Goal: Task Accomplishment & Management: Manage account settings

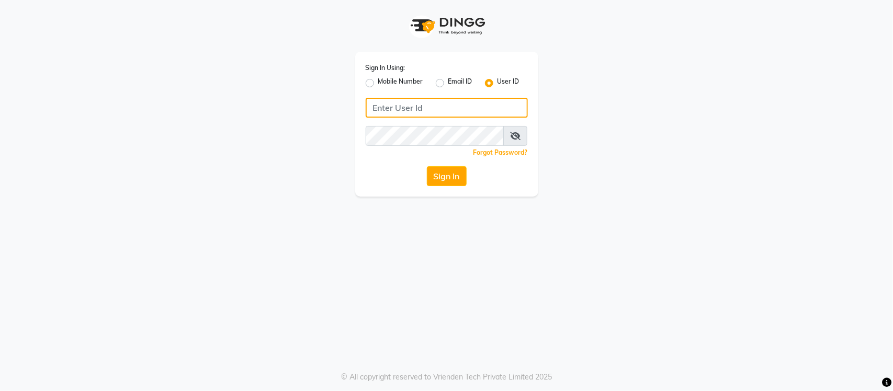
click at [424, 111] on input "Username" at bounding box center [446, 108] width 162 height 20
type input "SANDY"
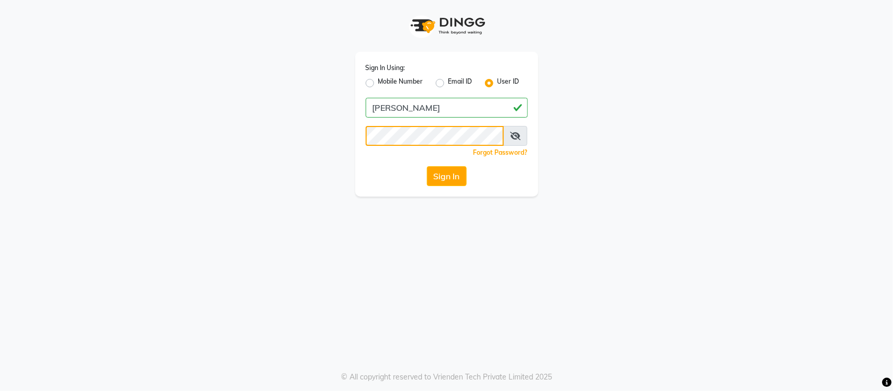
click at [427, 166] on button "Sign In" at bounding box center [447, 176] width 40 height 20
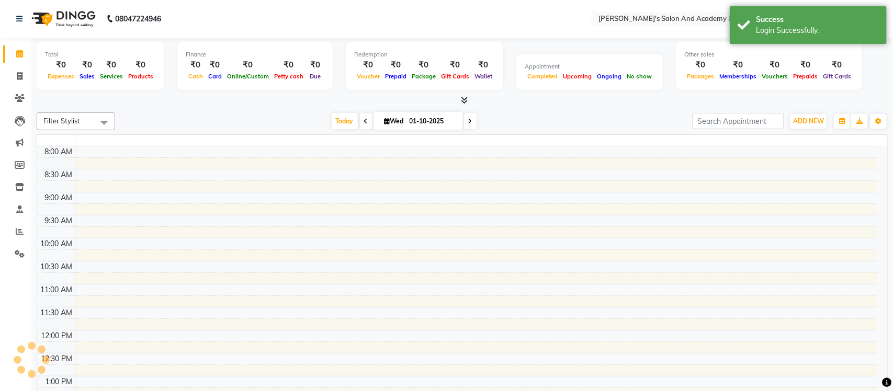
select select "en"
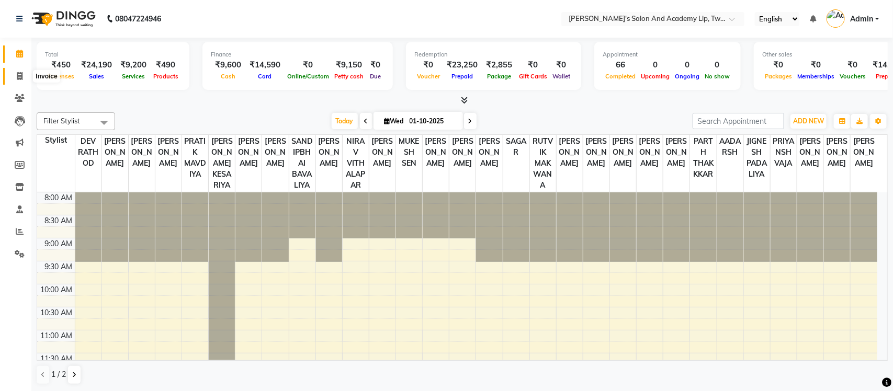
click at [17, 76] on icon at bounding box center [20, 76] width 6 height 8
select select "service"
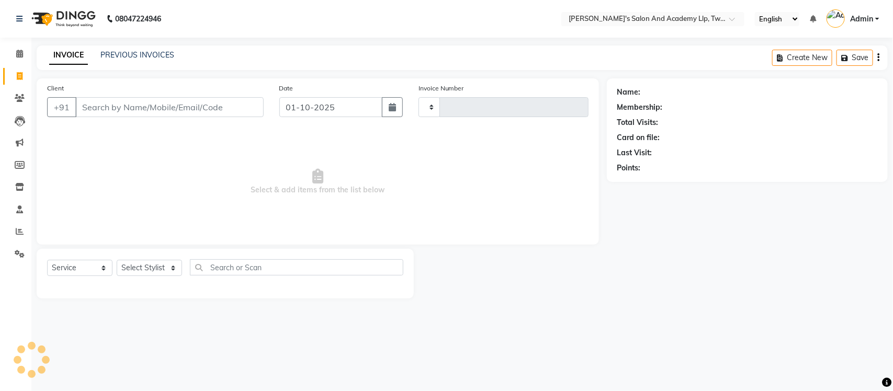
type input "11539"
select select "6985"
select select "membership"
click at [124, 59] on div "PREVIOUS INVOICES" at bounding box center [137, 55] width 74 height 11
click at [139, 55] on link "PREVIOUS INVOICES" at bounding box center [137, 54] width 74 height 9
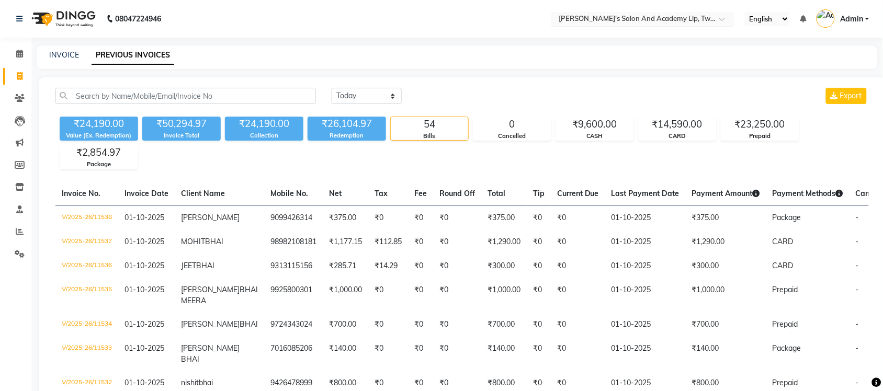
click at [693, 20] on input "text" at bounding box center [632, 20] width 152 height 10
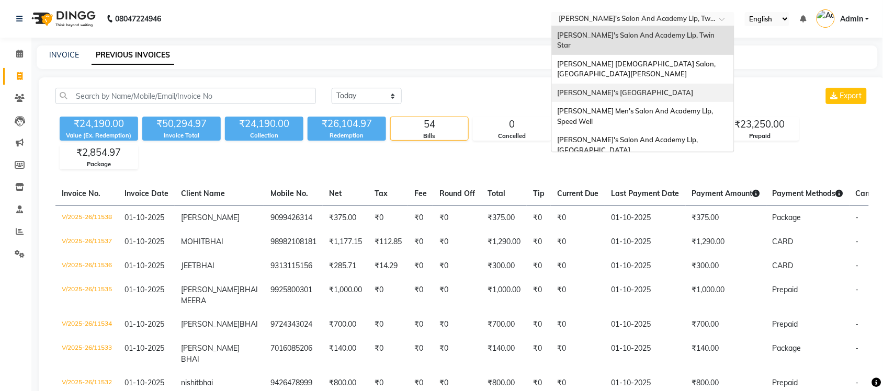
scroll to position [35, 0]
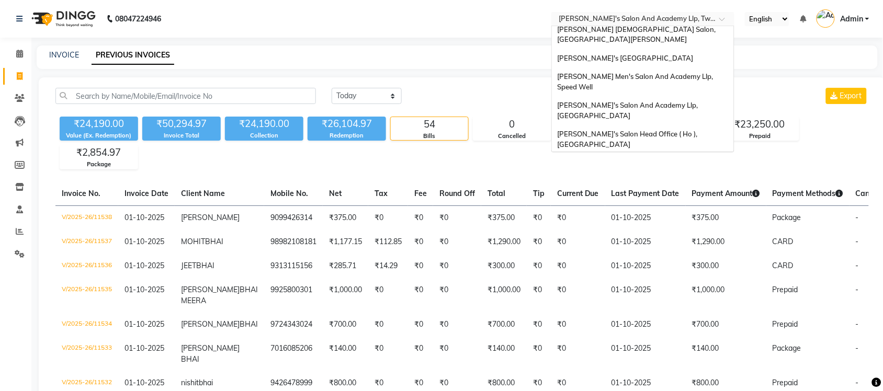
click at [665, 154] on div "[PERSON_NAME] Men's Salon & Academy Llp, [GEOGRAPHIC_DATA]" at bounding box center [643, 168] width 182 height 29
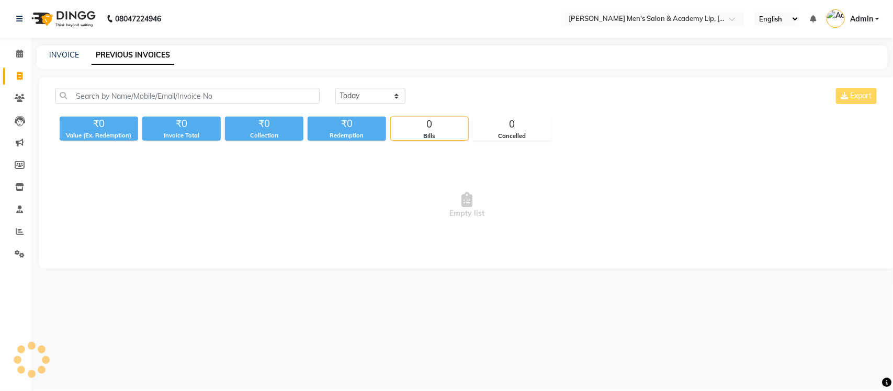
select select "en"
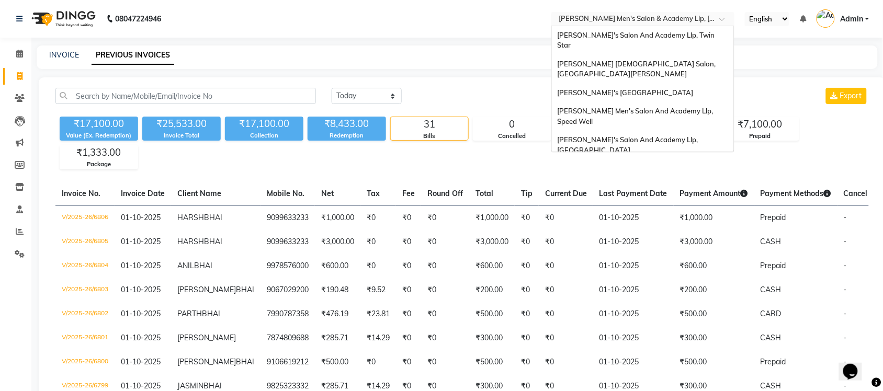
click at [707, 14] on div "× Sandy Men's Salon & Academy Llp, Ravapar Road" at bounding box center [636, 19] width 157 height 10
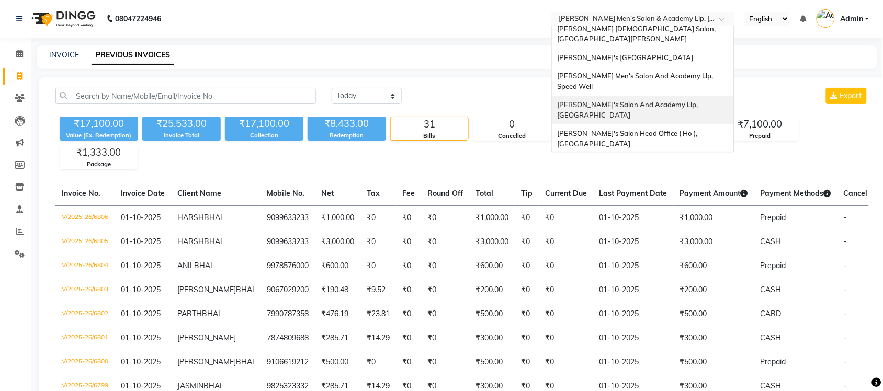
click at [699, 100] on span "[PERSON_NAME]'s Salon And Academy Llp, [GEOGRAPHIC_DATA]" at bounding box center [628, 109] width 142 height 19
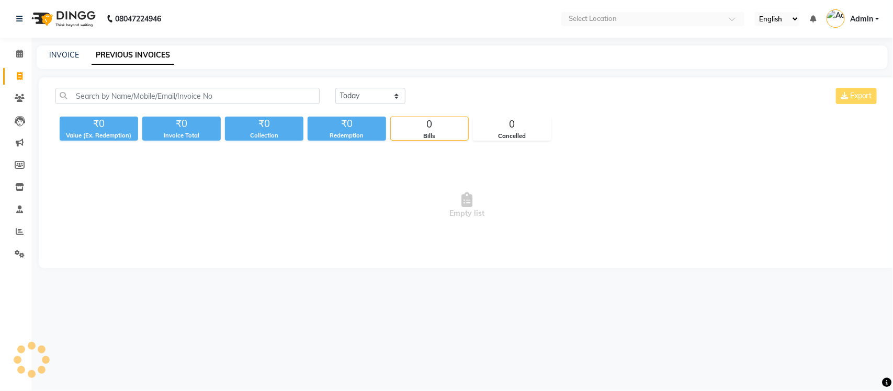
select select "en"
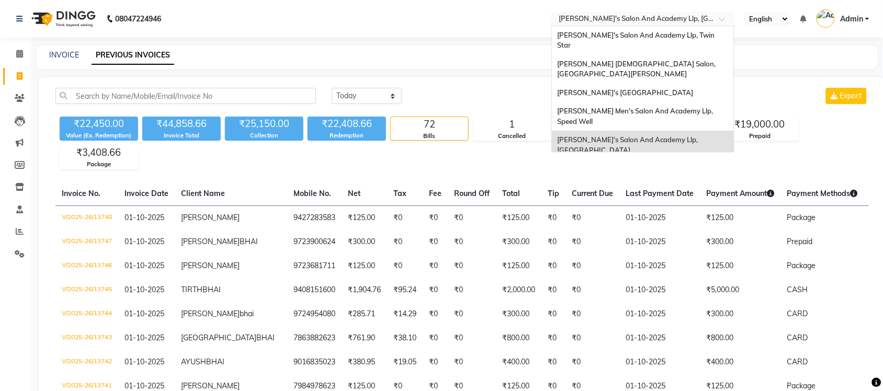
click at [695, 21] on input "text" at bounding box center [632, 20] width 152 height 10
click at [687, 107] on span "[PERSON_NAME] Men's Salon And Academy Llp, Speed Well" at bounding box center [635, 116] width 157 height 19
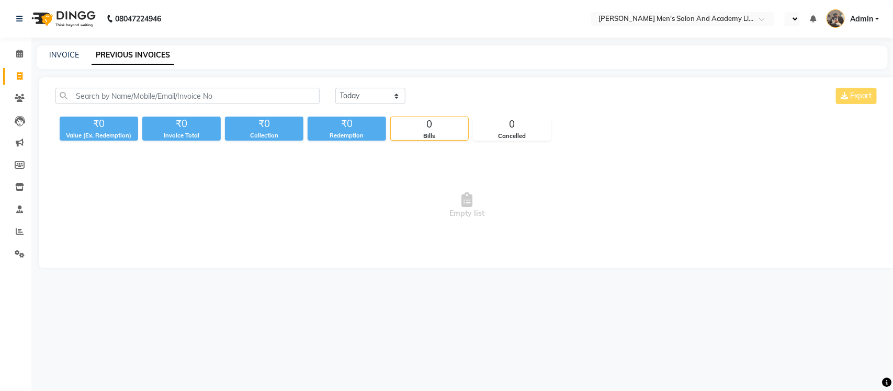
select select "en"
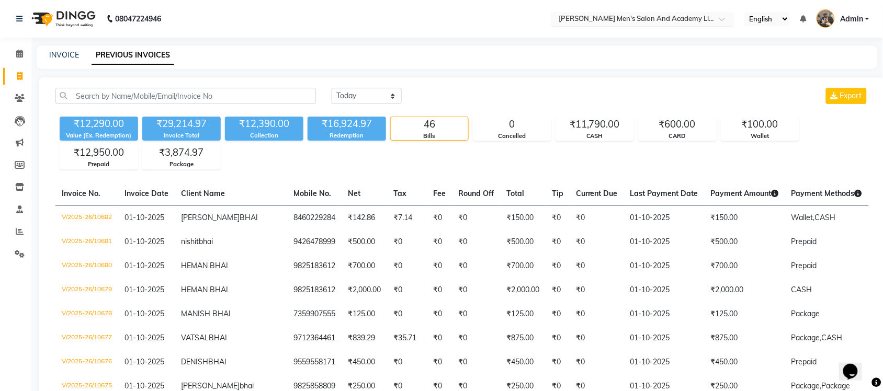
click at [689, 17] on input "text" at bounding box center [632, 20] width 152 height 10
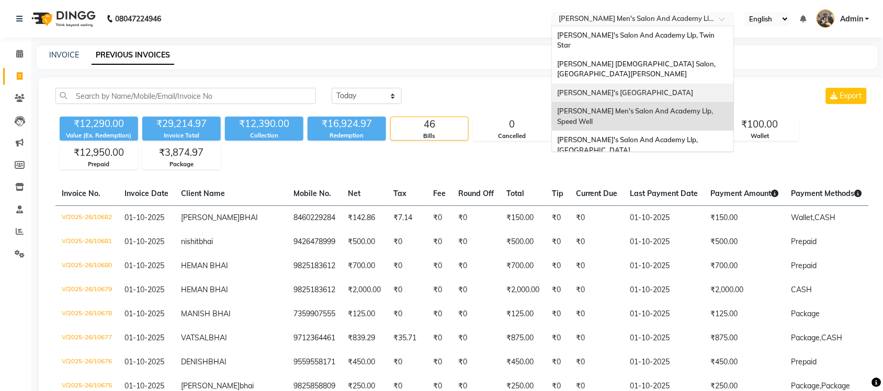
click at [683, 84] on div "[PERSON_NAME]'s [GEOGRAPHIC_DATA]" at bounding box center [643, 93] width 182 height 19
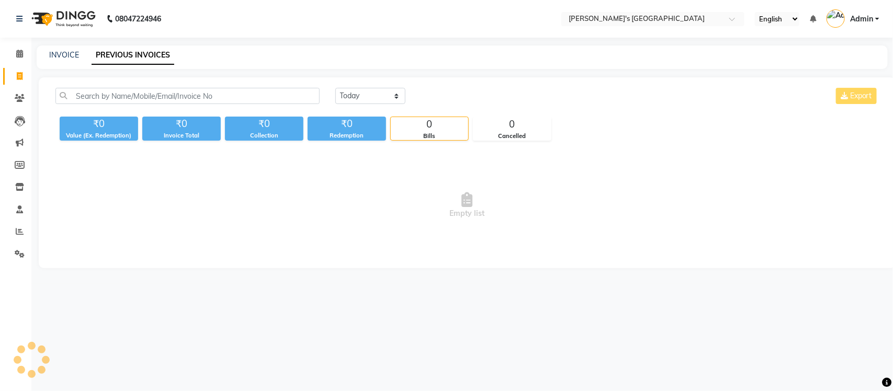
select select "en"
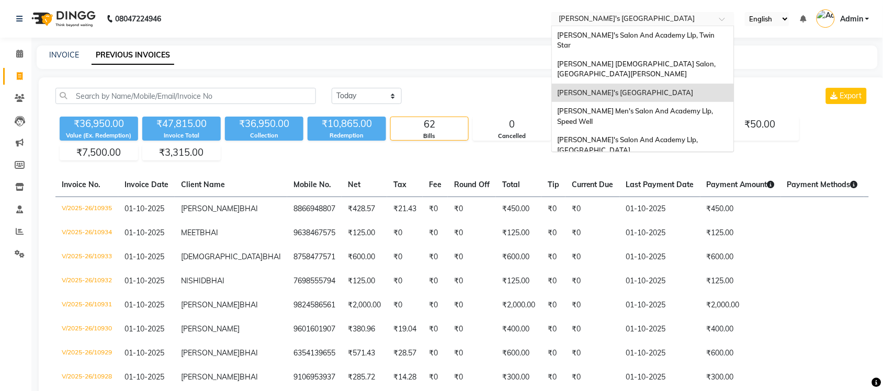
click at [685, 15] on input "text" at bounding box center [632, 20] width 152 height 10
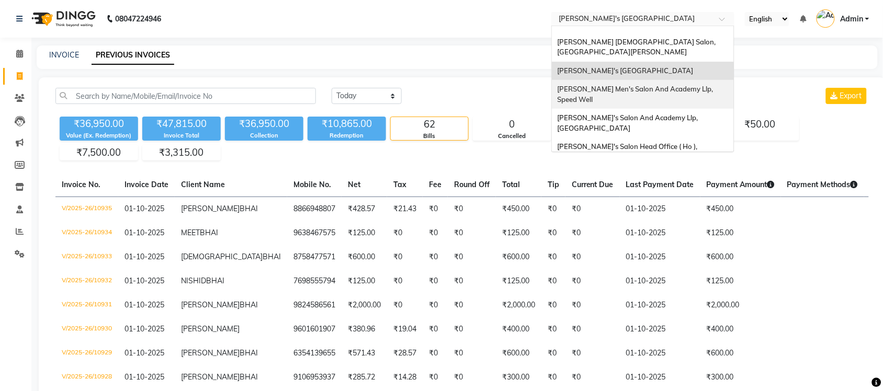
scroll to position [35, 0]
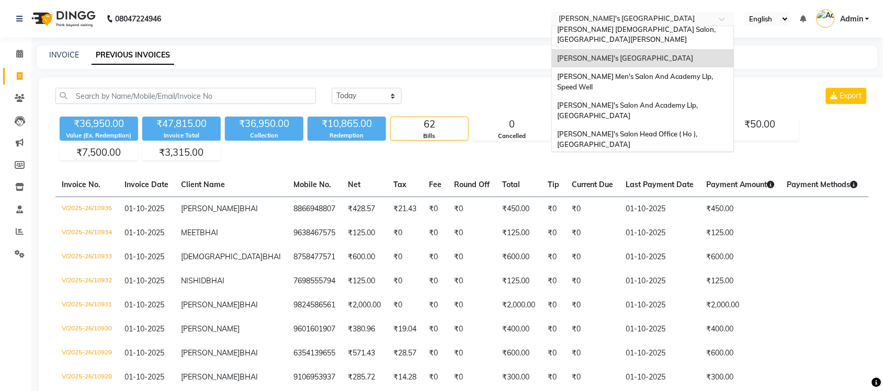
click at [690, 154] on div "[PERSON_NAME] Men's Salon & Academy Llp, [GEOGRAPHIC_DATA]" at bounding box center [643, 168] width 182 height 29
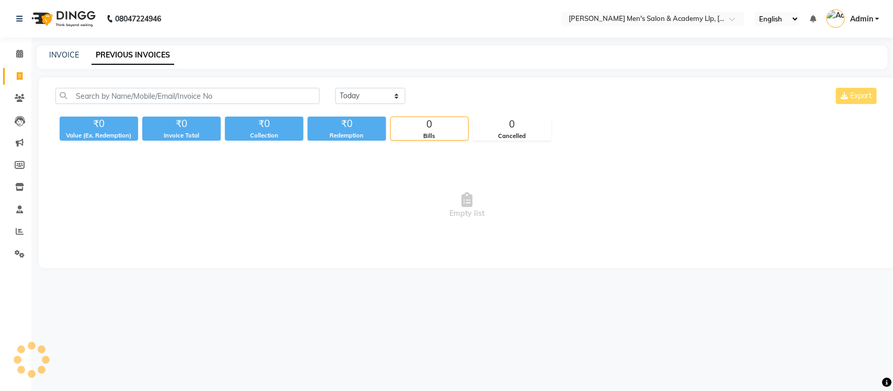
select select "en"
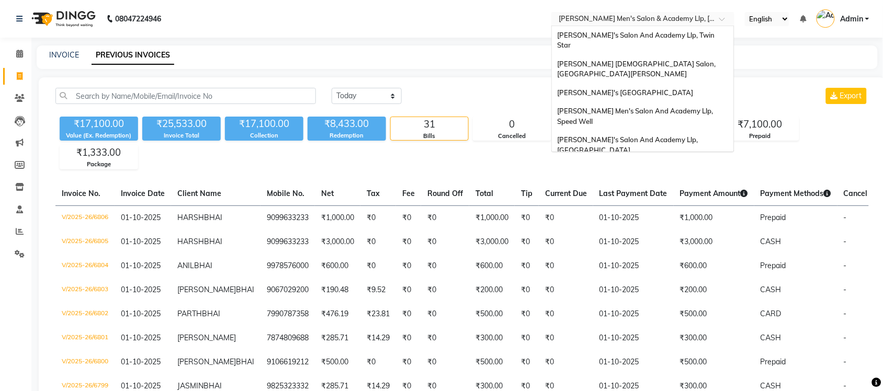
drag, startPoint x: 683, startPoint y: 16, endPoint x: 678, endPoint y: 22, distance: 8.2
click at [680, 16] on input "text" at bounding box center [632, 20] width 152 height 10
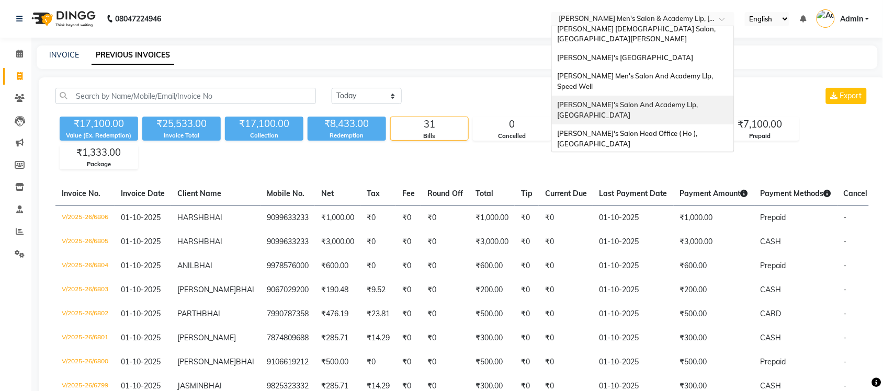
click at [684, 100] on span "[PERSON_NAME]'s Salon And Academy Llp, [GEOGRAPHIC_DATA]" at bounding box center [628, 109] width 142 height 19
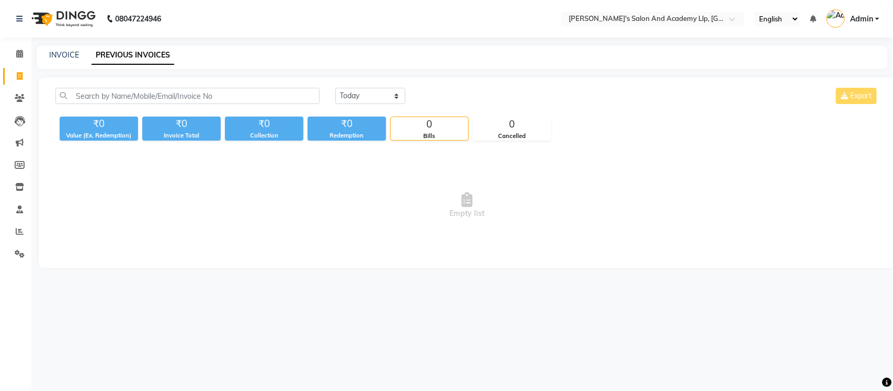
select select "en"
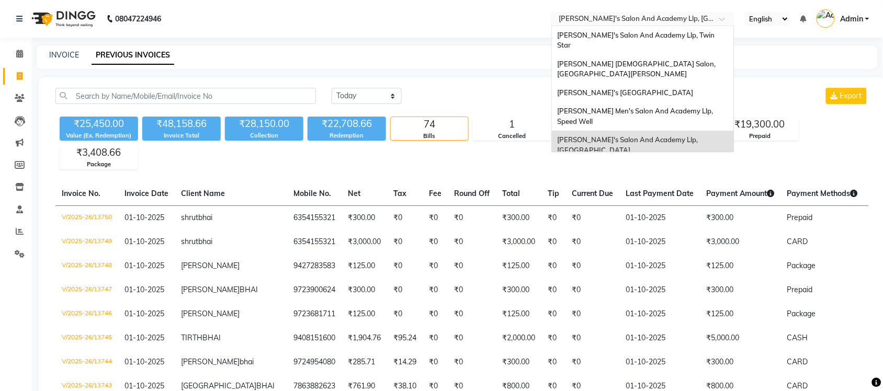
click at [705, 15] on input "text" at bounding box center [632, 20] width 152 height 10
click at [701, 107] on span "[PERSON_NAME] Men's Salon And Academy Llp, Speed Well" at bounding box center [635, 116] width 157 height 19
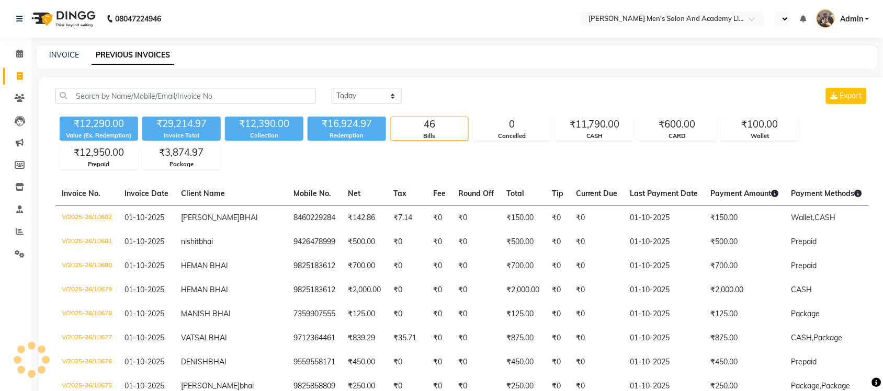
select select "en"
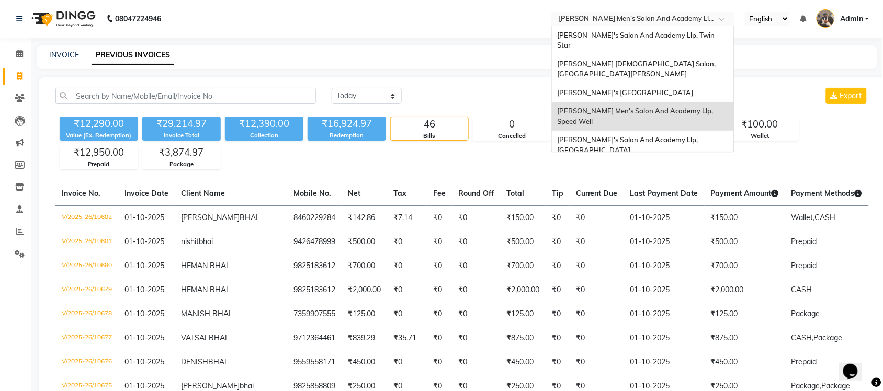
click at [710, 15] on div at bounding box center [642, 20] width 183 height 10
click at [693, 88] on span "[PERSON_NAME]'s [GEOGRAPHIC_DATA]" at bounding box center [625, 92] width 136 height 8
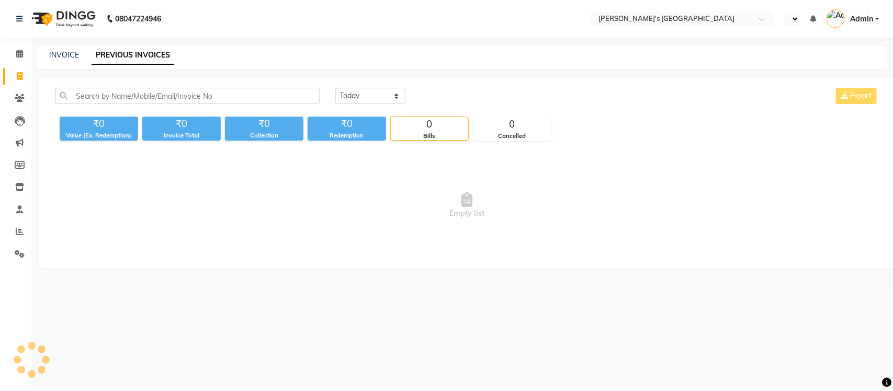
select select "en"
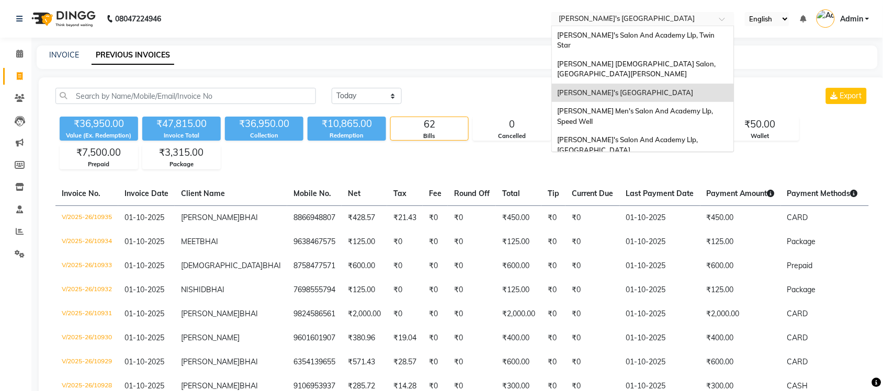
click at [698, 22] on input "text" at bounding box center [632, 20] width 152 height 10
click at [685, 56] on div "[PERSON_NAME] [DEMOGRAPHIC_DATA] Salon, [GEOGRAPHIC_DATA][PERSON_NAME]" at bounding box center [643, 69] width 182 height 29
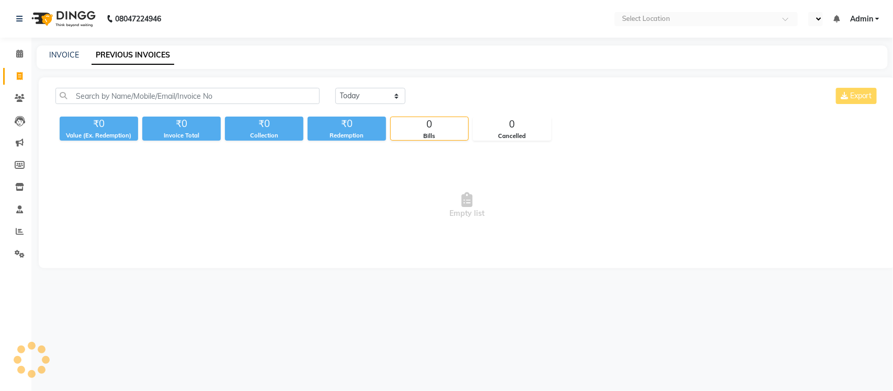
select select "en"
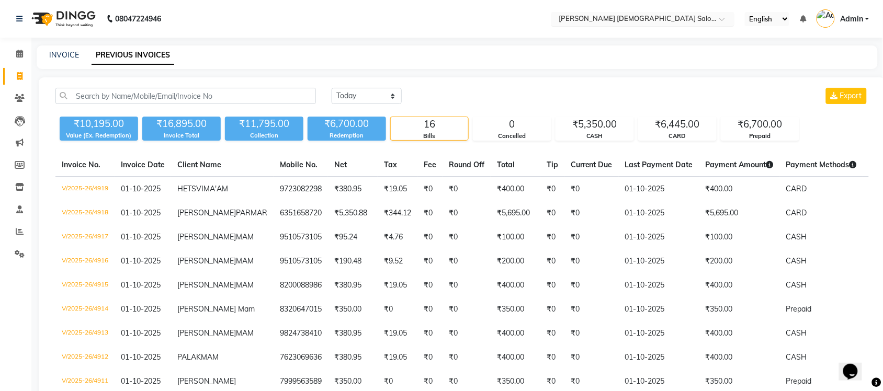
click at [681, 21] on input "text" at bounding box center [632, 20] width 152 height 10
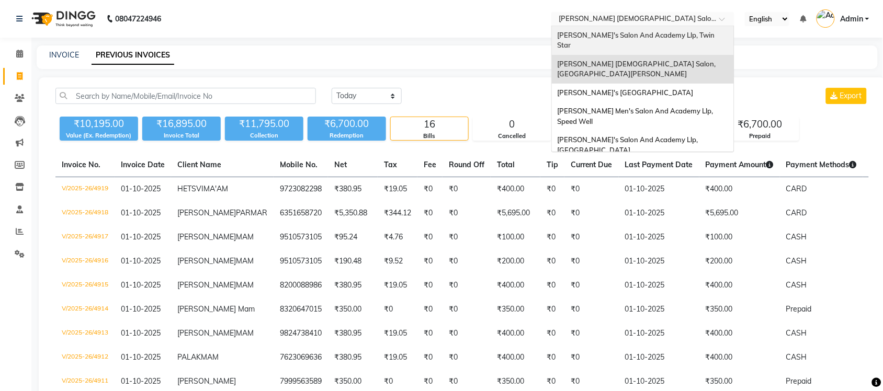
click at [668, 37] on span "[PERSON_NAME]'s Salon And Academy Llp, Twin Star" at bounding box center [636, 40] width 159 height 19
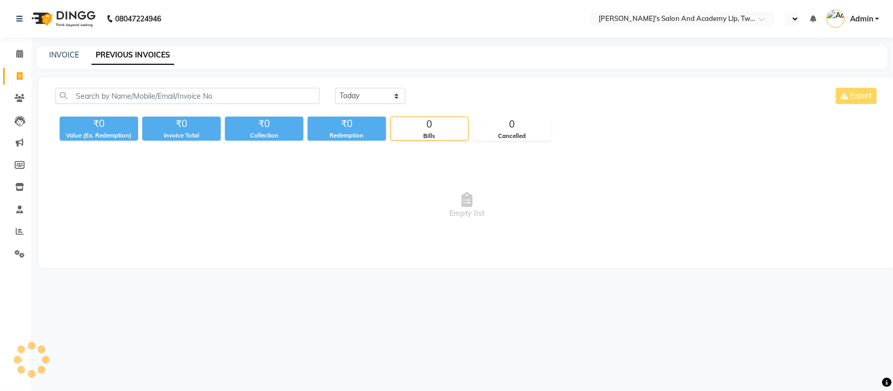
select select "en"
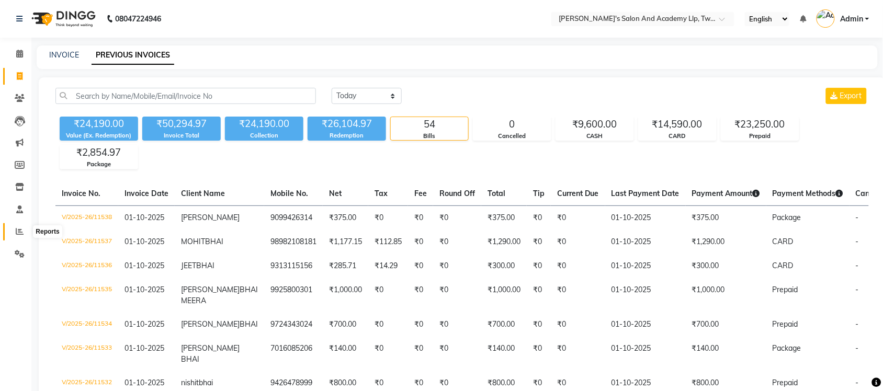
click at [11, 232] on span at bounding box center [19, 232] width 18 height 12
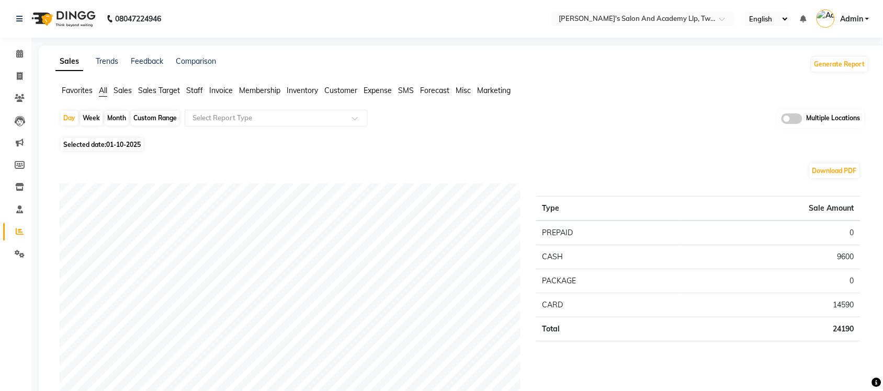
click at [805, 121] on div "Multiple Locations" at bounding box center [820, 118] width 87 height 19
click at [791, 119] on span at bounding box center [791, 118] width 21 height 10
click at [781, 120] on input "checkbox" at bounding box center [781, 120] width 0 height 0
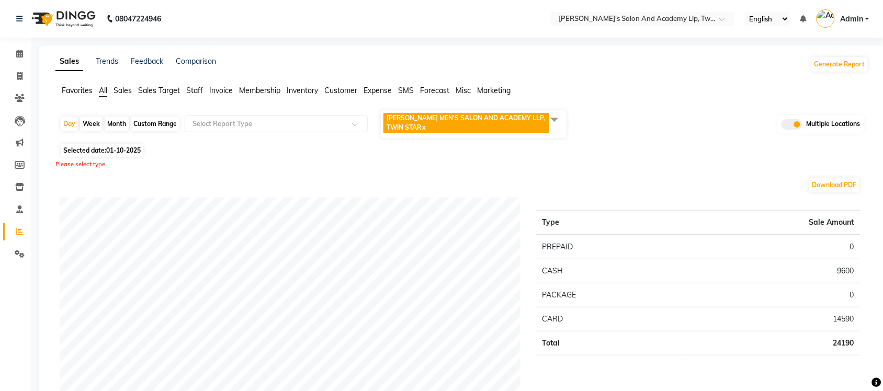
drag, startPoint x: 565, startPoint y: 113, endPoint x: 560, endPoint y: 117, distance: 5.7
click at [562, 114] on span at bounding box center [554, 119] width 21 height 20
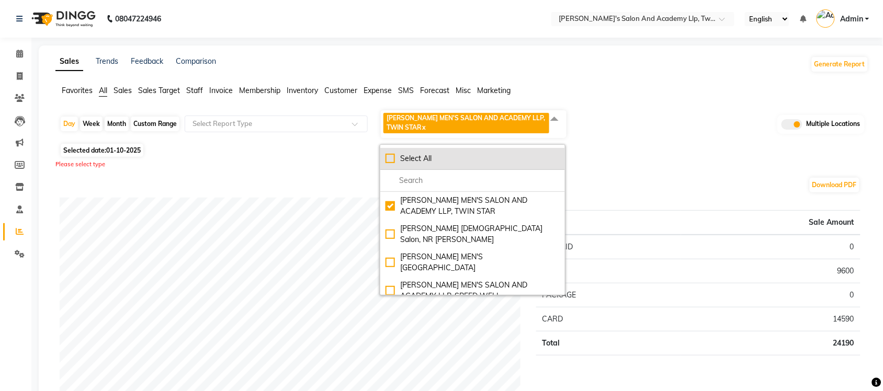
click at [387, 161] on div "Select All" at bounding box center [472, 158] width 174 height 11
checkbox input "true"
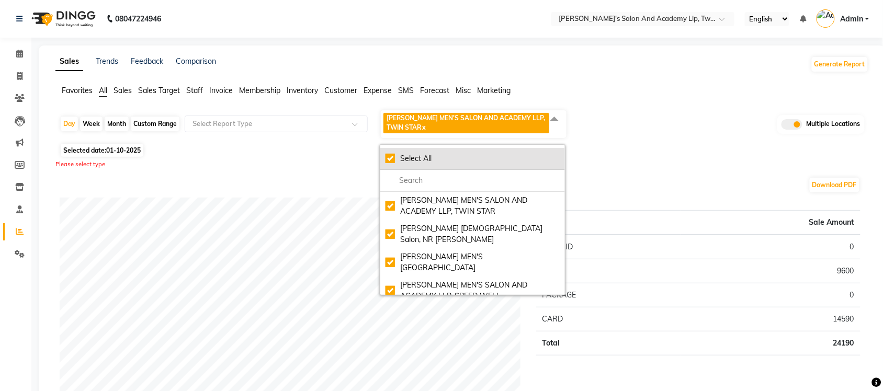
checkbox input "true"
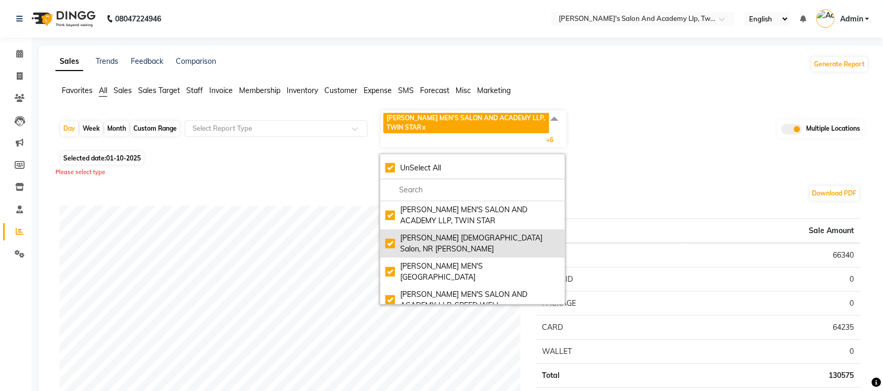
click at [392, 232] on li "Elaine Ladies Salon, NR Balaji Hall" at bounding box center [472, 244] width 185 height 28
checkbox input "false"
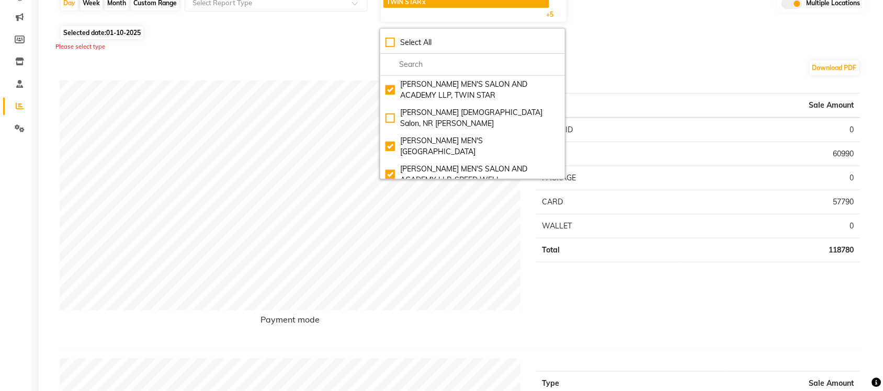
scroll to position [131, 0]
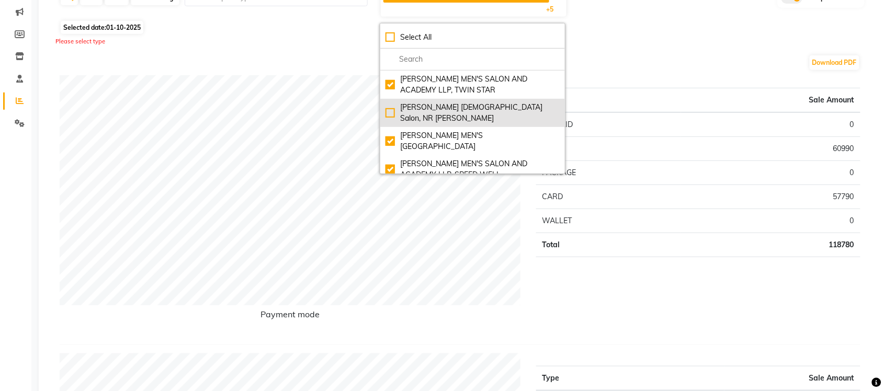
click at [388, 108] on div "Elaine Ladies Salon, NR Balaji Hall" at bounding box center [472, 113] width 174 height 22
checkbox input "true"
click at [390, 109] on div "Elaine Ladies Salon, NR Balaji Hall" at bounding box center [472, 113] width 174 height 22
checkbox input "false"
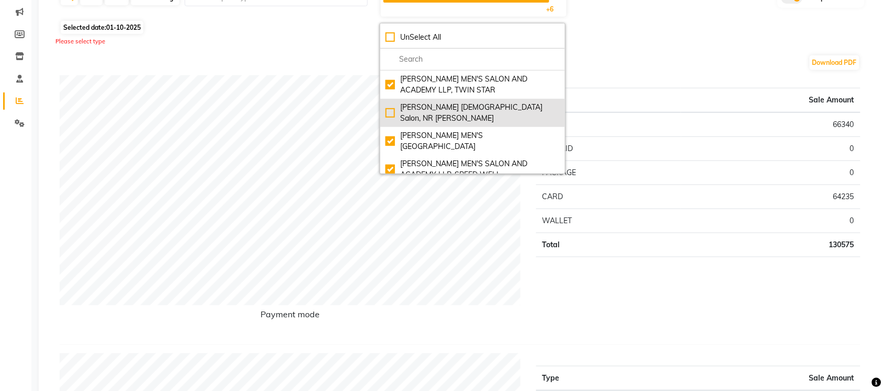
checkbox input "false"
click at [390, 106] on div "Elaine Ladies Salon, NR Balaji Hall" at bounding box center [472, 113] width 174 height 22
checkbox input "true"
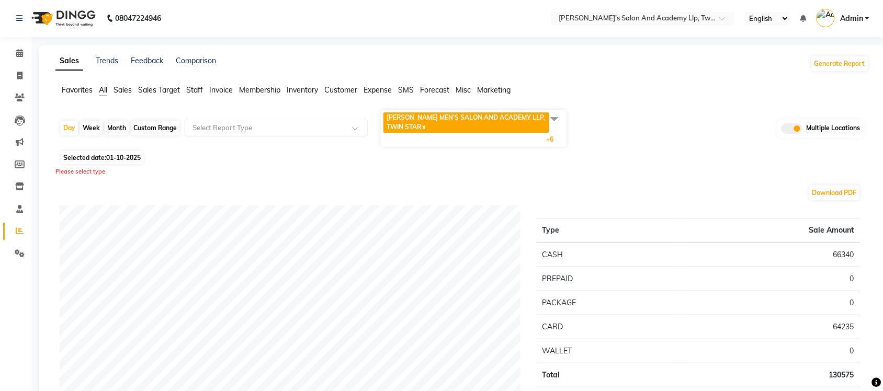
scroll to position [0, 0]
click at [17, 74] on icon at bounding box center [20, 76] width 6 height 8
select select "service"
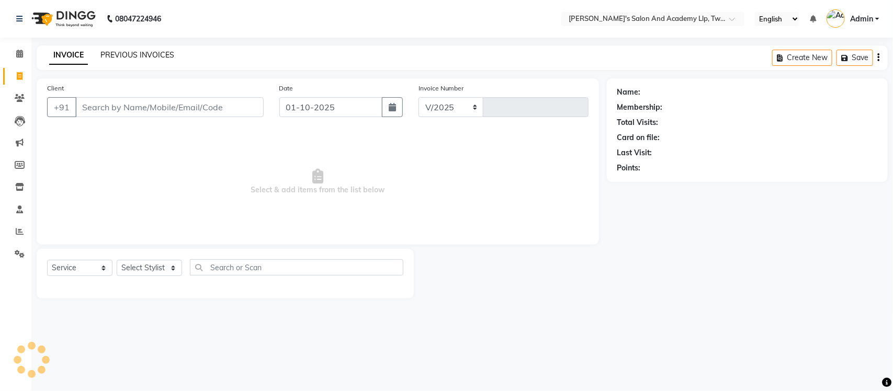
select select "6985"
type input "11539"
click at [124, 56] on link "PREVIOUS INVOICES" at bounding box center [137, 54] width 74 height 9
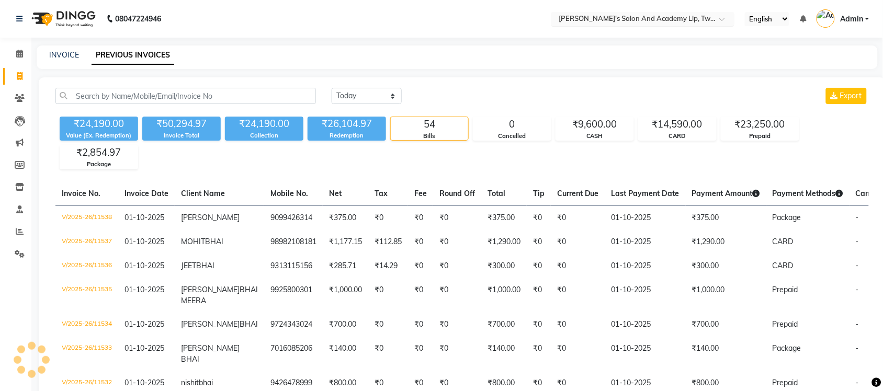
click at [665, 19] on input "text" at bounding box center [632, 20] width 152 height 10
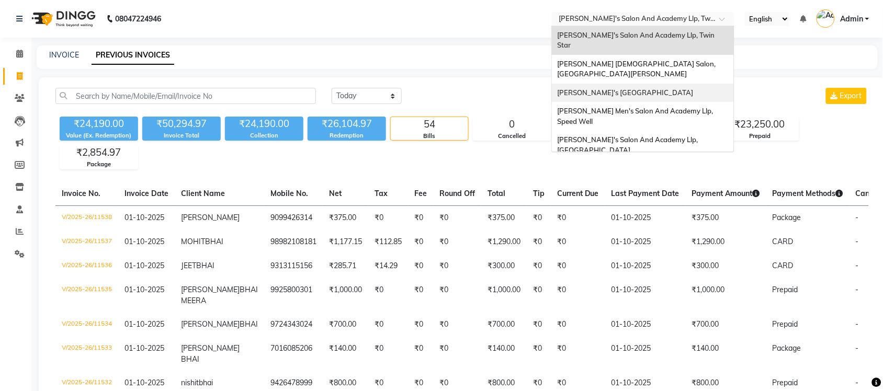
scroll to position [35, 0]
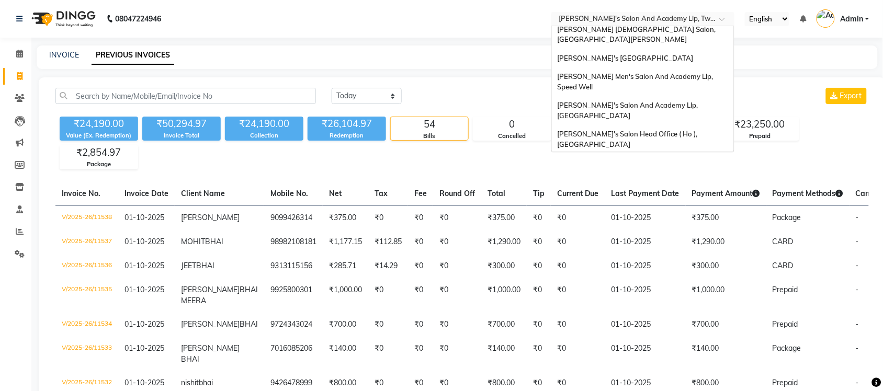
click at [681, 158] on span "[PERSON_NAME] Men's Salon & Academy Llp, [GEOGRAPHIC_DATA]" at bounding box center [631, 167] width 148 height 19
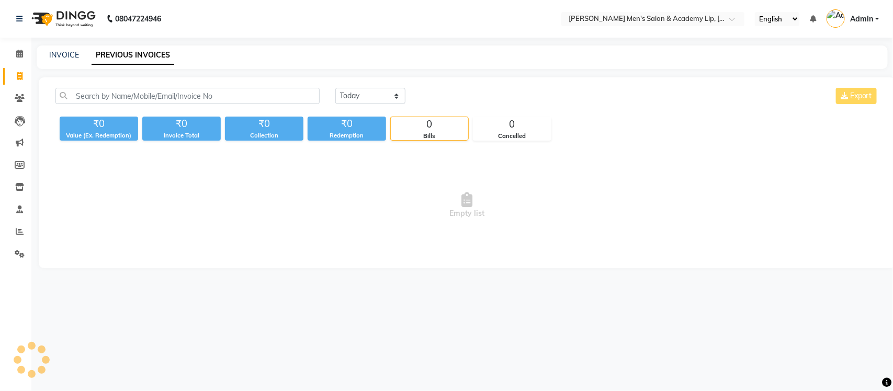
select select "en"
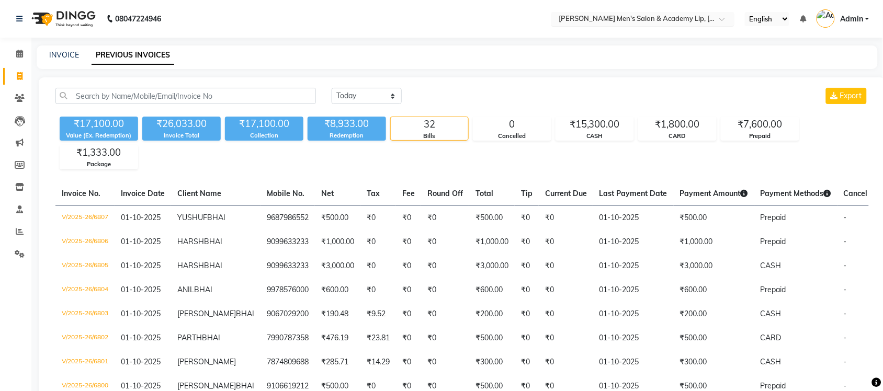
click at [638, 22] on input "text" at bounding box center [632, 20] width 152 height 10
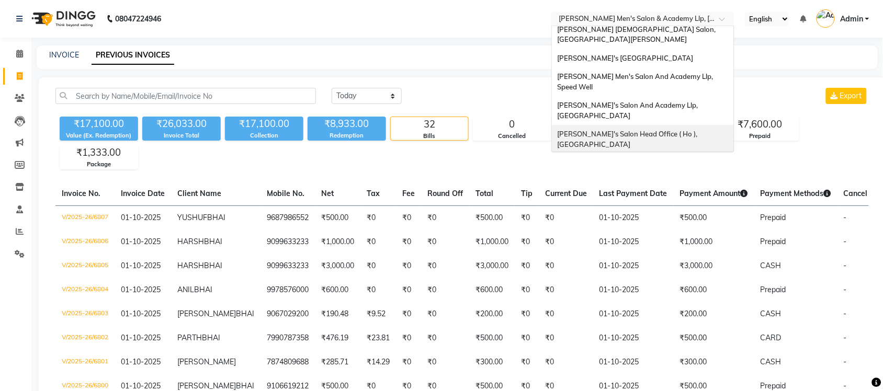
click at [669, 130] on span "[PERSON_NAME]'s Salon Head Office ( Ho ), [GEOGRAPHIC_DATA]" at bounding box center [628, 139] width 142 height 19
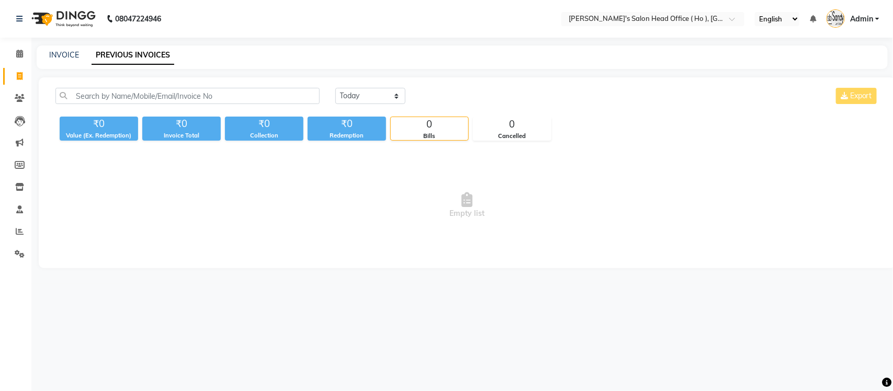
select select "en"
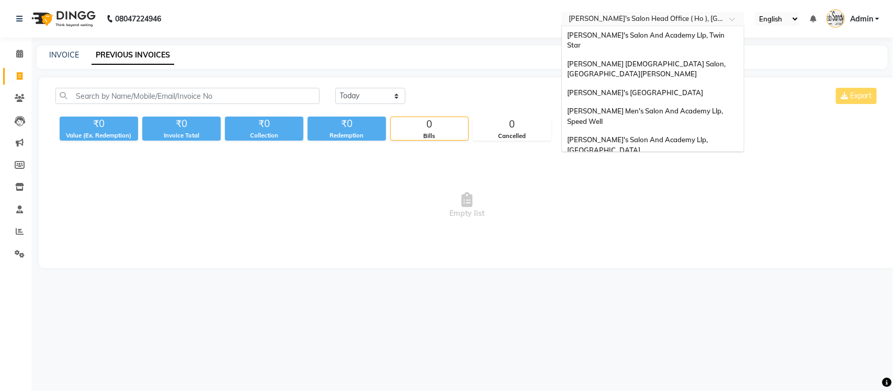
click at [673, 22] on input "text" at bounding box center [642, 20] width 152 height 10
click at [681, 35] on span "[PERSON_NAME]'s Salon And Academy Llp, Twin Star" at bounding box center [646, 40] width 159 height 19
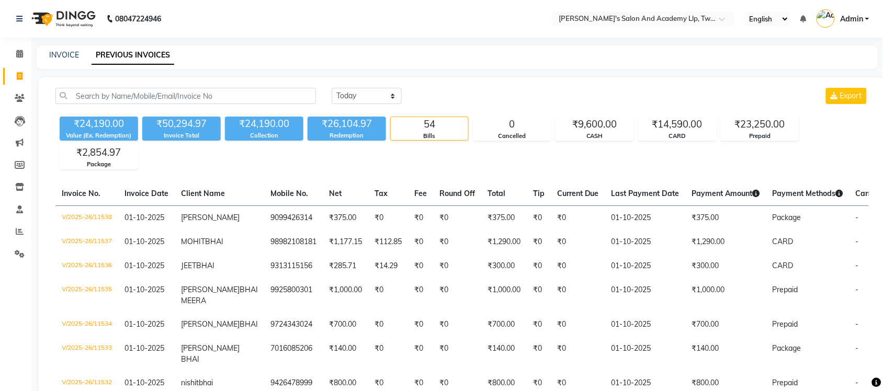
click at [672, 9] on nav "08047224946 Select Location × Sandy Men's Salon And Academy Llp, Twin Star Engl…" at bounding box center [441, 19] width 883 height 38
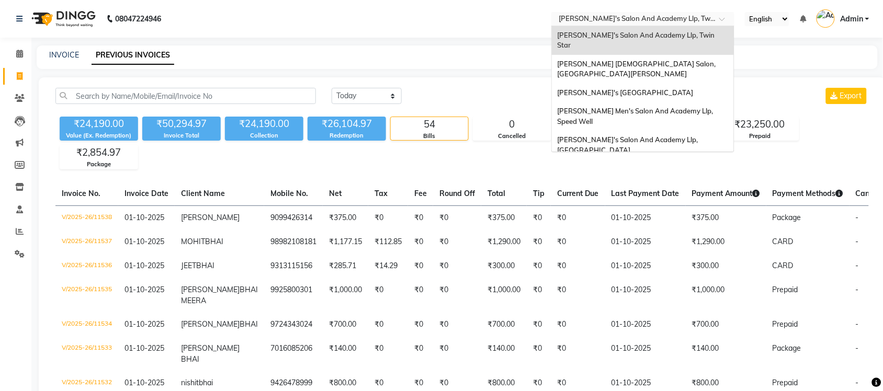
click at [672, 22] on input "text" at bounding box center [632, 20] width 152 height 10
click at [689, 37] on span "[PERSON_NAME]'s Salon And Academy Llp, Twin Star" at bounding box center [636, 40] width 159 height 19
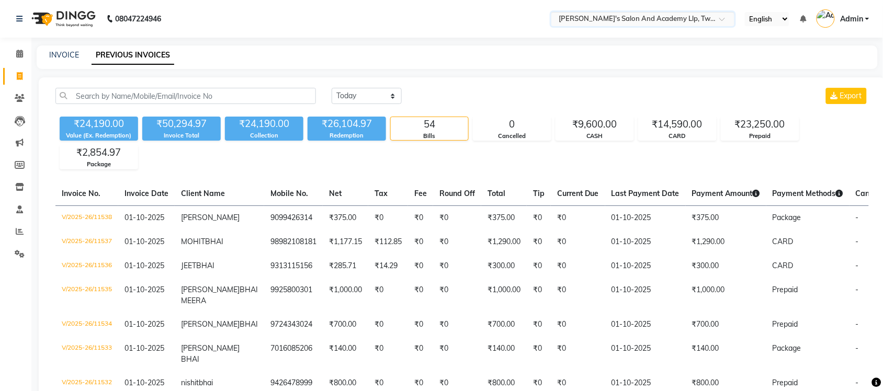
click at [601, 16] on input "text" at bounding box center [632, 20] width 152 height 10
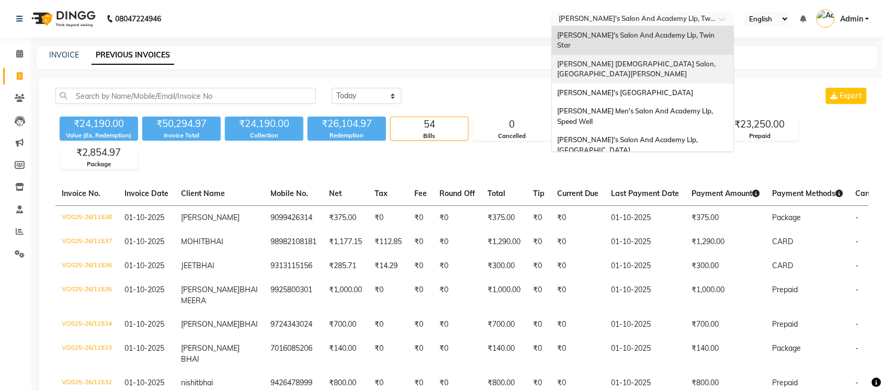
click at [644, 55] on div "[PERSON_NAME] [DEMOGRAPHIC_DATA] Salon, [GEOGRAPHIC_DATA][PERSON_NAME]" at bounding box center [643, 69] width 182 height 29
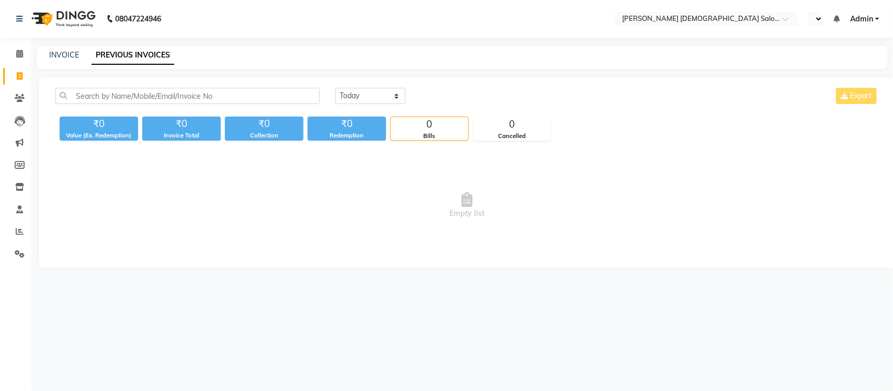
select select "en"
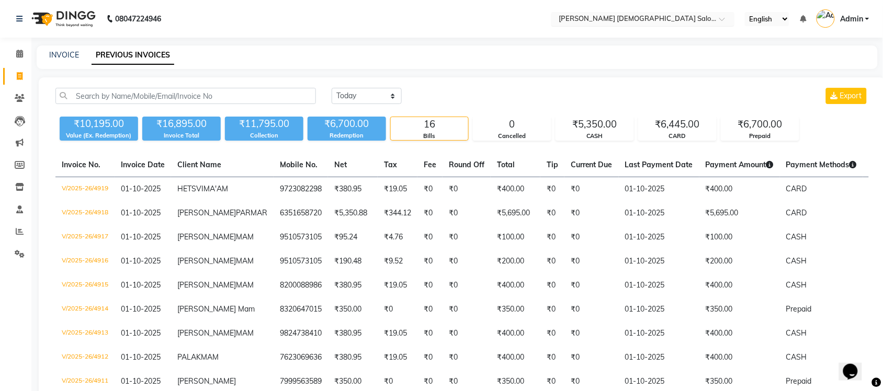
click at [665, 21] on input "text" at bounding box center [632, 20] width 152 height 10
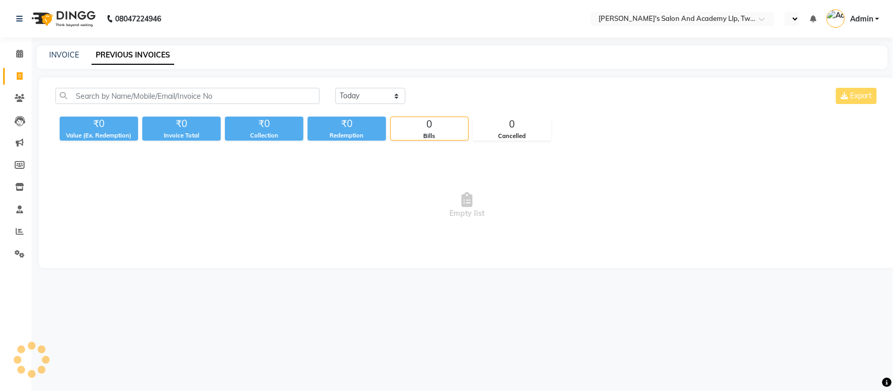
select select "en"
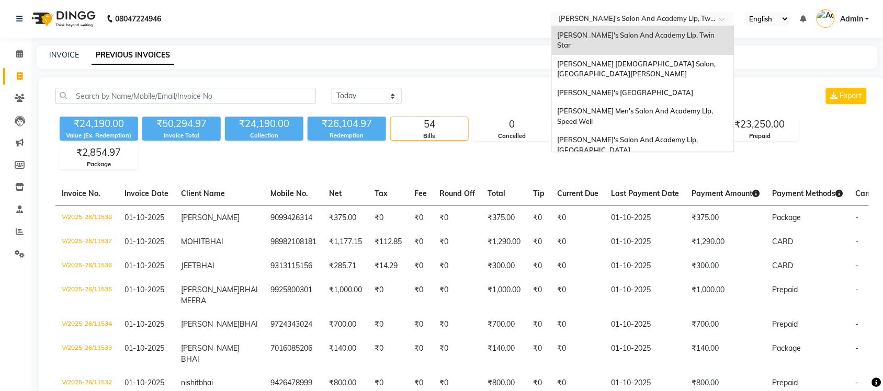
click at [685, 12] on div "Select Location × Sandy Men's Salon And Academy Llp, Twin Star" at bounding box center [642, 19] width 183 height 14
click at [680, 55] on div "[PERSON_NAME] [DEMOGRAPHIC_DATA] Salon, [GEOGRAPHIC_DATA][PERSON_NAME]" at bounding box center [643, 69] width 182 height 29
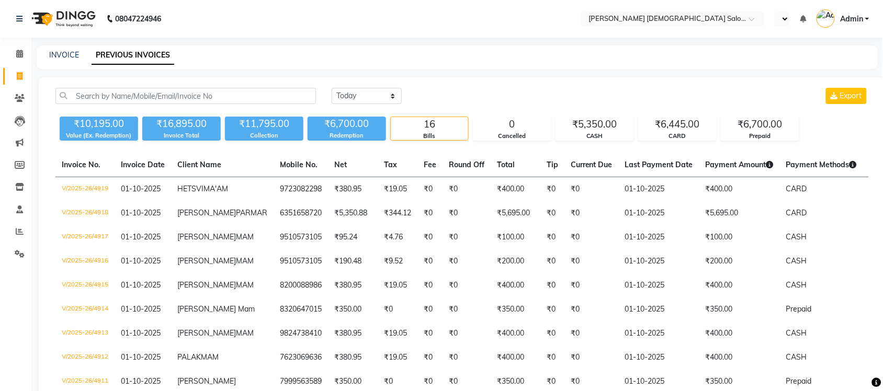
select select "en"
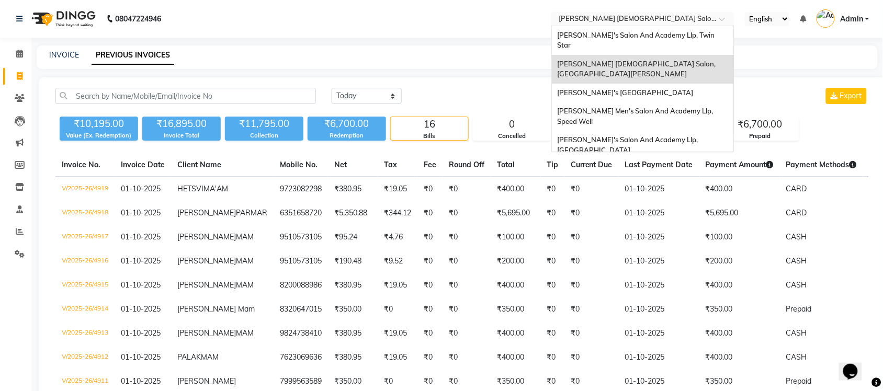
click at [670, 18] on input "text" at bounding box center [632, 20] width 152 height 10
click at [671, 88] on span "[PERSON_NAME]'s [GEOGRAPHIC_DATA]" at bounding box center [625, 92] width 136 height 8
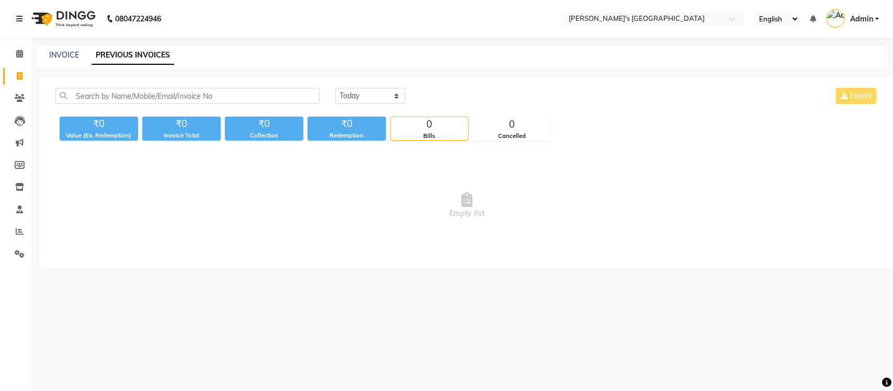
select select "en"
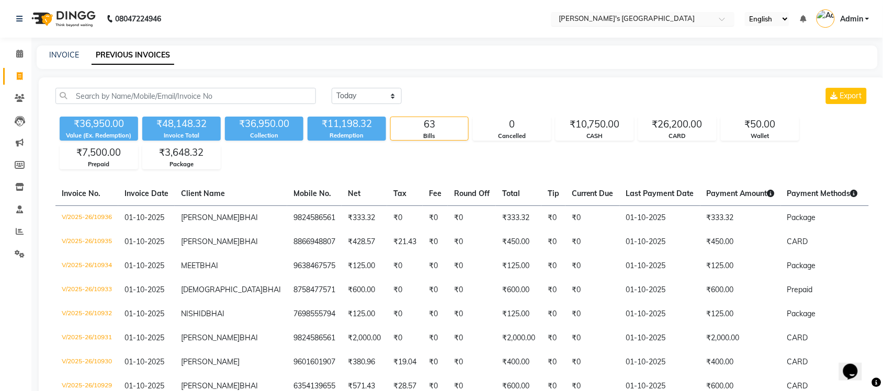
click at [669, 17] on input "text" at bounding box center [632, 20] width 152 height 10
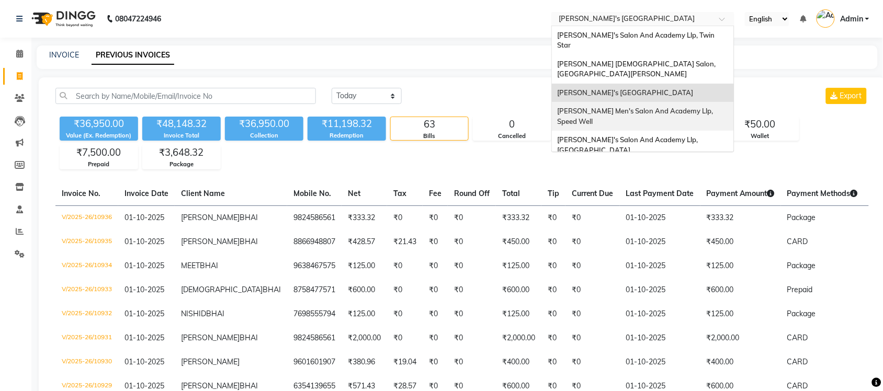
click at [675, 107] on span "[PERSON_NAME] Men's Salon And Academy Llp, Speed Well" at bounding box center [635, 116] width 157 height 19
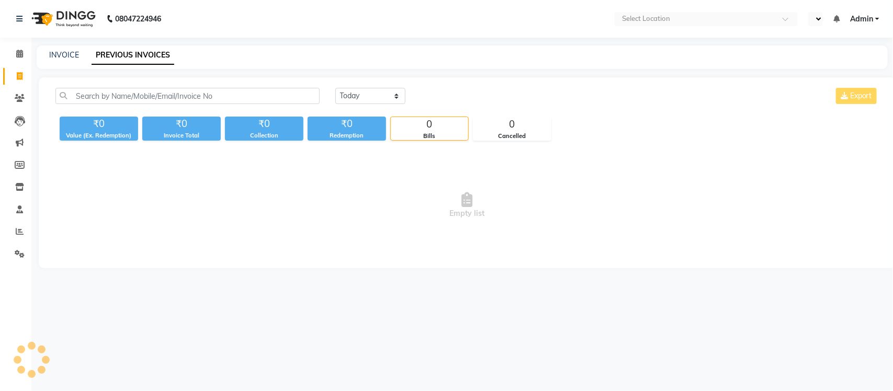
select select "en"
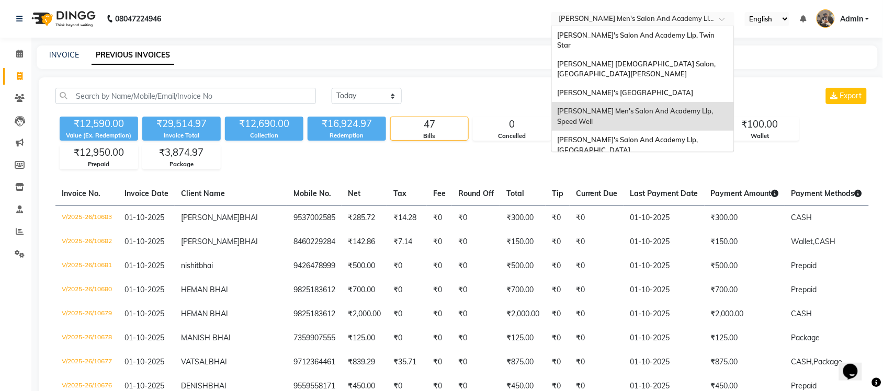
click at [655, 18] on input "text" at bounding box center [632, 20] width 152 height 10
click at [693, 131] on div "[PERSON_NAME]'s Salon And Academy Llp, [GEOGRAPHIC_DATA]" at bounding box center [643, 145] width 182 height 29
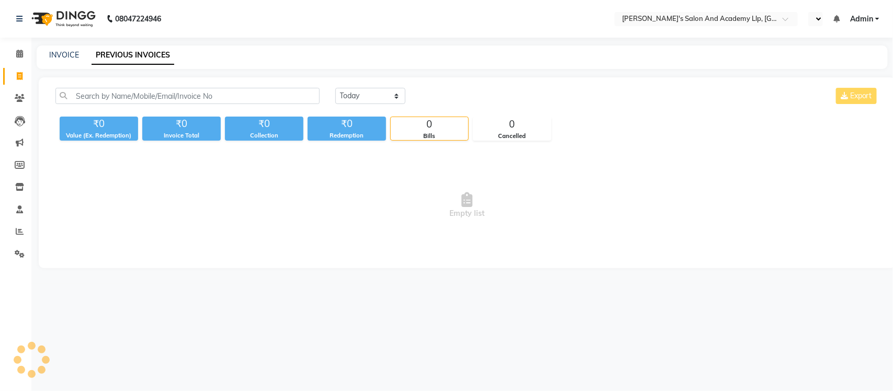
select select "en"
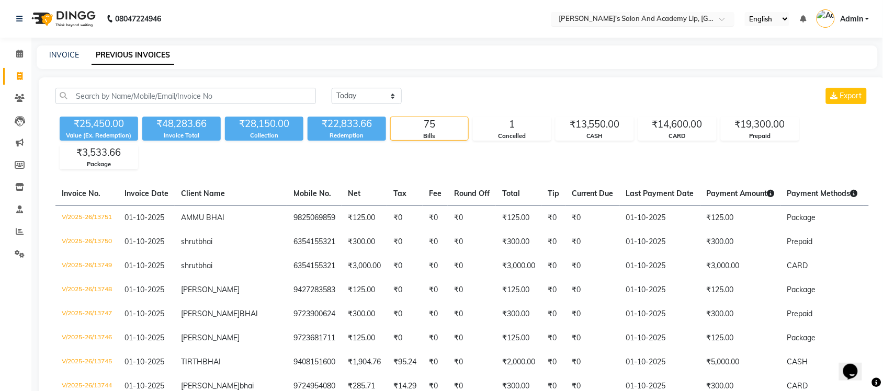
click at [693, 18] on input "text" at bounding box center [632, 20] width 152 height 10
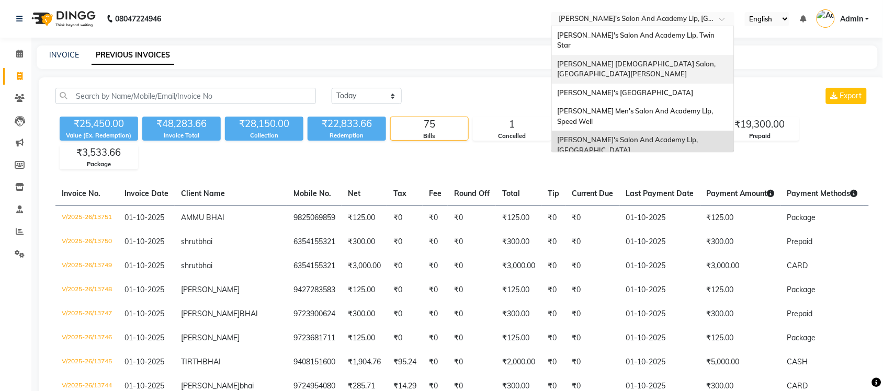
scroll to position [35, 0]
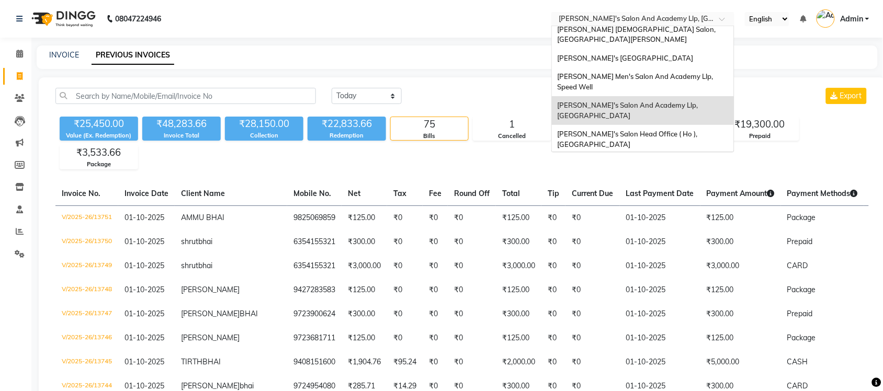
click at [675, 154] on div "[PERSON_NAME] Men's Salon & Academy Llp, [GEOGRAPHIC_DATA]" at bounding box center [643, 168] width 182 height 29
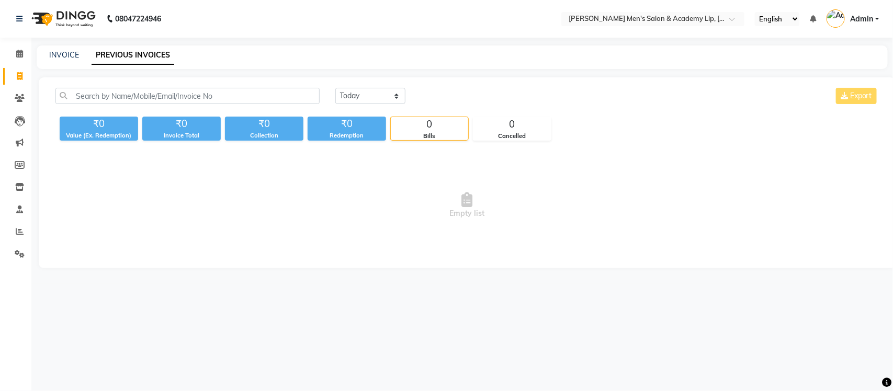
select select "en"
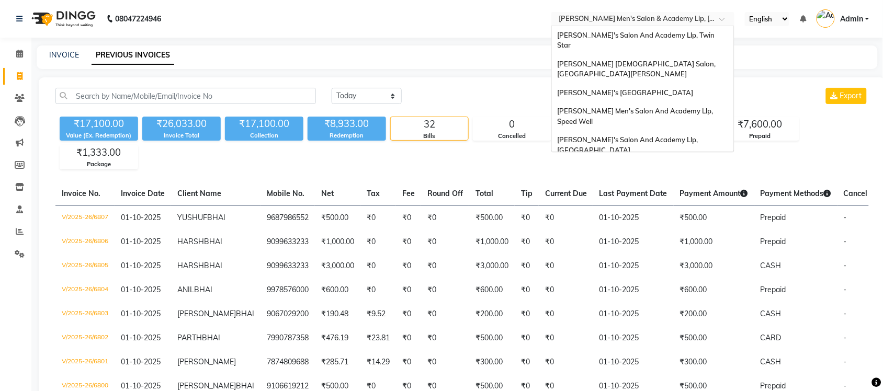
click at [682, 15] on input "text" at bounding box center [632, 20] width 152 height 10
click at [677, 26] on div "Sandy Men's Salon And Academy Llp, Twin Star" at bounding box center [643, 40] width 182 height 29
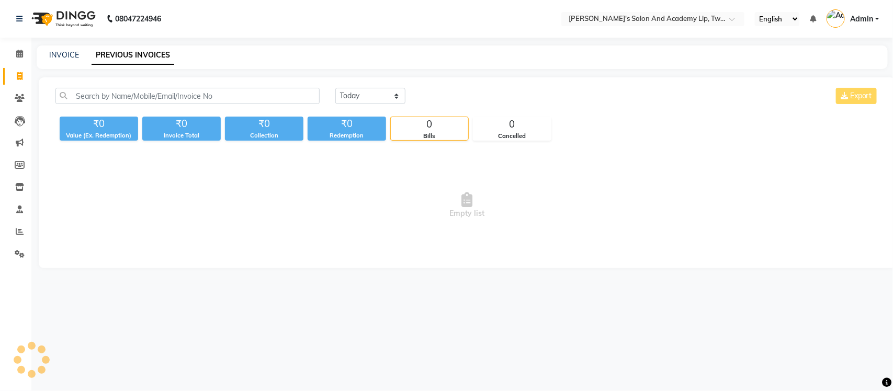
select select "en"
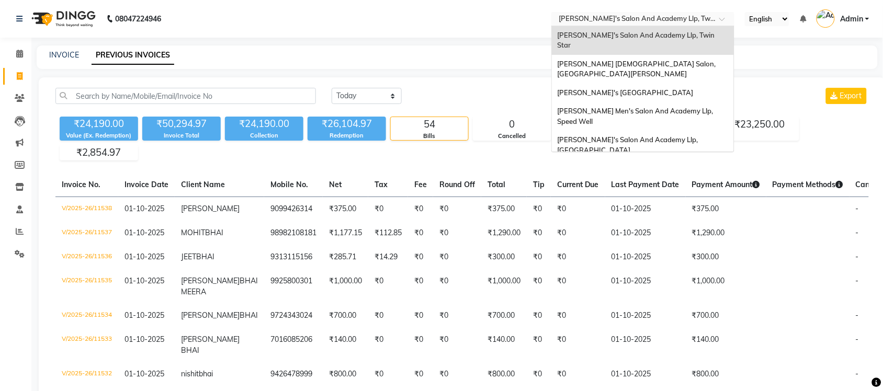
click at [607, 20] on input "text" at bounding box center [632, 20] width 152 height 10
click at [617, 60] on span "[PERSON_NAME] [DEMOGRAPHIC_DATA] Salon, [GEOGRAPHIC_DATA][PERSON_NAME]" at bounding box center [637, 69] width 160 height 19
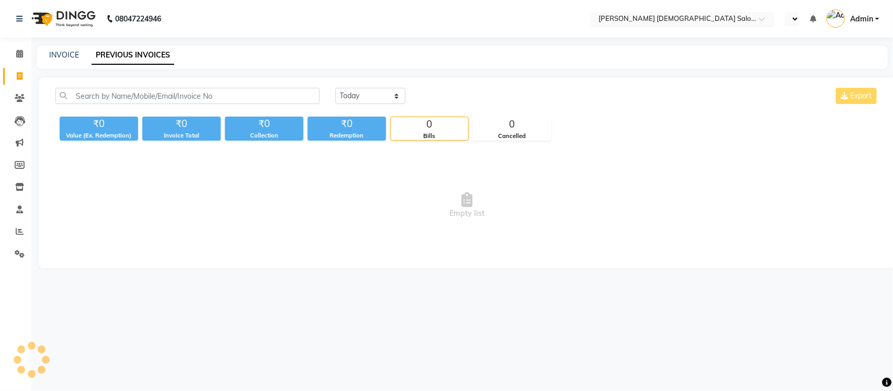
select select "en"
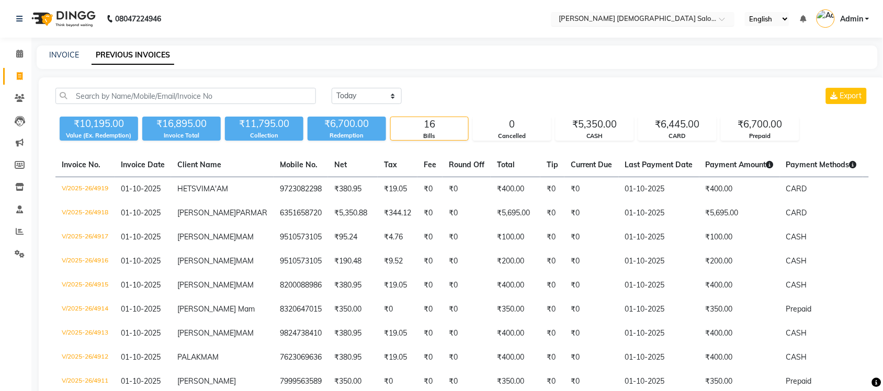
click at [652, 17] on input "text" at bounding box center [632, 20] width 152 height 10
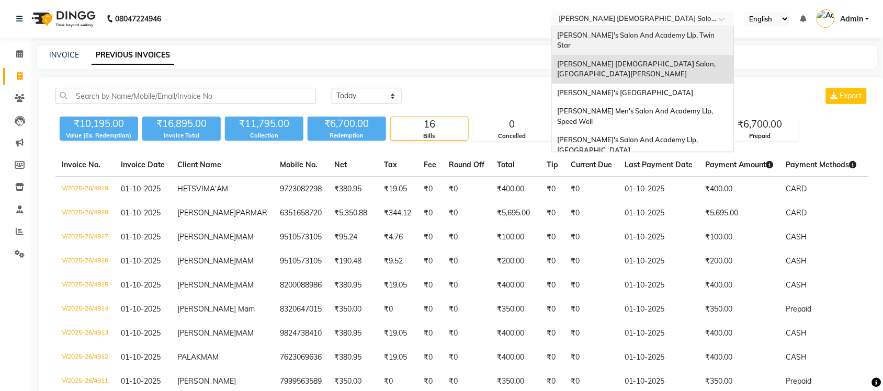
click at [652, 35] on span "Sandy Men's Salon And Academy Llp, Twin Star" at bounding box center [636, 40] width 159 height 19
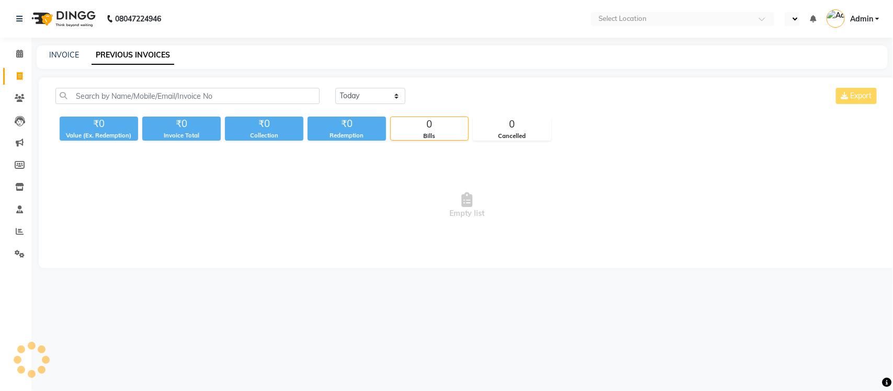
select select "en"
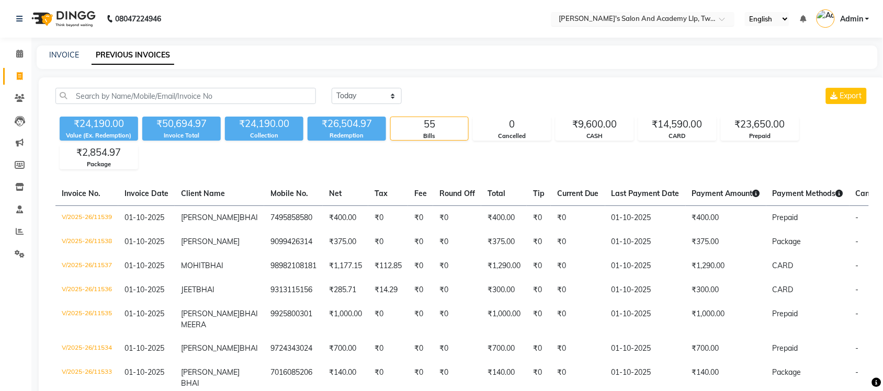
click at [631, 17] on input "text" at bounding box center [632, 20] width 152 height 10
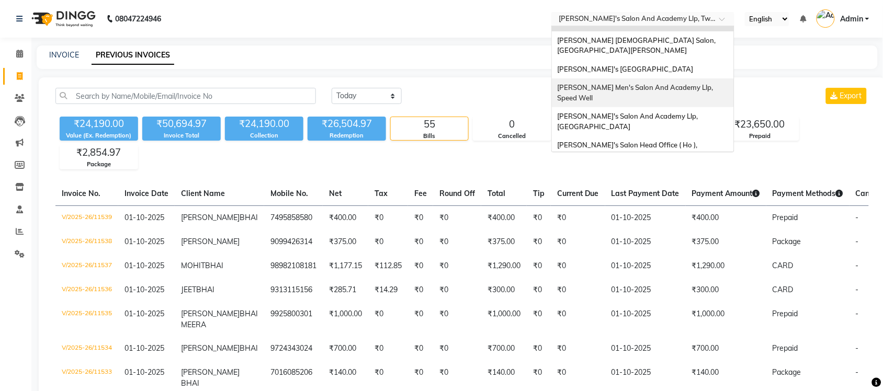
scroll to position [35, 0]
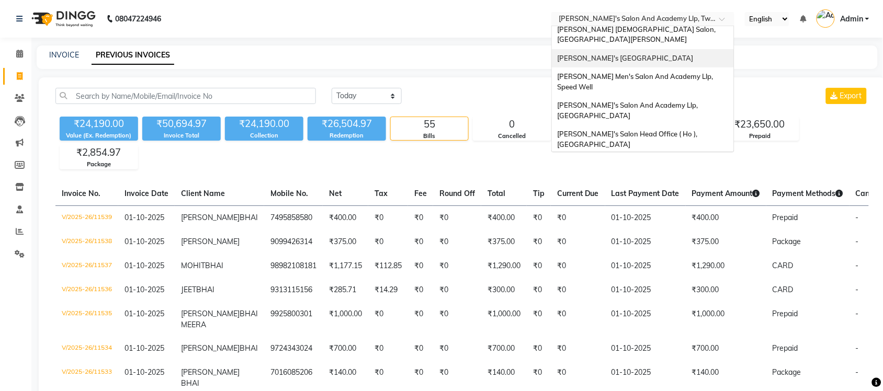
click at [657, 54] on span "[PERSON_NAME]'s [GEOGRAPHIC_DATA]" at bounding box center [625, 58] width 136 height 8
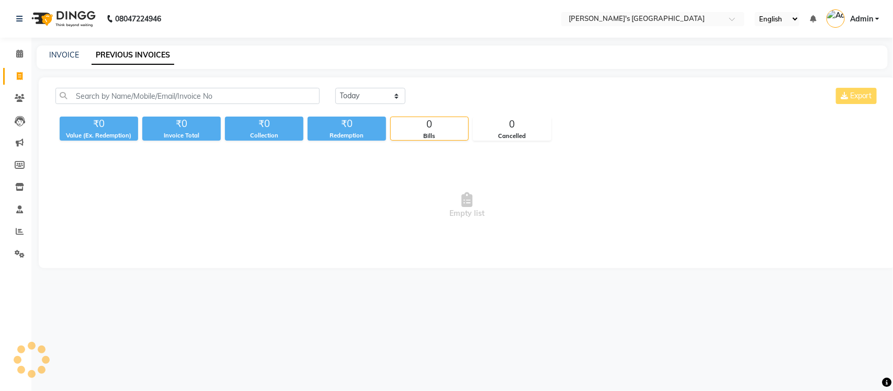
select select "en"
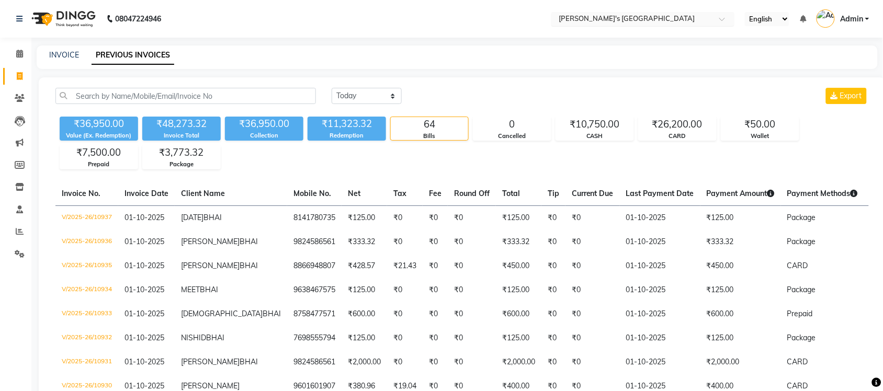
click at [676, 20] on input "text" at bounding box center [632, 20] width 152 height 10
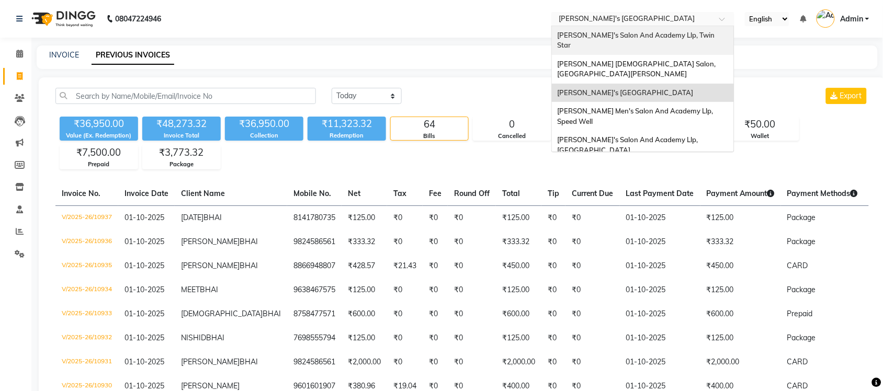
click at [665, 40] on div "[PERSON_NAME]'s Salon And Academy Llp, Twin Star" at bounding box center [643, 40] width 182 height 29
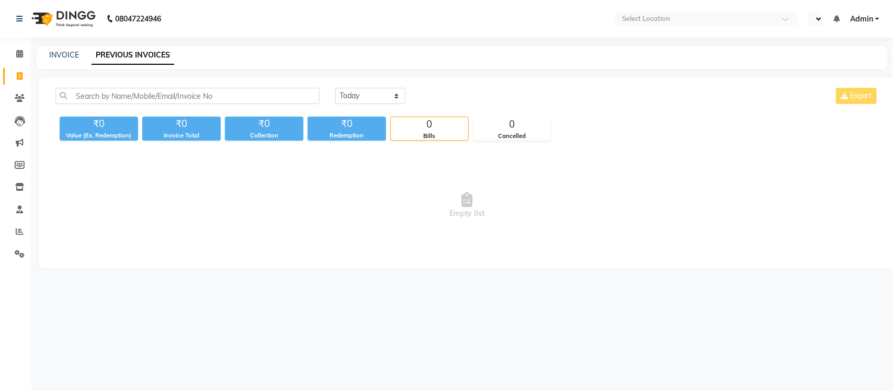
select select "en"
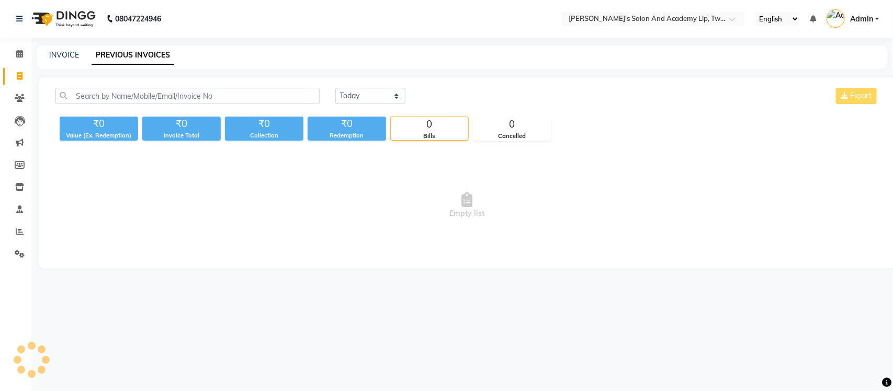
select select "en"
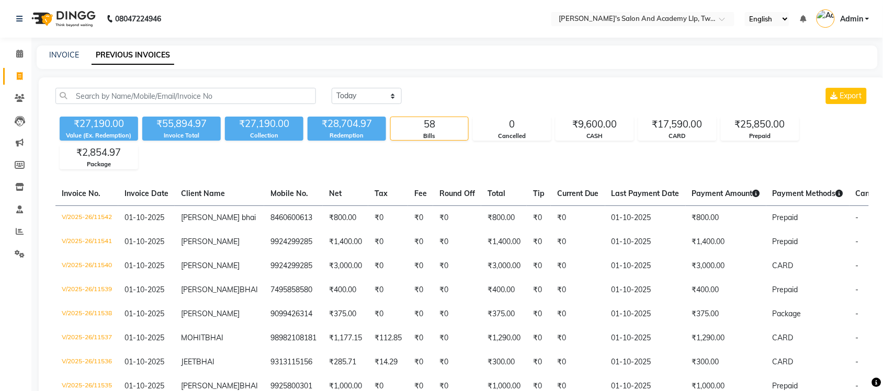
click at [167, 63] on link "PREVIOUS INVOICES" at bounding box center [133, 55] width 83 height 19
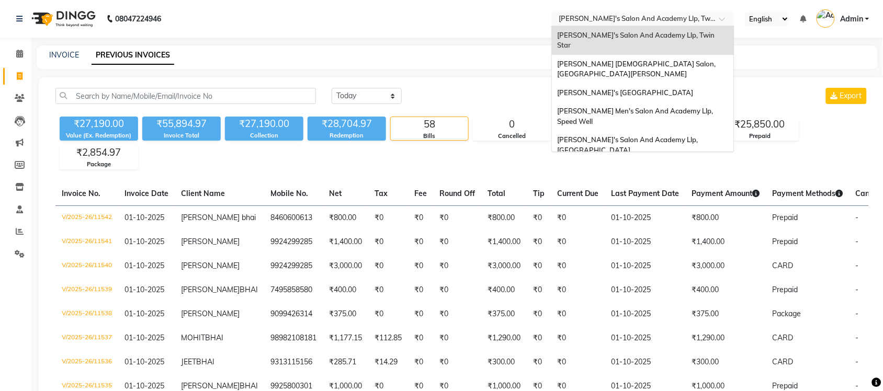
click at [638, 17] on input "text" at bounding box center [632, 20] width 152 height 10
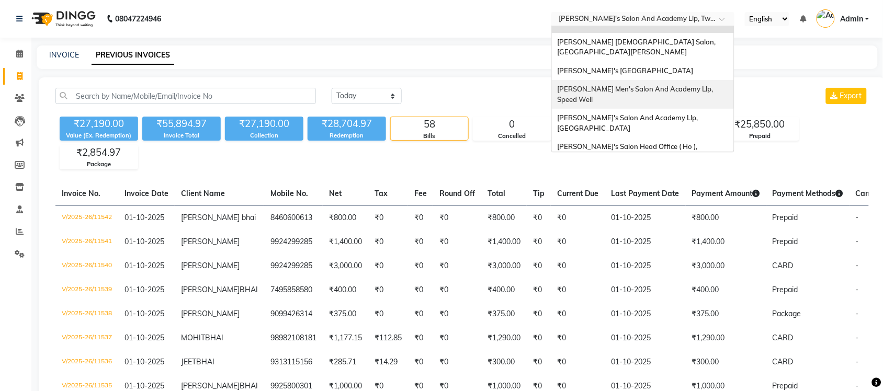
scroll to position [35, 0]
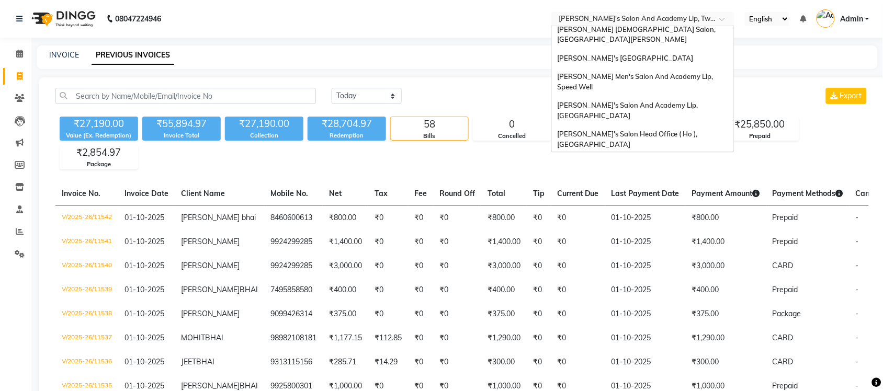
click at [654, 158] on span "[PERSON_NAME] Men's Salon & Academy Llp, [GEOGRAPHIC_DATA]" at bounding box center [631, 167] width 148 height 19
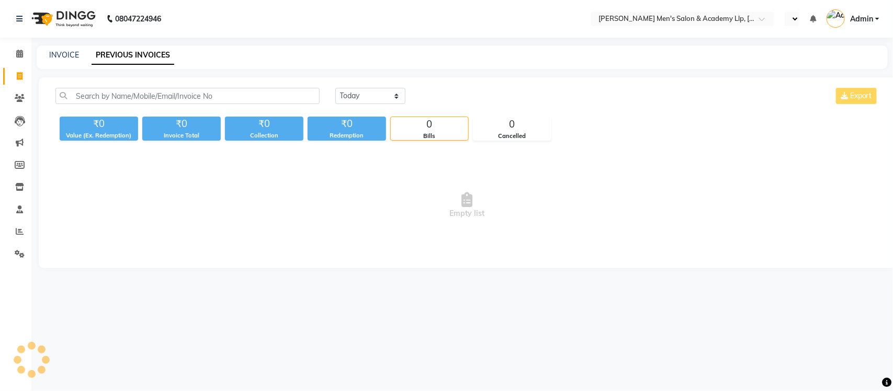
select select "en"
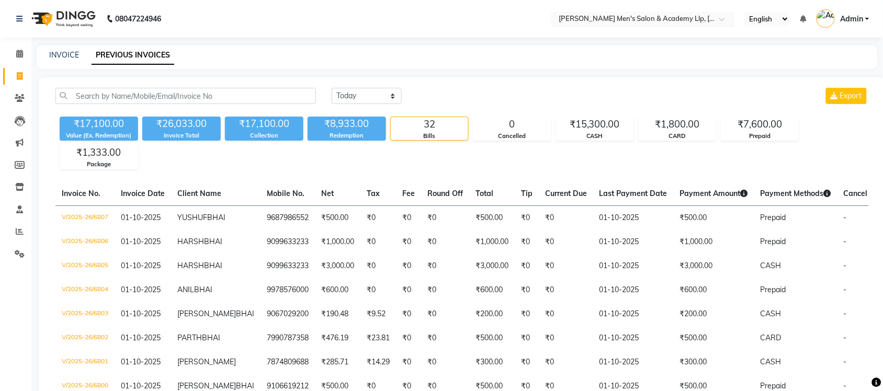
click at [672, 18] on input "text" at bounding box center [632, 20] width 152 height 10
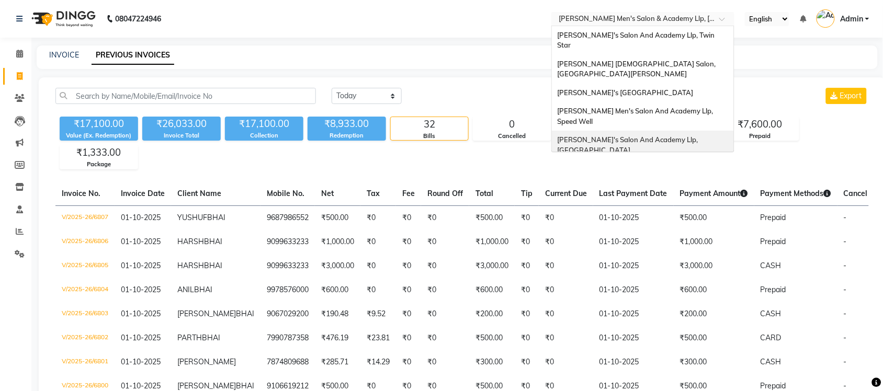
scroll to position [35, 0]
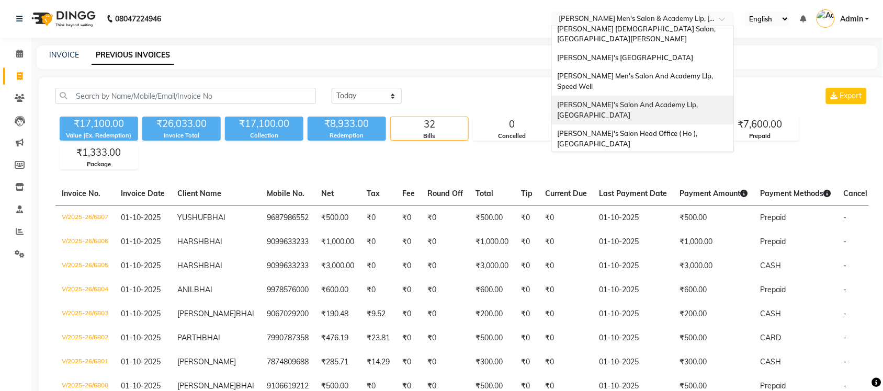
click at [682, 100] on span "[PERSON_NAME]'s Salon And Academy Llp, [GEOGRAPHIC_DATA]" at bounding box center [628, 109] width 142 height 19
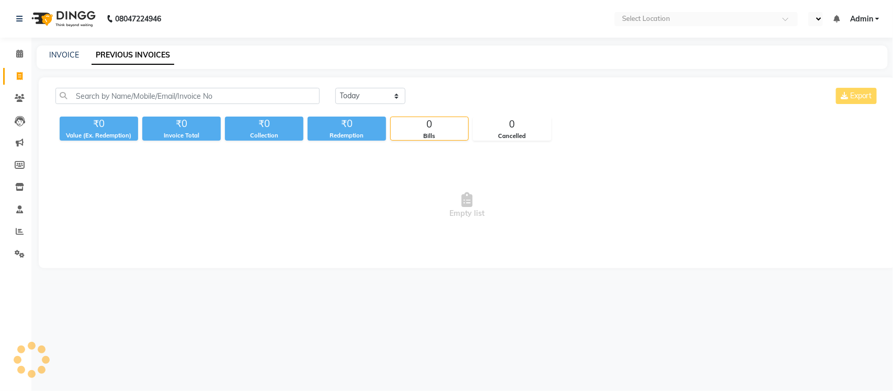
select select "en"
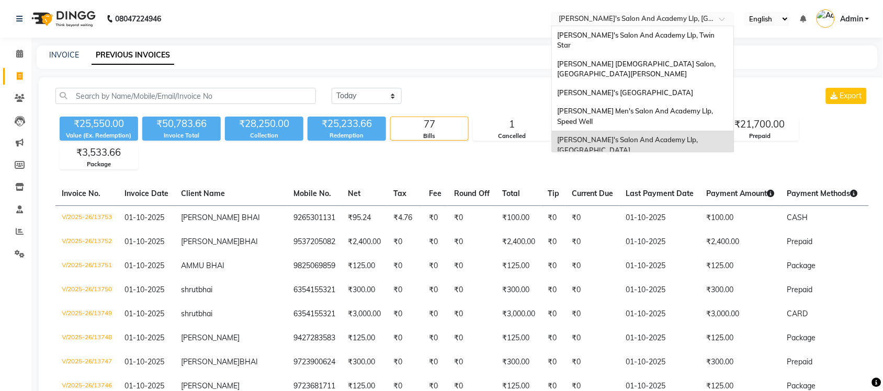
click at [669, 15] on input "text" at bounding box center [632, 20] width 152 height 10
click at [688, 107] on span "[PERSON_NAME] Men's Salon And Academy Llp, Speed Well" at bounding box center [635, 116] width 157 height 19
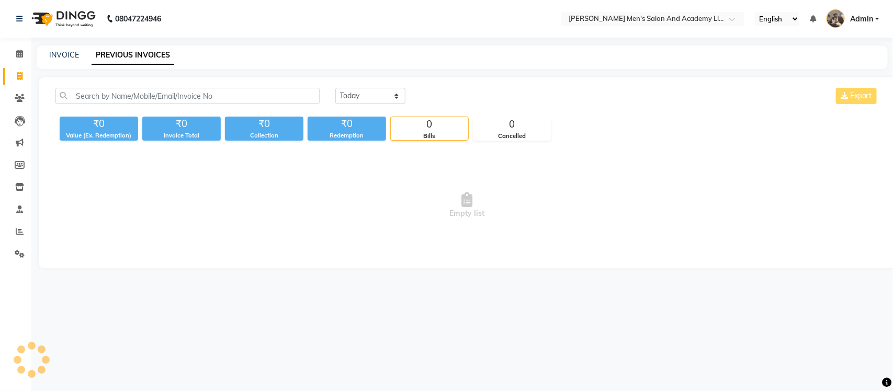
select select "en"
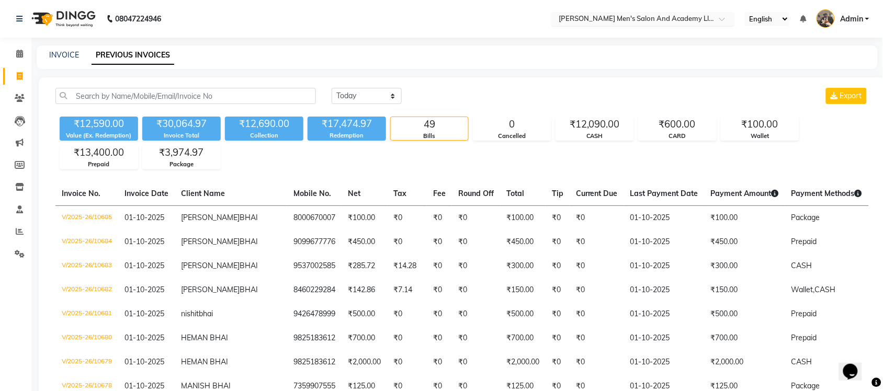
click at [650, 19] on input "text" at bounding box center [632, 20] width 152 height 10
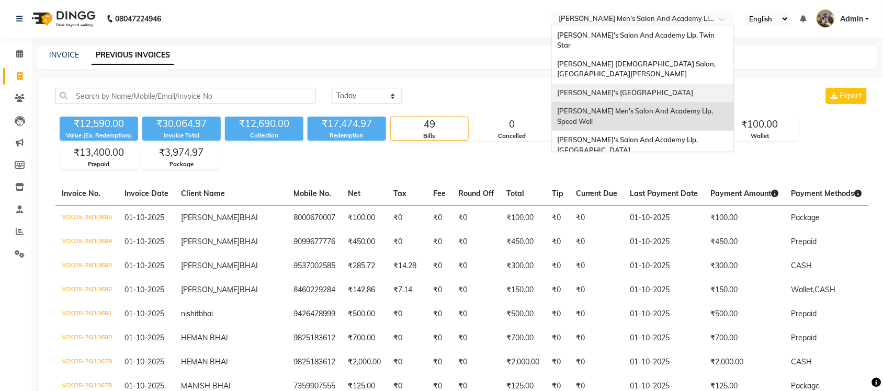
click at [662, 84] on div "[PERSON_NAME]'s [GEOGRAPHIC_DATA]" at bounding box center [643, 93] width 182 height 19
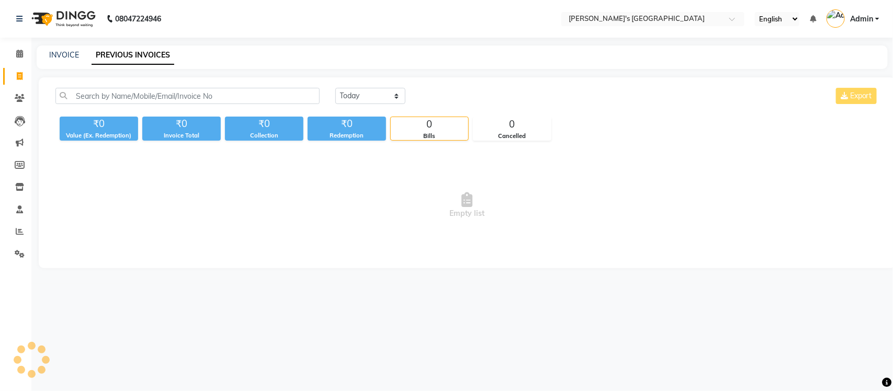
select select "en"
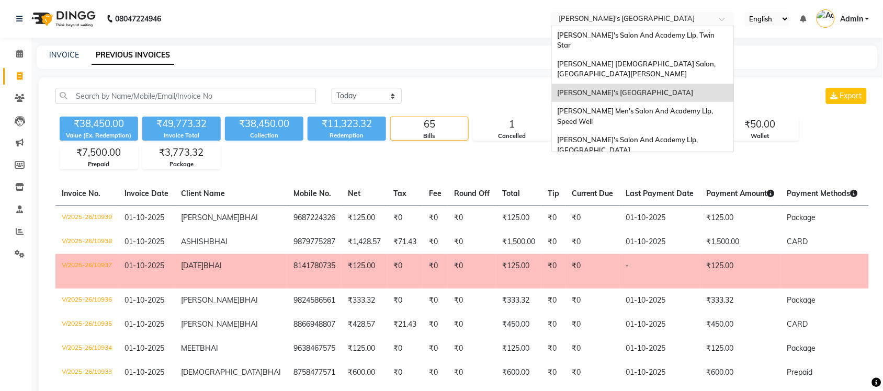
click at [650, 16] on input "text" at bounding box center [632, 20] width 152 height 10
click at [659, 60] on span "[PERSON_NAME] [DEMOGRAPHIC_DATA] Salon, [GEOGRAPHIC_DATA][PERSON_NAME]" at bounding box center [637, 69] width 160 height 19
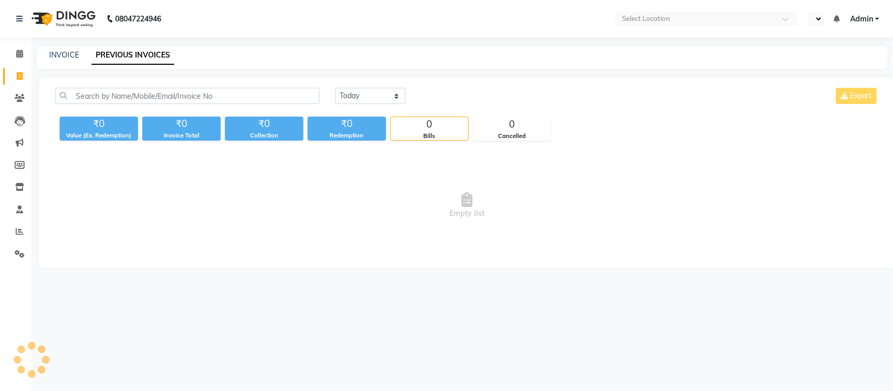
select select "en"
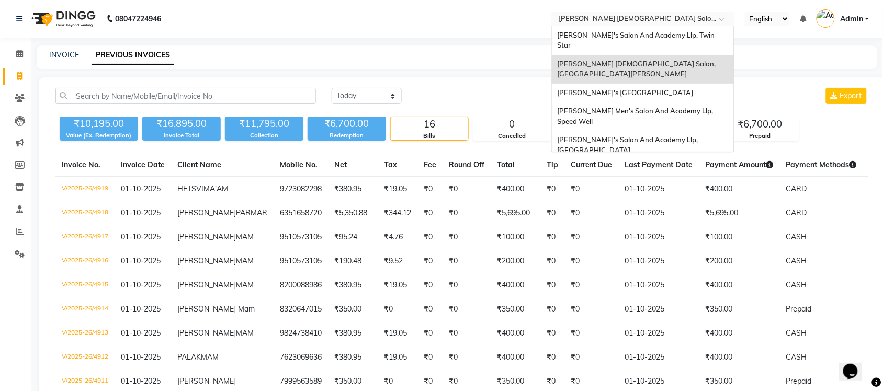
click at [654, 20] on input "text" at bounding box center [632, 20] width 152 height 10
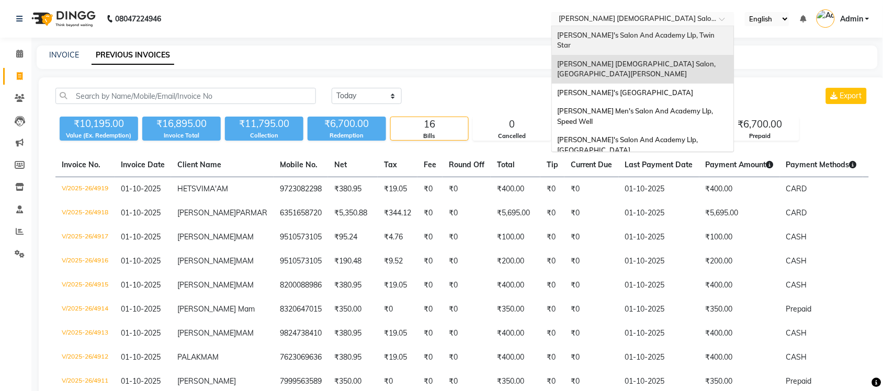
click at [653, 33] on span "[PERSON_NAME]'s Salon And Academy Llp, Twin Star" at bounding box center [636, 40] width 159 height 19
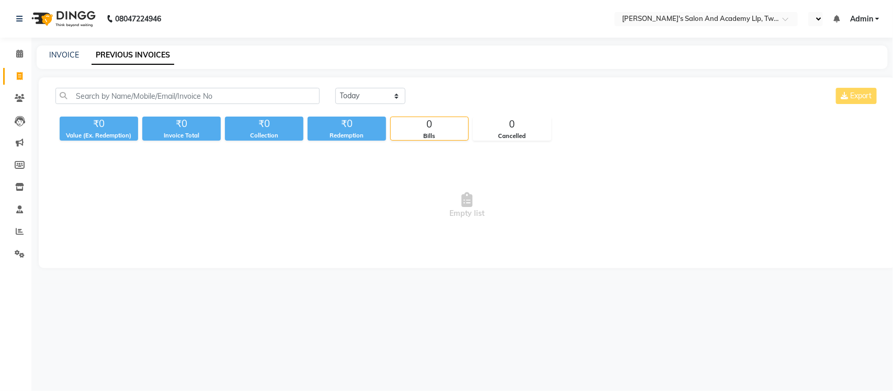
select select "en"
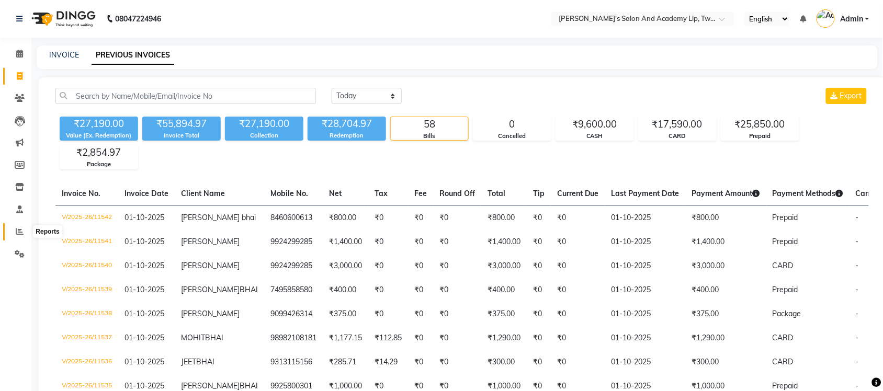
click at [19, 232] on icon at bounding box center [20, 231] width 8 height 8
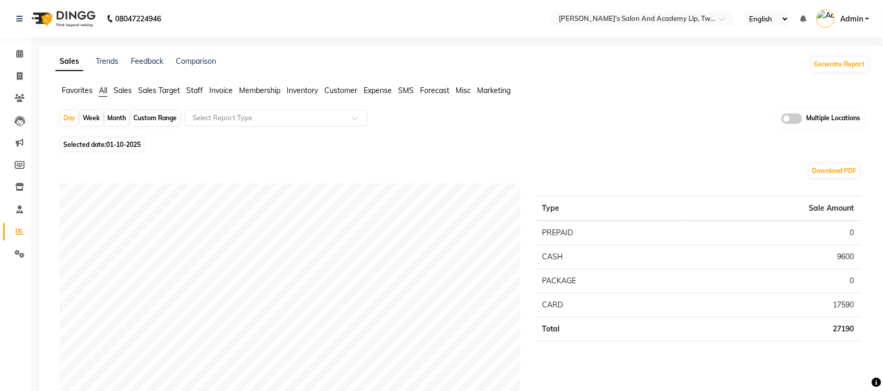
click at [796, 121] on span at bounding box center [791, 118] width 21 height 10
click at [781, 120] on input "checkbox" at bounding box center [781, 120] width 0 height 0
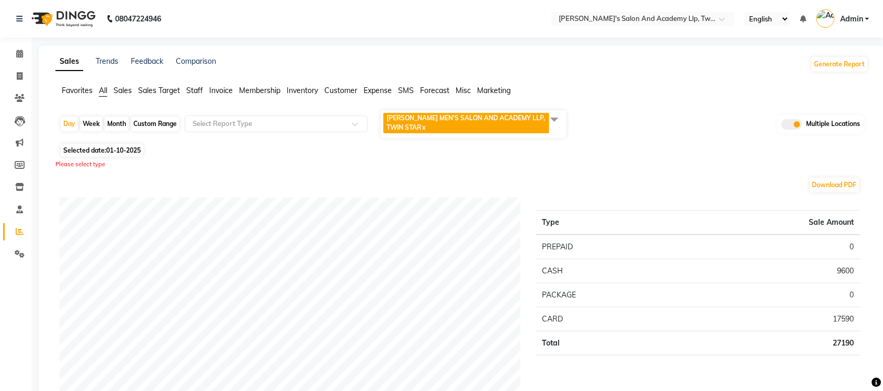
click at [555, 119] on span at bounding box center [554, 119] width 21 height 20
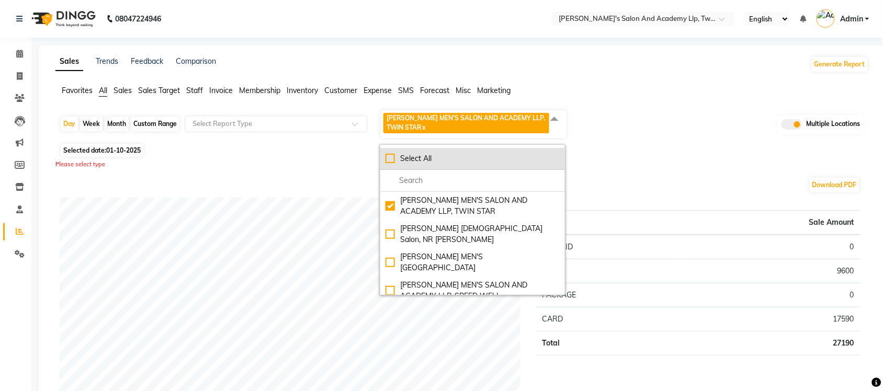
click at [391, 156] on div "Select All" at bounding box center [472, 158] width 174 height 11
checkbox input "true"
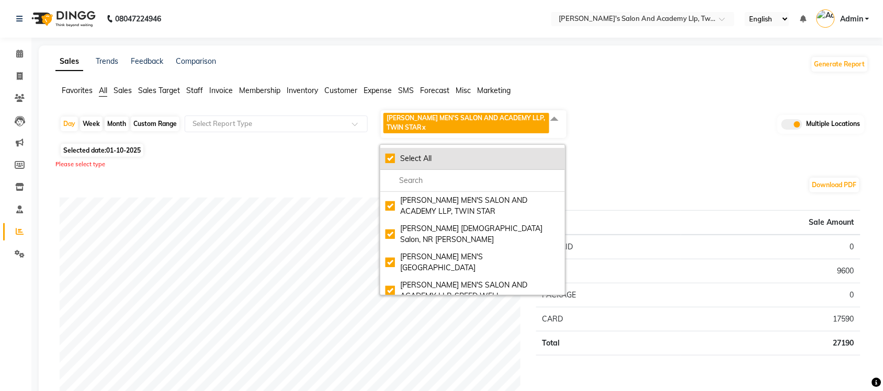
checkbox input "true"
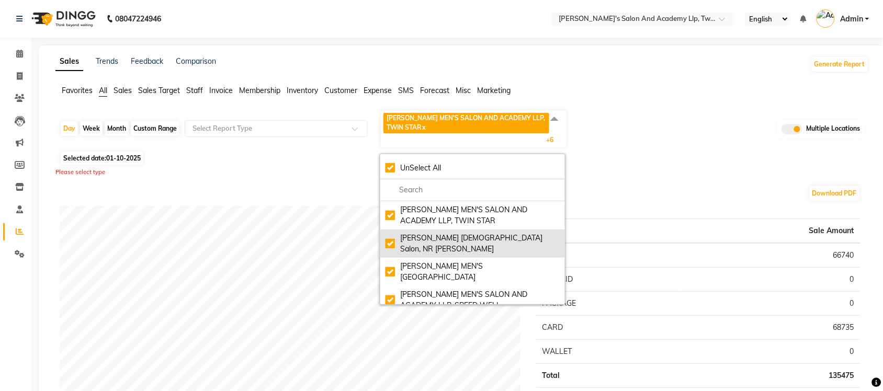
click at [386, 234] on div "Elaine Ladies Salon, NR Balaji Hall" at bounding box center [472, 244] width 174 height 22
checkbox input "false"
click at [394, 233] on li "Elaine Ladies Salon, NR Balaji Hall" at bounding box center [472, 244] width 185 height 28
checkbox input "true"
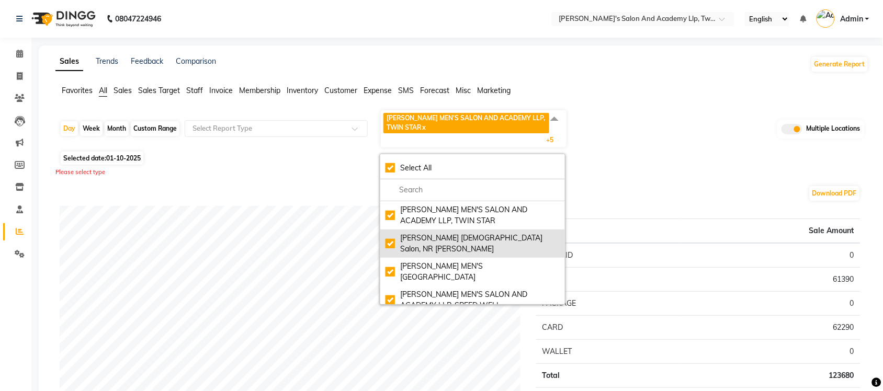
checkbox input "true"
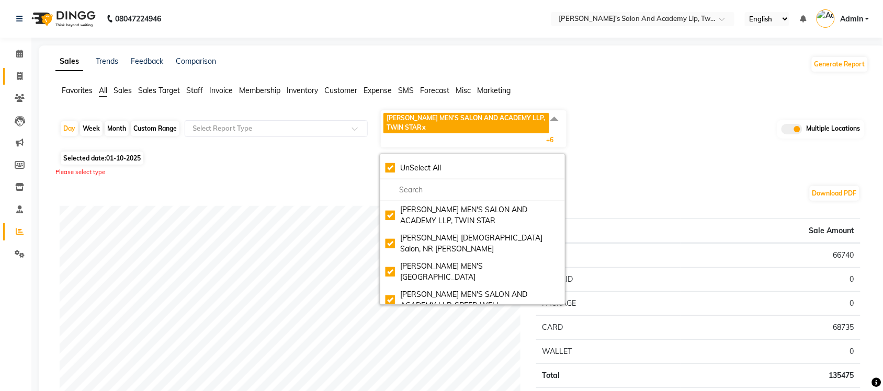
click at [19, 82] on link "Invoice" at bounding box center [15, 76] width 25 height 17
select select "service"
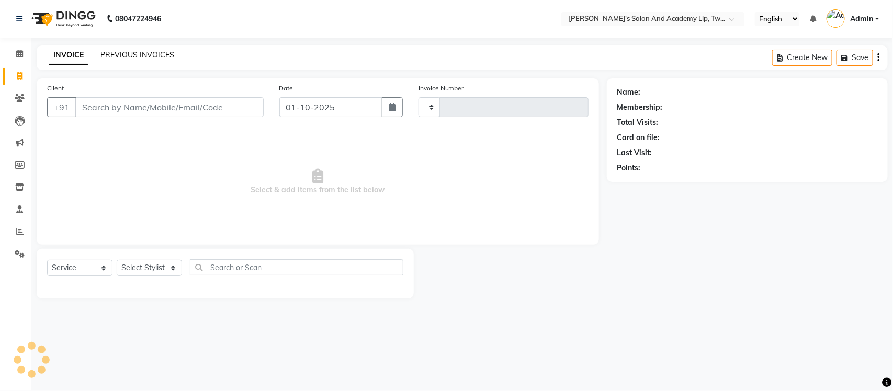
type input "11543"
select select "6985"
click at [157, 53] on link "PREVIOUS INVOICES" at bounding box center [137, 54] width 74 height 9
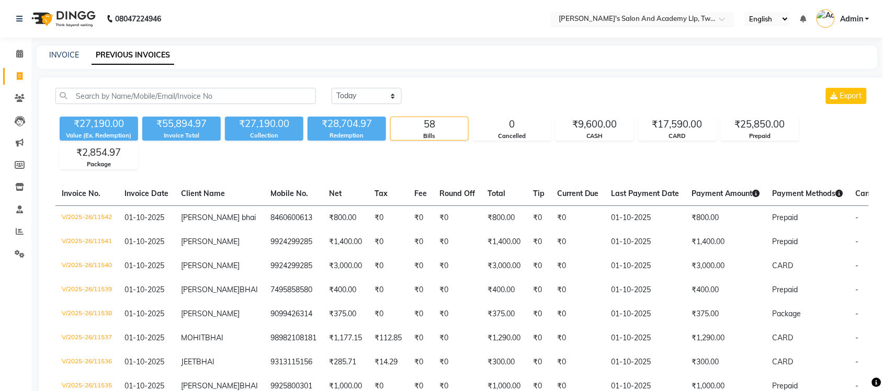
click at [644, 21] on input "text" at bounding box center [632, 20] width 152 height 10
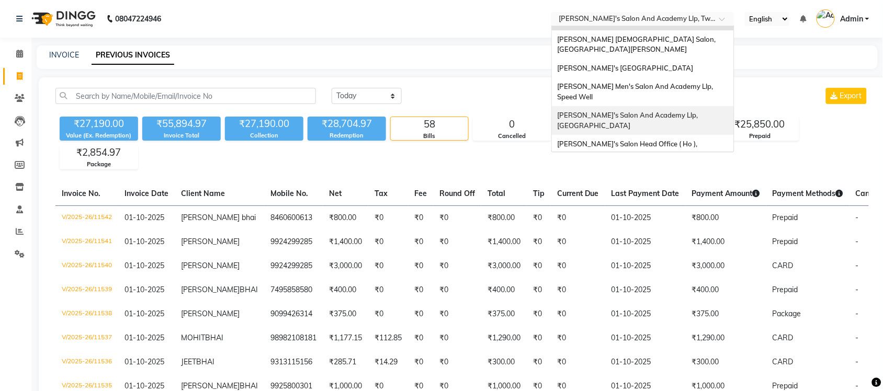
scroll to position [35, 0]
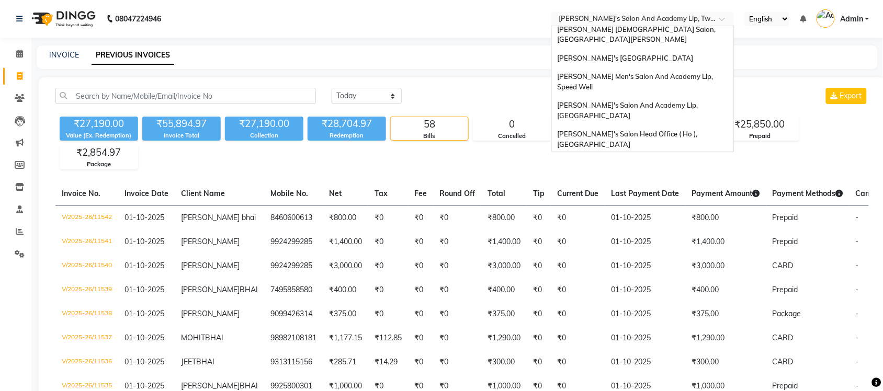
click at [659, 158] on span "[PERSON_NAME] Men's Salon & Academy Llp, [GEOGRAPHIC_DATA]" at bounding box center [631, 167] width 148 height 19
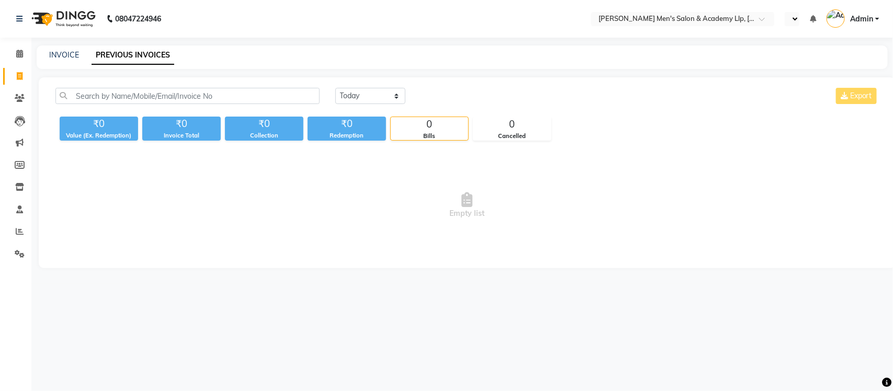
select select "en"
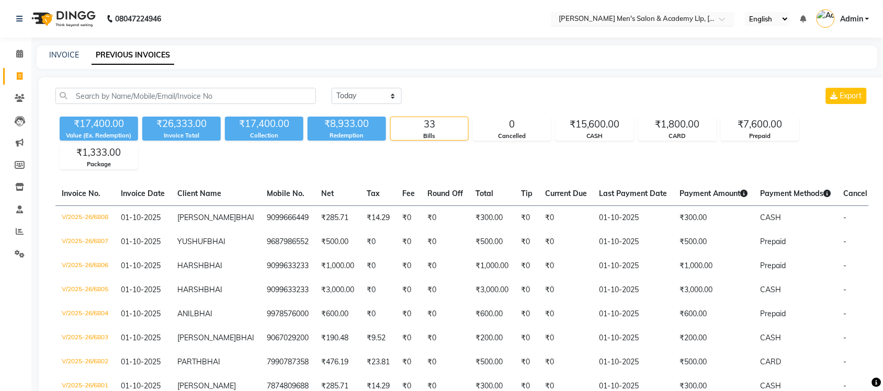
click at [633, 24] on input "text" at bounding box center [632, 20] width 152 height 10
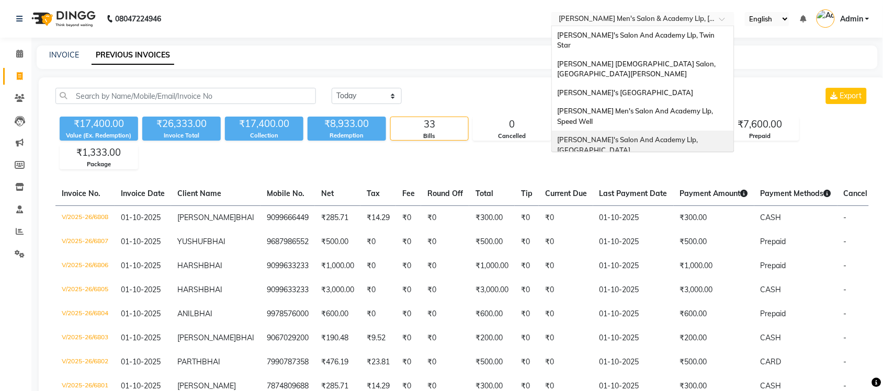
scroll to position [35, 0]
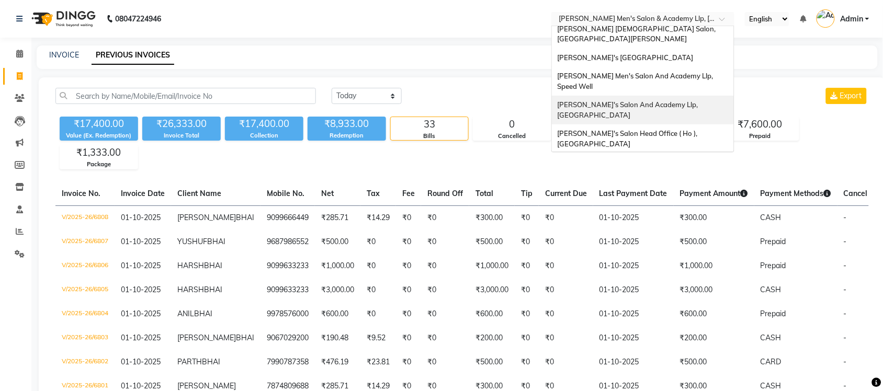
click at [660, 100] on span "[PERSON_NAME]'s Salon And Academy Llp, [GEOGRAPHIC_DATA]" at bounding box center [628, 109] width 142 height 19
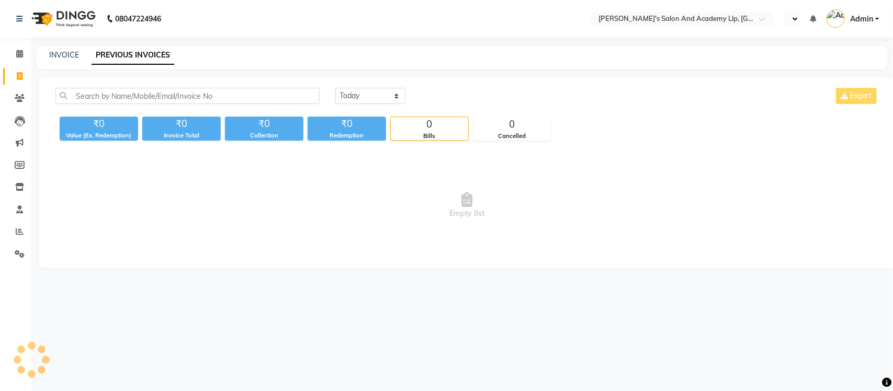
select select "en"
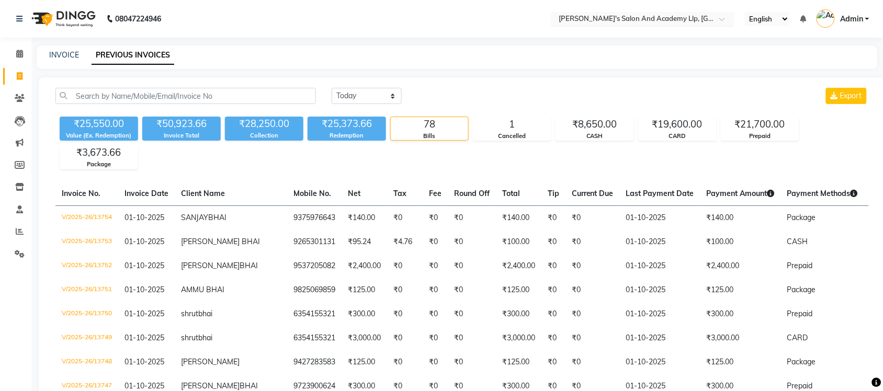
click at [662, 18] on input "text" at bounding box center [632, 20] width 152 height 10
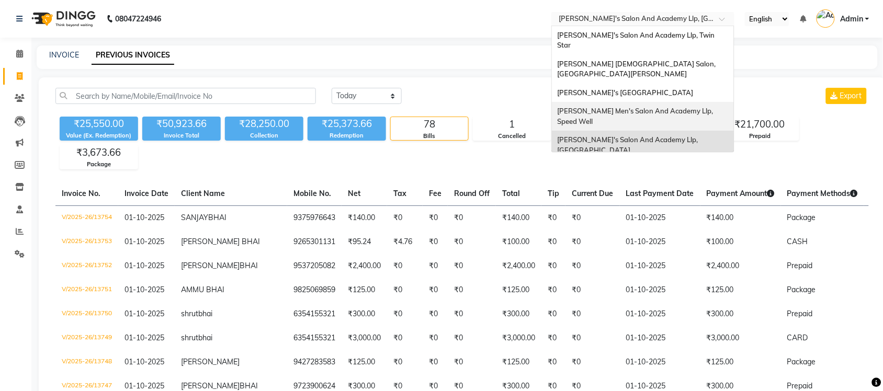
click at [675, 107] on span "[PERSON_NAME] Men's Salon And Academy Llp, Speed Well" at bounding box center [635, 116] width 157 height 19
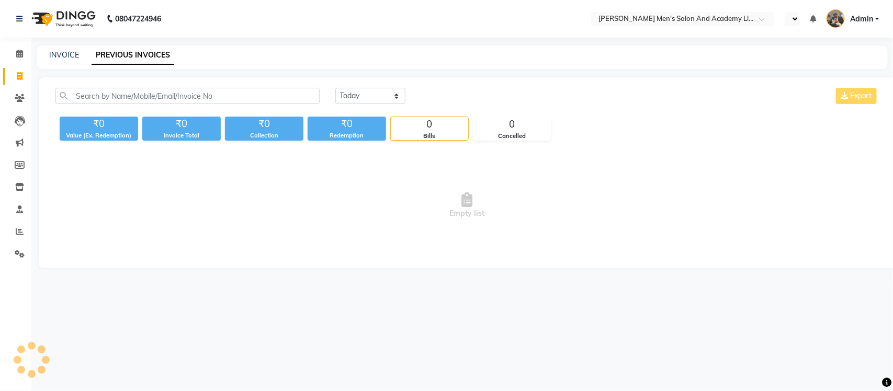
select select "en"
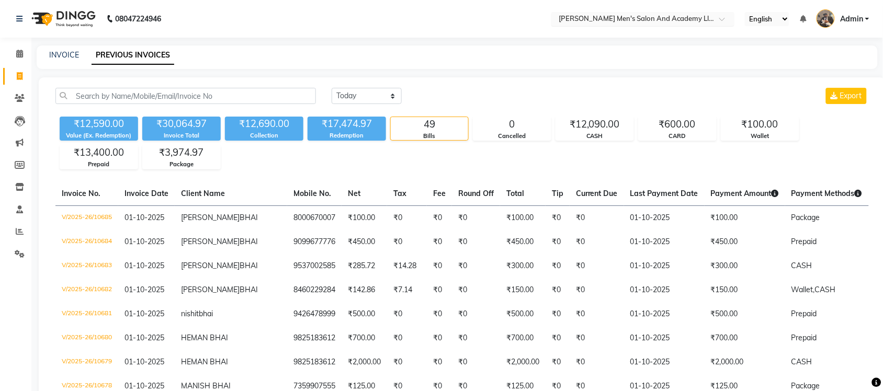
click at [678, 19] on input "text" at bounding box center [632, 20] width 152 height 10
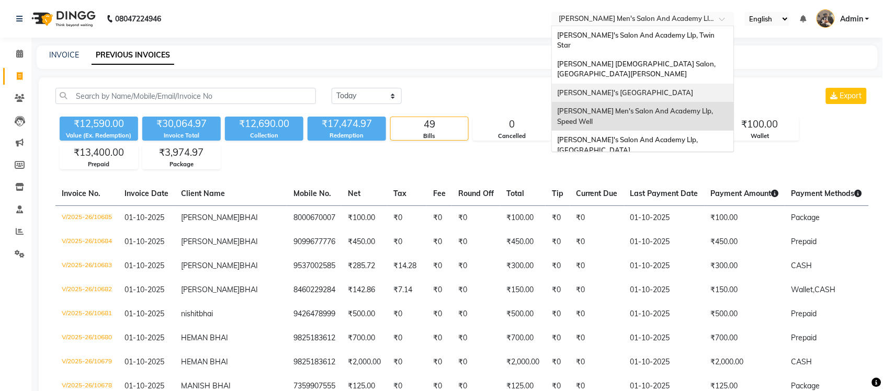
click at [685, 88] on span "[PERSON_NAME]'s [GEOGRAPHIC_DATA]" at bounding box center [625, 92] width 136 height 8
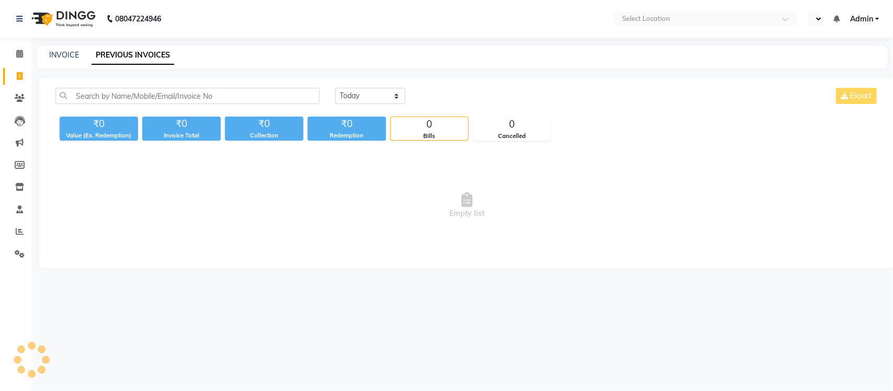
select select "en"
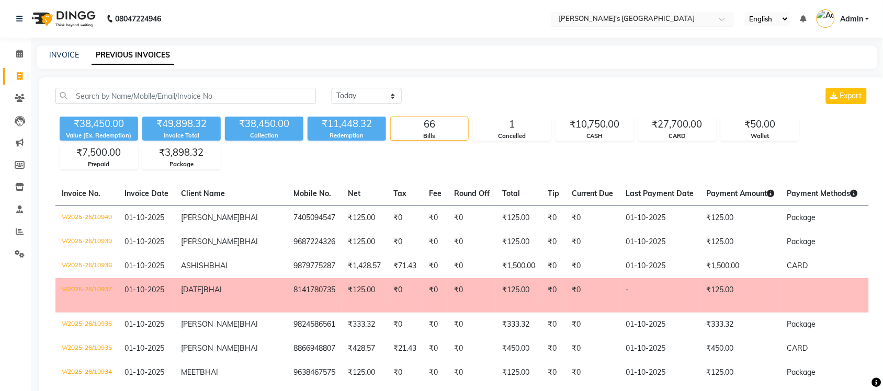
click at [659, 21] on input "text" at bounding box center [632, 20] width 152 height 10
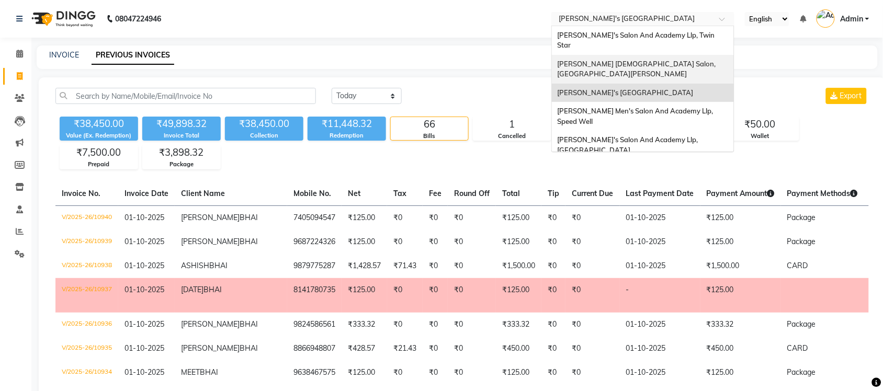
click at [675, 55] on div "[PERSON_NAME] [DEMOGRAPHIC_DATA] Salon, [GEOGRAPHIC_DATA][PERSON_NAME]" at bounding box center [643, 69] width 182 height 29
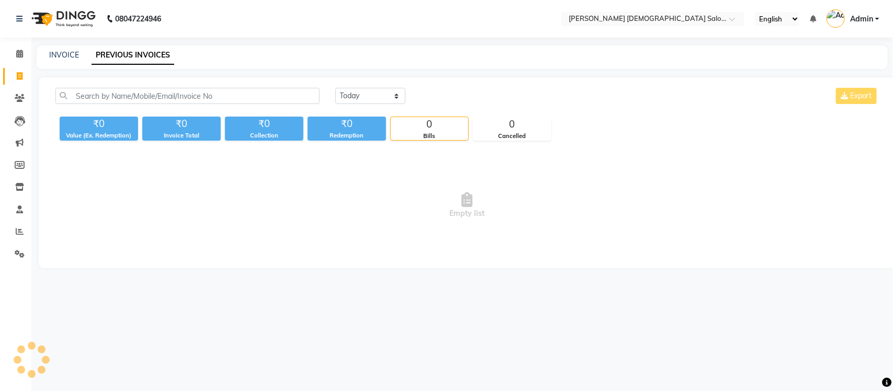
select select "en"
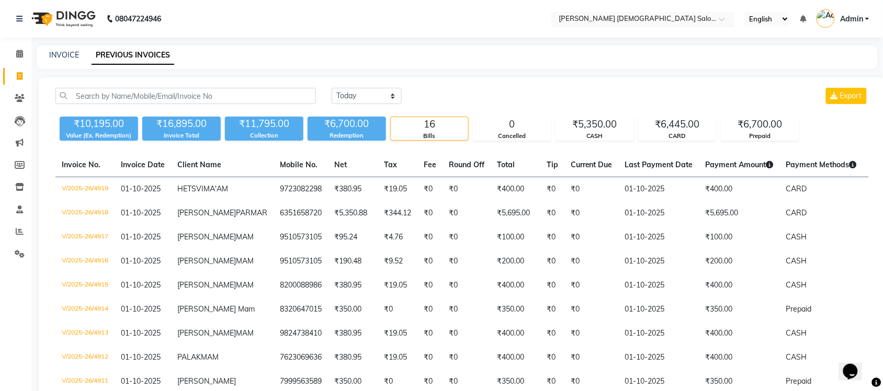
click at [665, 17] on input "text" at bounding box center [632, 20] width 152 height 10
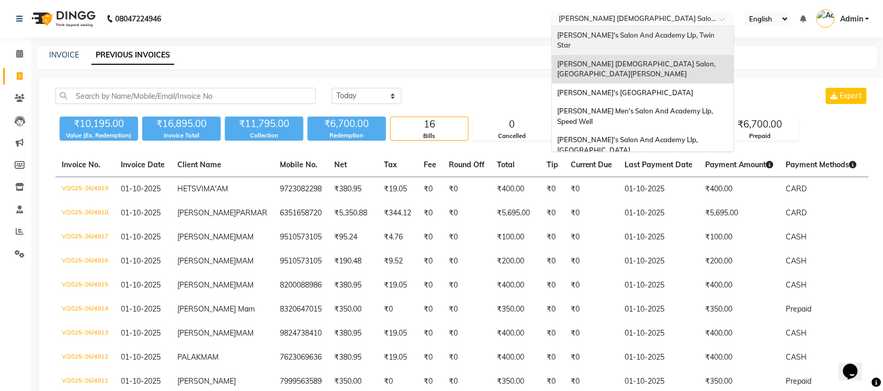
click at [665, 42] on div "[PERSON_NAME]'s Salon And Academy Llp, Twin Star" at bounding box center [643, 40] width 182 height 29
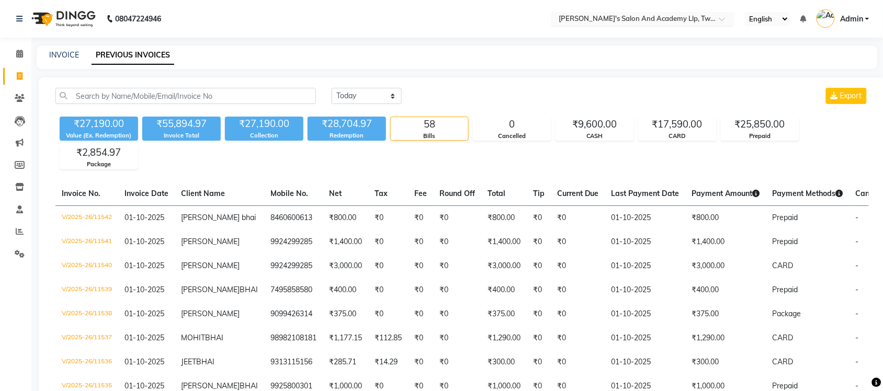
click at [610, 16] on input "text" at bounding box center [632, 20] width 152 height 10
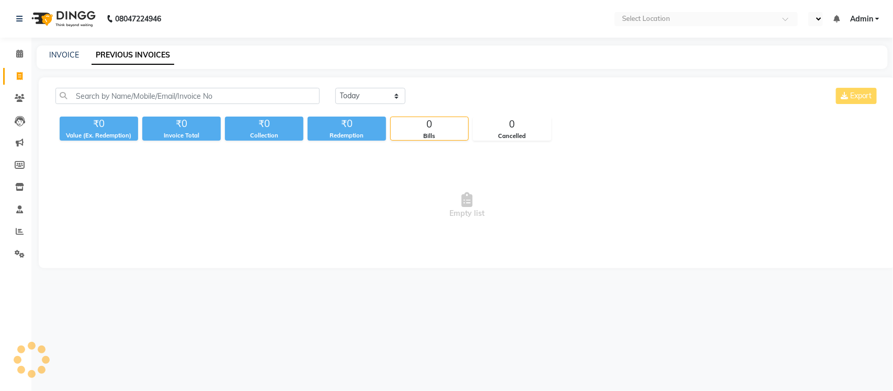
select select "en"
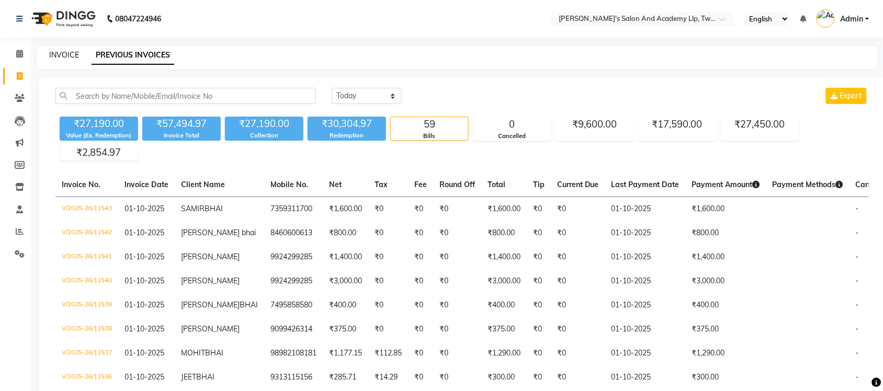
click at [72, 55] on link "INVOICE" at bounding box center [64, 54] width 30 height 9
select select "6985"
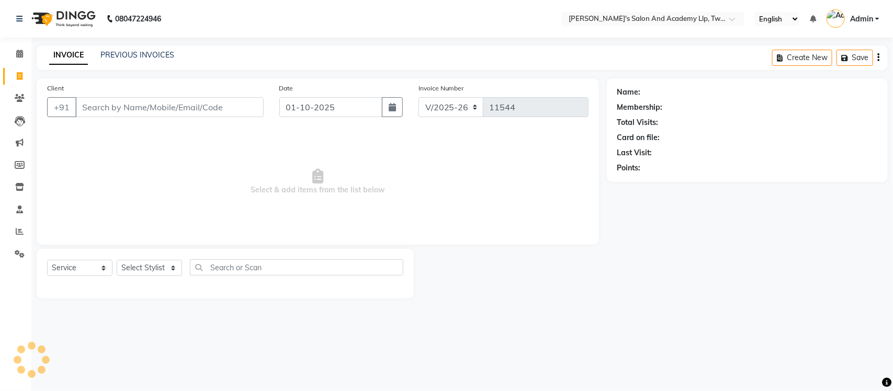
select select "membership"
click at [131, 56] on link "PREVIOUS INVOICES" at bounding box center [137, 54] width 74 height 9
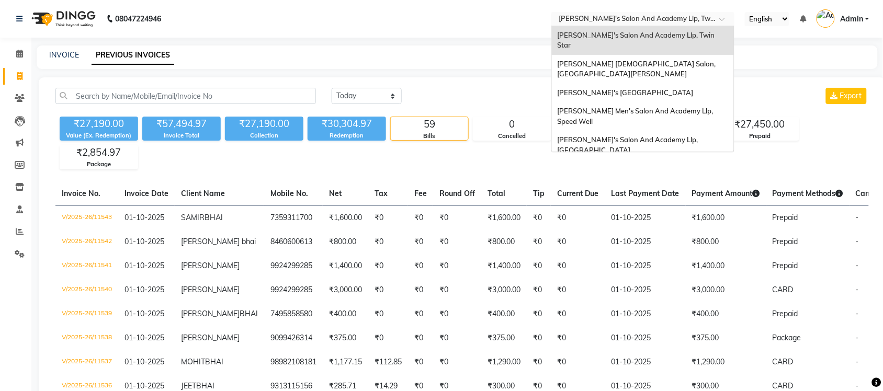
drag, startPoint x: 601, startPoint y: 19, endPoint x: 626, endPoint y: 152, distance: 135.1
click at [605, 26] on ng-select "Select Location × Sandy Men's Salon And Academy Llp, Twin Star Sandy Men's Salo…" at bounding box center [642, 19] width 183 height 14
click at [627, 59] on div "[PERSON_NAME] [DEMOGRAPHIC_DATA] Salon, [GEOGRAPHIC_DATA][PERSON_NAME]" at bounding box center [643, 69] width 182 height 29
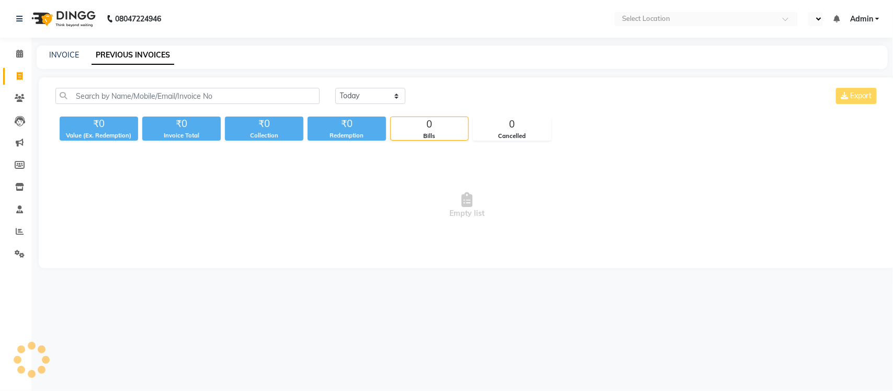
select select "en"
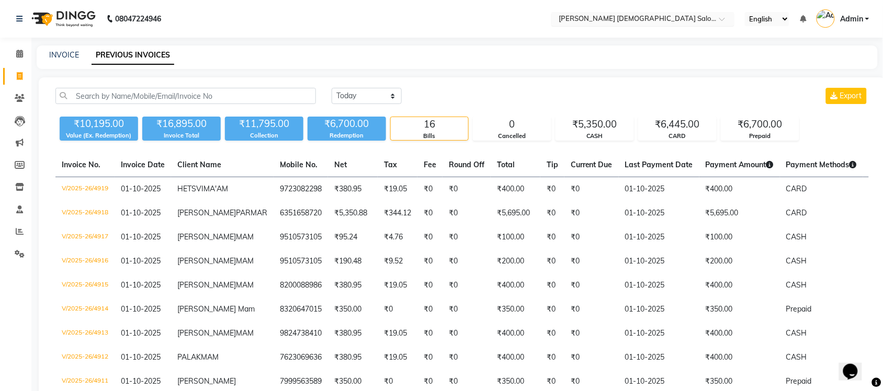
click at [634, 22] on input "text" at bounding box center [632, 20] width 152 height 10
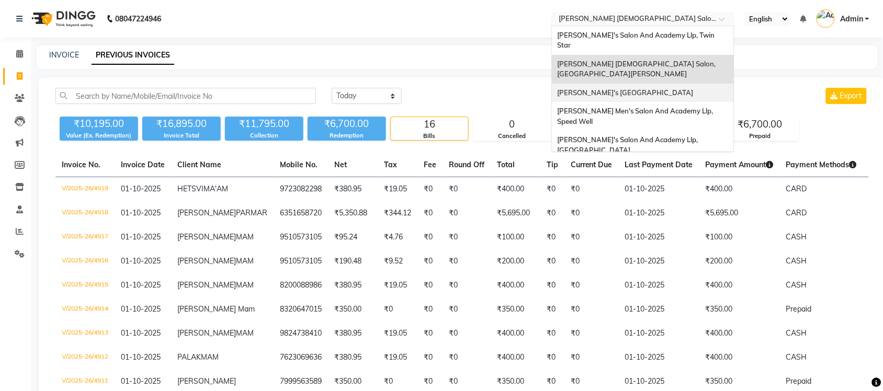
click at [642, 84] on div "[PERSON_NAME]'s [GEOGRAPHIC_DATA]" at bounding box center [643, 93] width 182 height 19
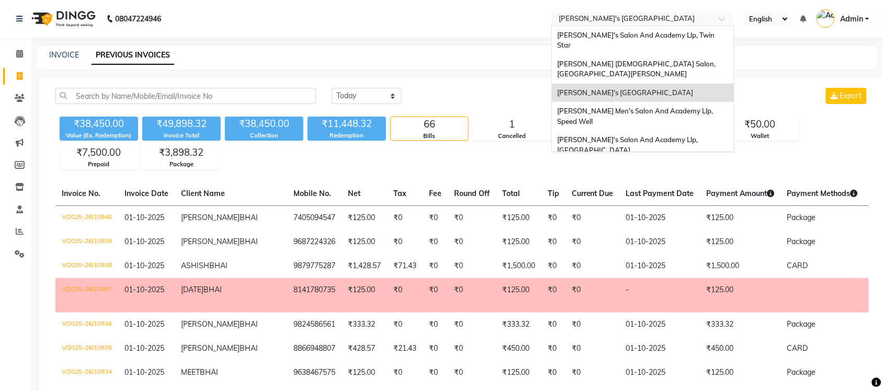
click at [641, 16] on input "text" at bounding box center [632, 20] width 152 height 10
click at [678, 107] on span "[PERSON_NAME] Men's Salon And Academy Llp, Speed Well" at bounding box center [635, 116] width 157 height 19
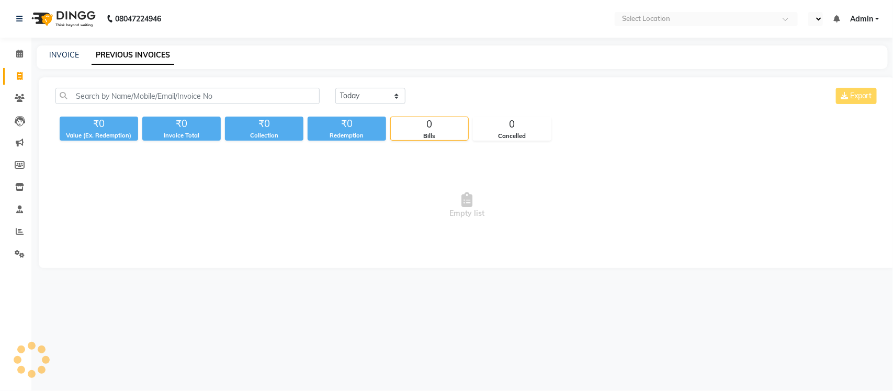
select select "en"
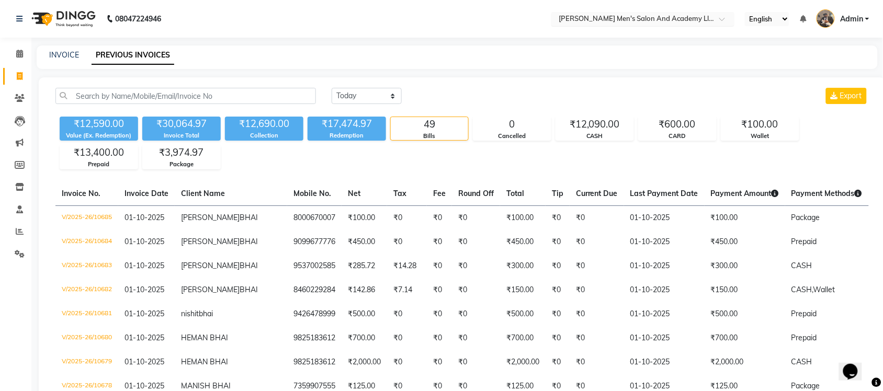
click at [627, 18] on input "text" at bounding box center [632, 20] width 152 height 10
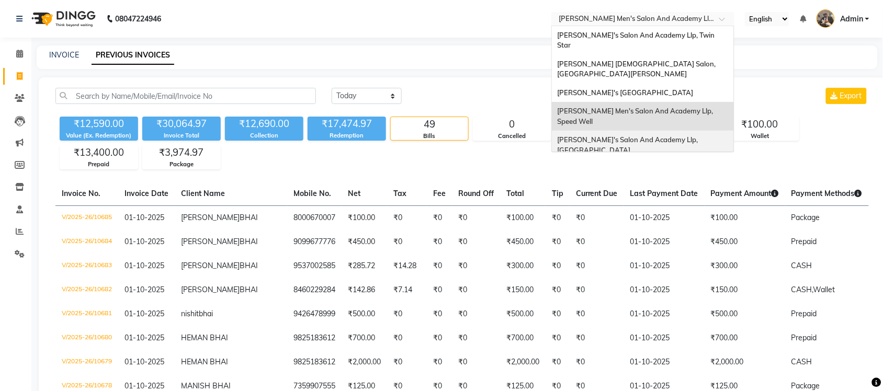
click at [676, 131] on div "[PERSON_NAME]'s Salon And Academy Llp, [GEOGRAPHIC_DATA]" at bounding box center [643, 145] width 182 height 29
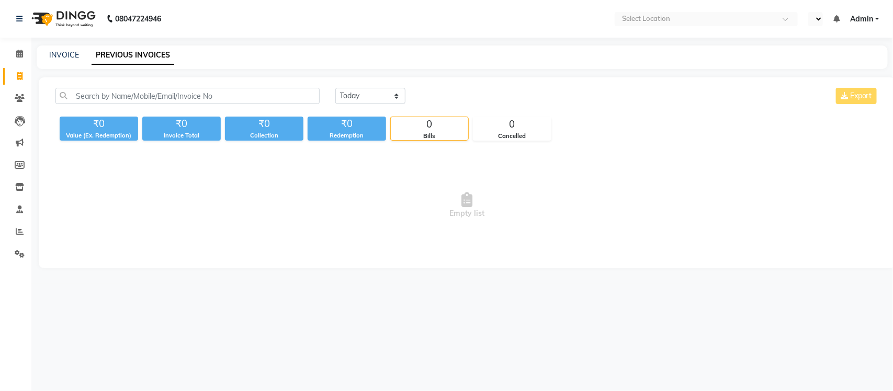
select select "en"
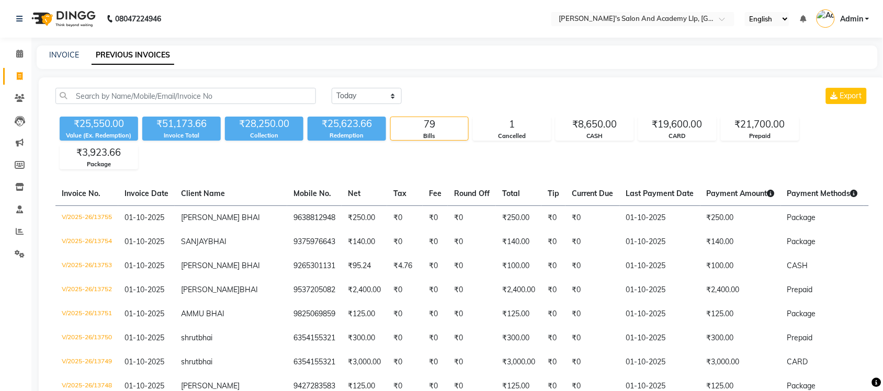
click at [677, 28] on nav "08047224946 Select Location × Sandy Men's Salon And Academy Llp, University Roa…" at bounding box center [441, 19] width 883 height 38
click at [688, 17] on input "text" at bounding box center [632, 20] width 152 height 10
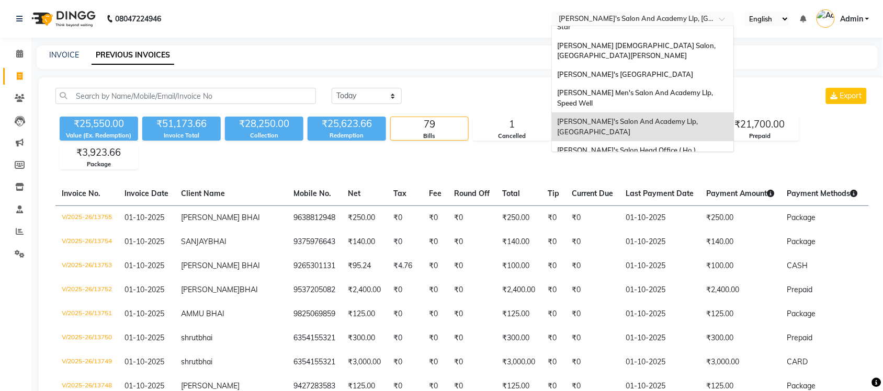
scroll to position [35, 0]
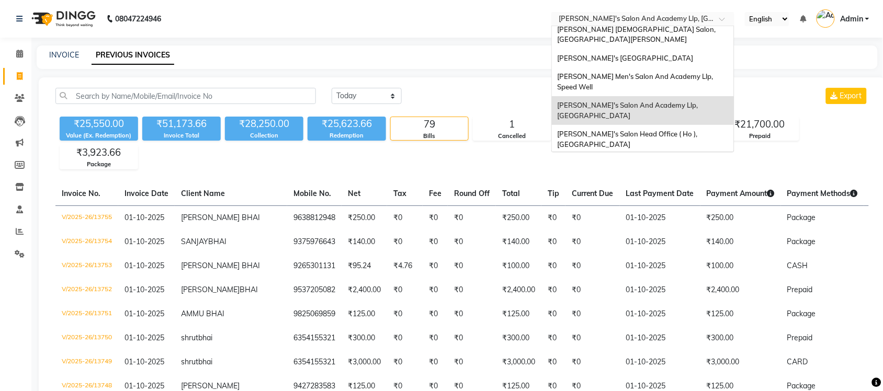
click at [657, 154] on div "[PERSON_NAME] Men's Salon & Academy Llp, [GEOGRAPHIC_DATA]" at bounding box center [643, 168] width 182 height 29
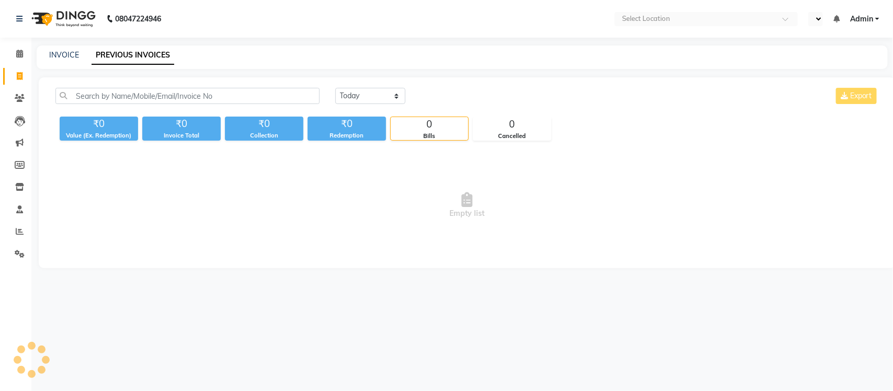
select select "en"
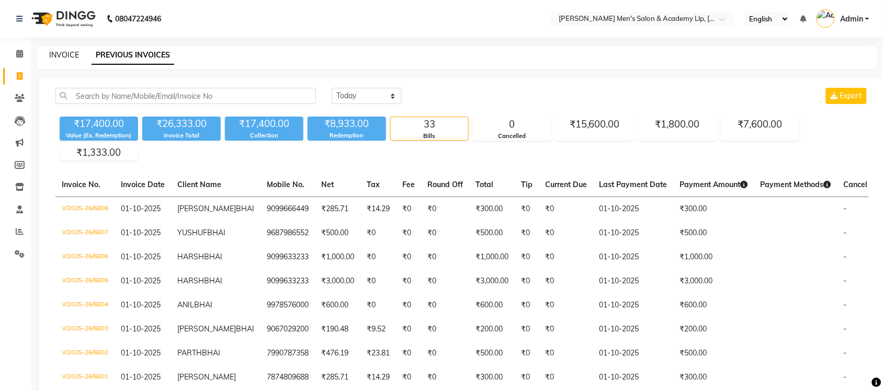
click at [50, 58] on link "INVOICE" at bounding box center [64, 54] width 30 height 9
select select "8248"
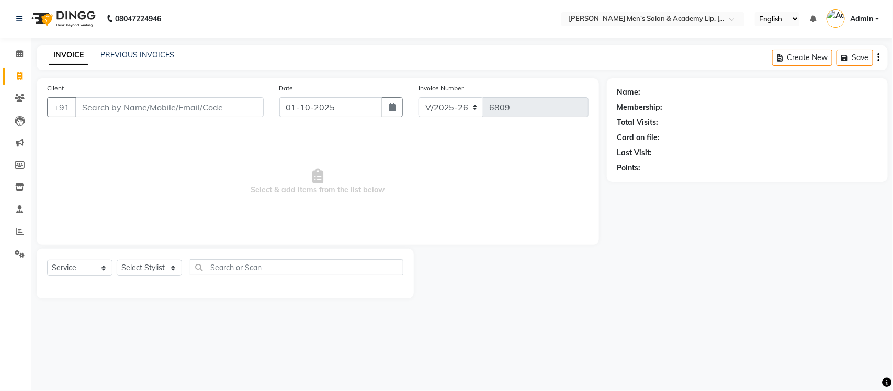
select select "membership"
click at [136, 50] on link "PREVIOUS INVOICES" at bounding box center [137, 54] width 74 height 9
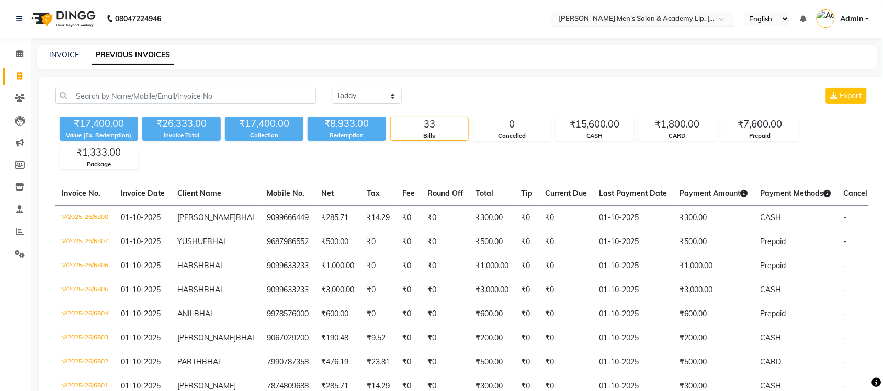
click at [699, 17] on input "text" at bounding box center [632, 20] width 152 height 10
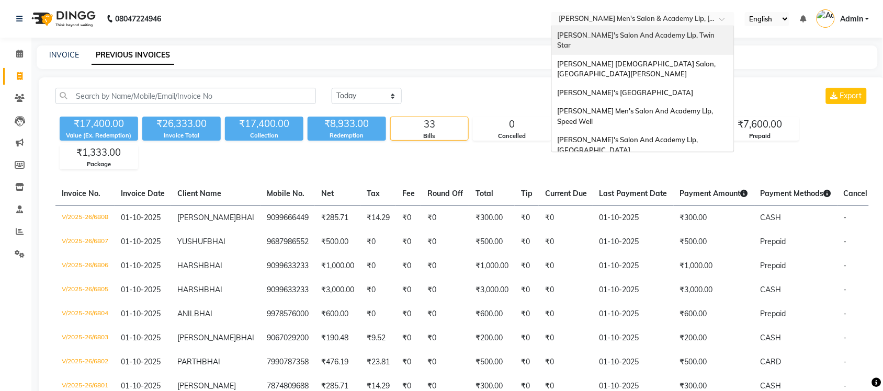
click at [664, 41] on div "[PERSON_NAME]'s Salon And Academy Llp, Twin Star" at bounding box center [643, 40] width 182 height 29
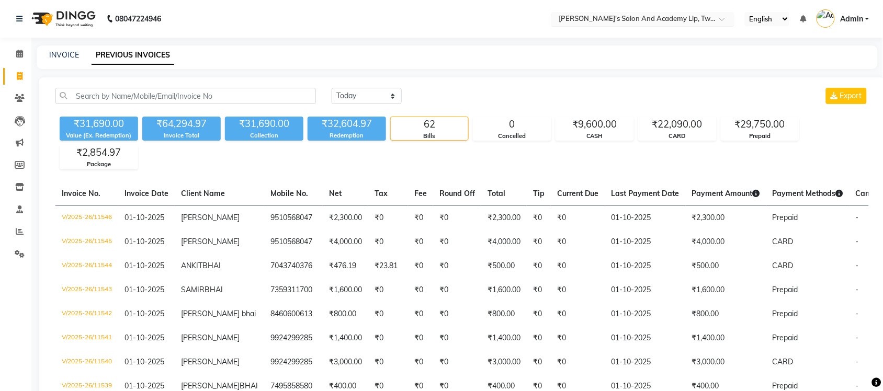
click at [686, 17] on input "text" at bounding box center [632, 20] width 152 height 10
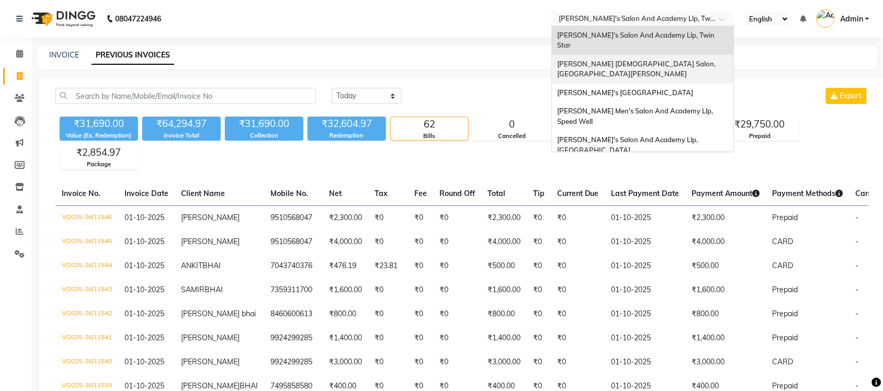
click at [688, 58] on div "[PERSON_NAME] [DEMOGRAPHIC_DATA] Salon, [GEOGRAPHIC_DATA][PERSON_NAME]" at bounding box center [643, 69] width 182 height 29
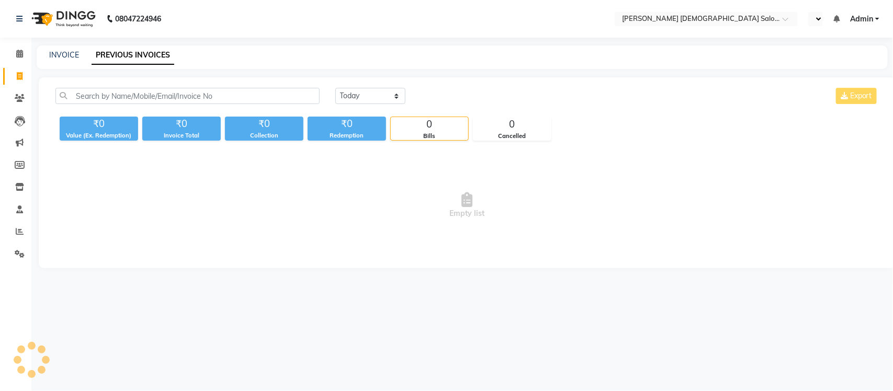
select select "en"
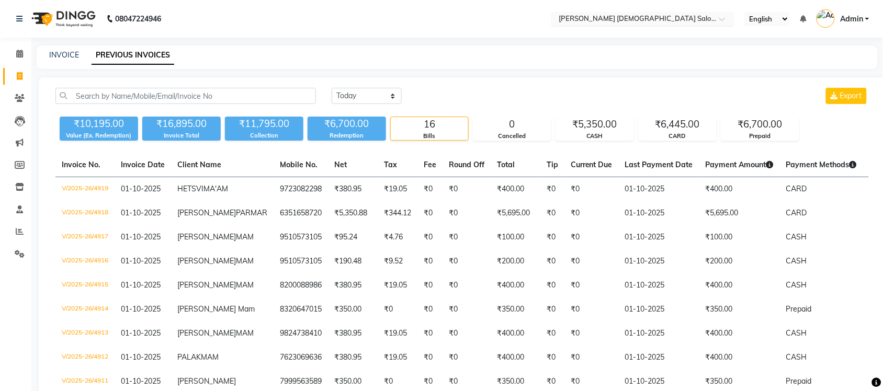
click at [696, 21] on input "text" at bounding box center [632, 20] width 152 height 10
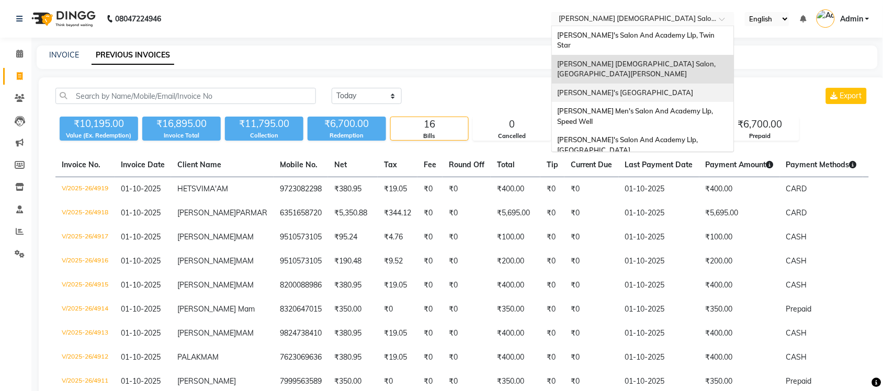
click at [660, 88] on span "[PERSON_NAME]'s [GEOGRAPHIC_DATA]" at bounding box center [625, 92] width 136 height 8
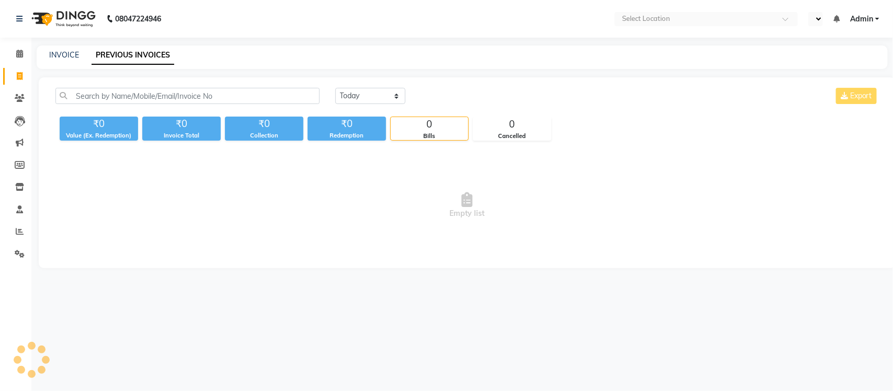
select select "en"
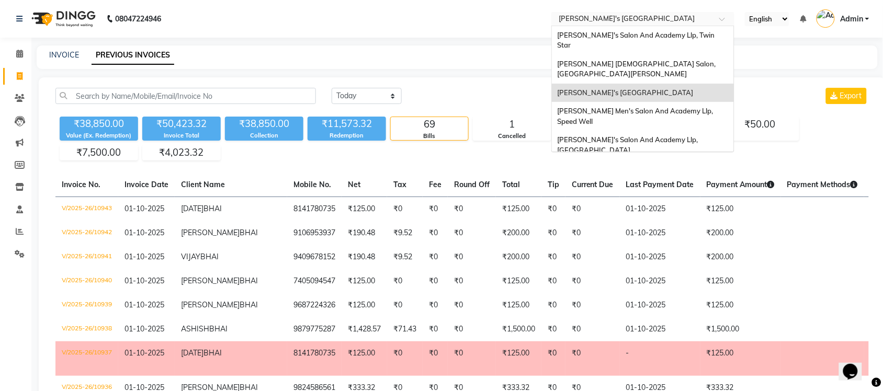
click at [707, 19] on input "text" at bounding box center [632, 20] width 152 height 10
click at [665, 102] on div "[PERSON_NAME] Men's Salon And Academy Llp, Speed Well" at bounding box center [643, 116] width 182 height 29
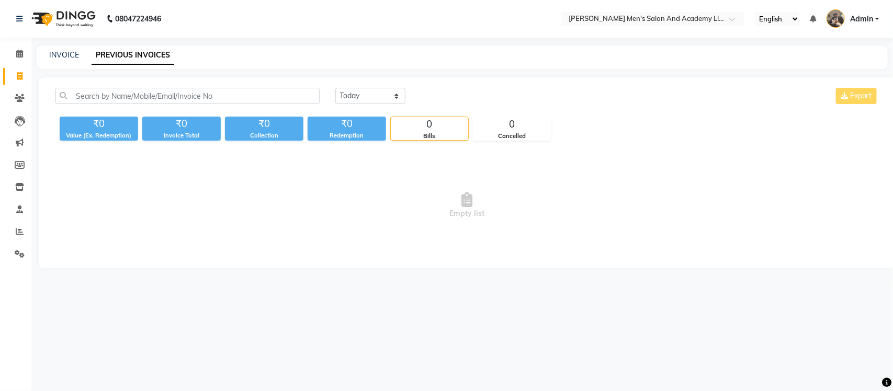
select select "en"
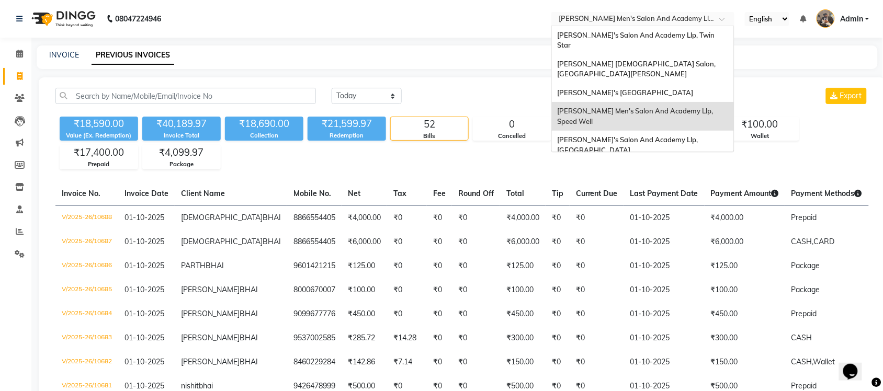
click at [676, 21] on input "text" at bounding box center [632, 20] width 152 height 10
click at [673, 135] on span "[PERSON_NAME]'s Salon And Academy Llp, [GEOGRAPHIC_DATA]" at bounding box center [628, 144] width 142 height 19
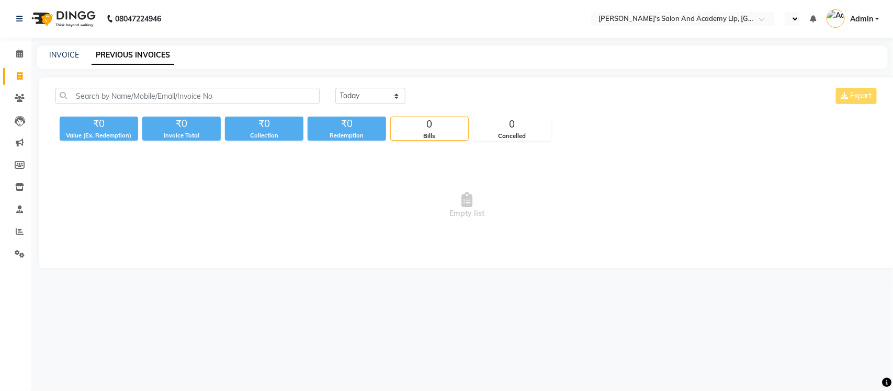
select select "en"
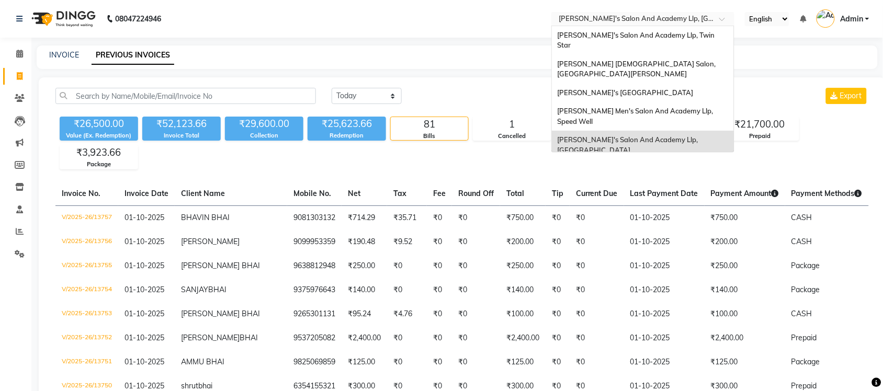
click at [690, 18] on input "text" at bounding box center [632, 20] width 152 height 10
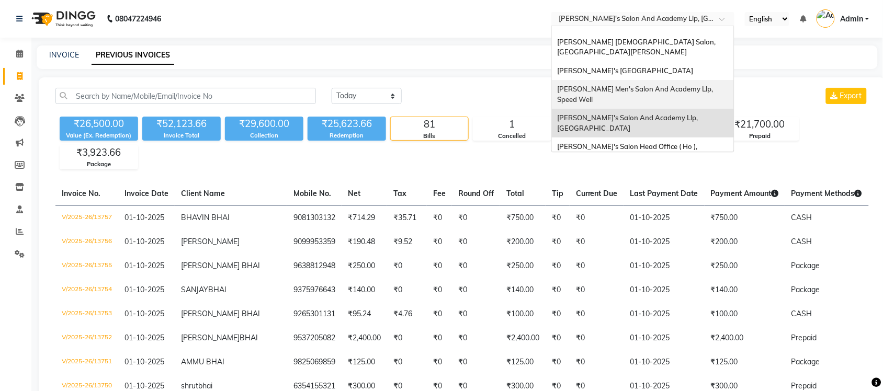
scroll to position [35, 0]
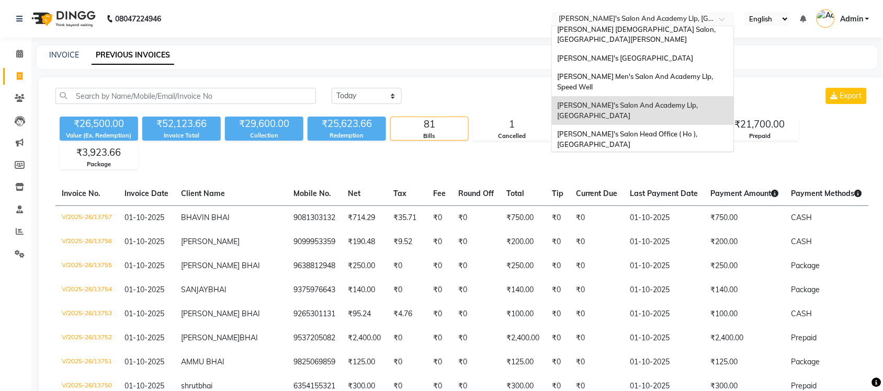
click at [662, 158] on span "[PERSON_NAME] Men's Salon & Academy Llp, [GEOGRAPHIC_DATA]" at bounding box center [631, 167] width 148 height 19
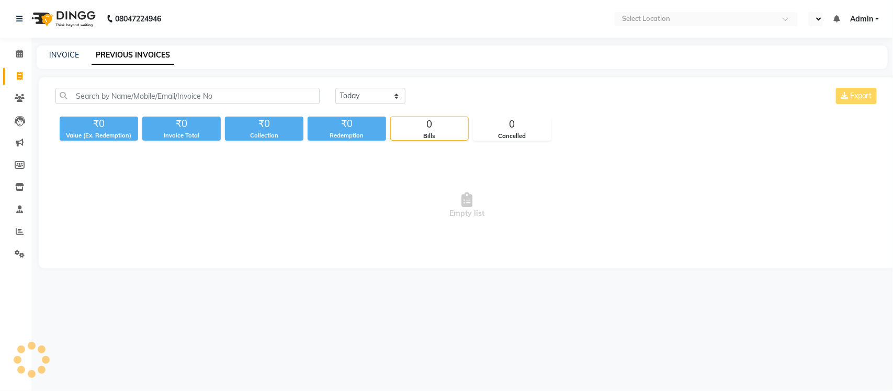
select select "en"
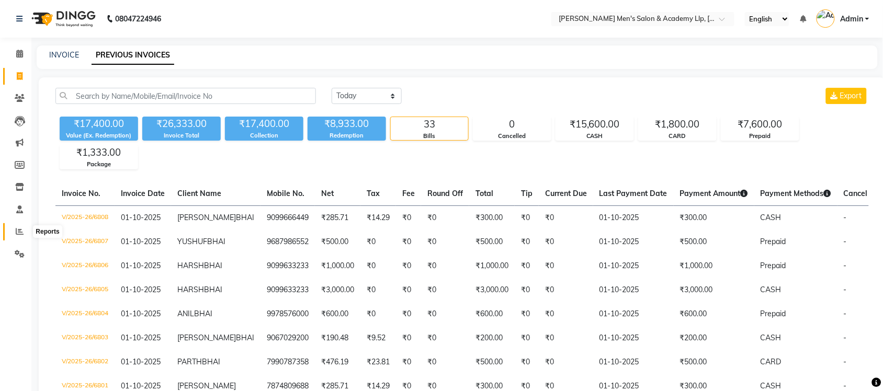
click at [14, 233] on span at bounding box center [19, 232] width 18 height 12
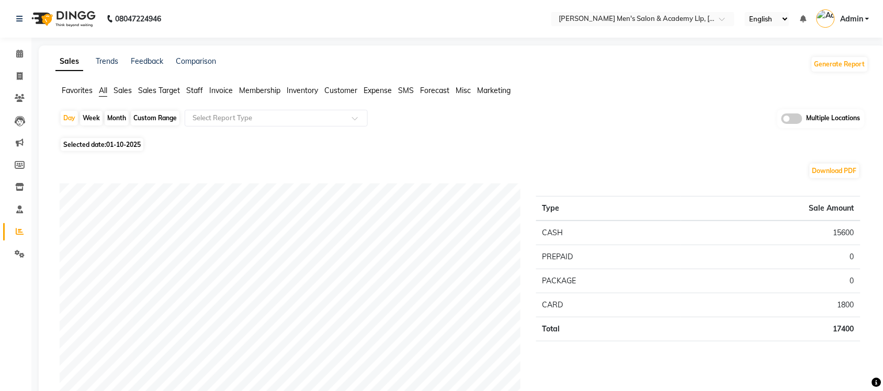
click at [797, 120] on span at bounding box center [791, 118] width 21 height 10
click at [781, 120] on input "checkbox" at bounding box center [781, 120] width 0 height 0
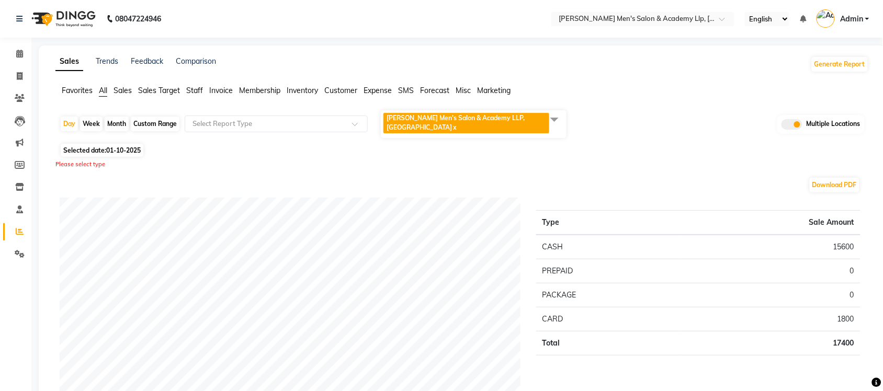
click at [555, 113] on span at bounding box center [554, 119] width 21 height 20
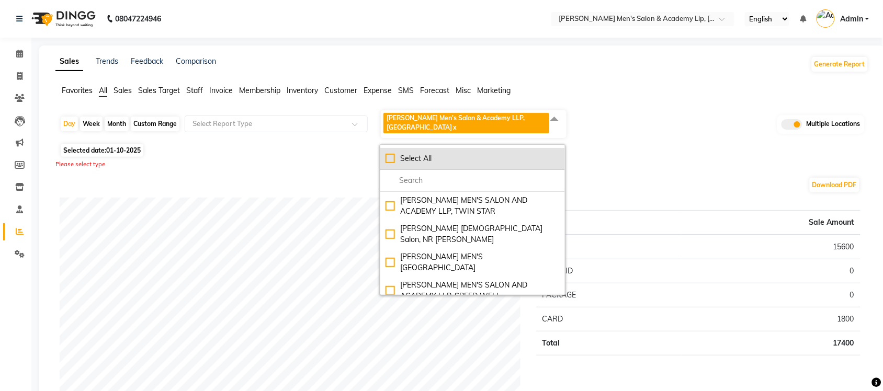
click at [384, 152] on li "Select All" at bounding box center [472, 159] width 185 height 22
checkbox input "true"
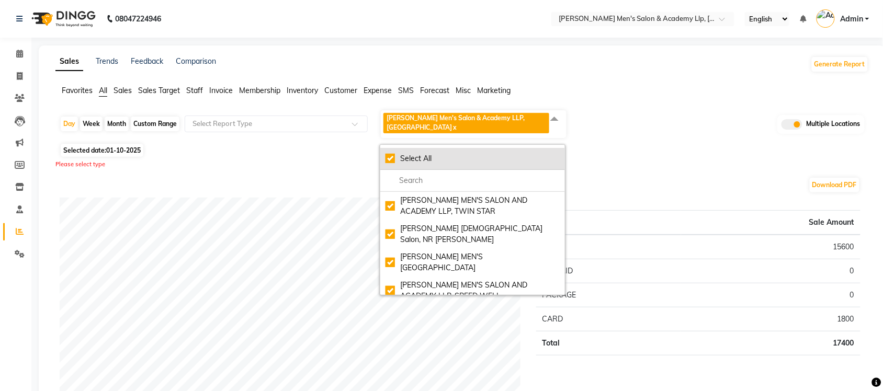
checkbox input "true"
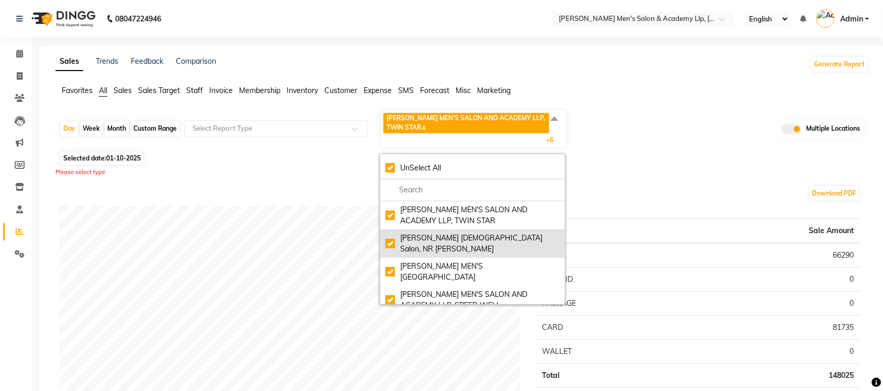
click at [392, 230] on li "[PERSON_NAME] [DEMOGRAPHIC_DATA] Salon, NR [PERSON_NAME]" at bounding box center [472, 244] width 185 height 28
checkbox input "false"
click at [388, 244] on li "Elaine Ladies Salon, NR Balaji Hall" at bounding box center [472, 244] width 185 height 28
checkbox input "true"
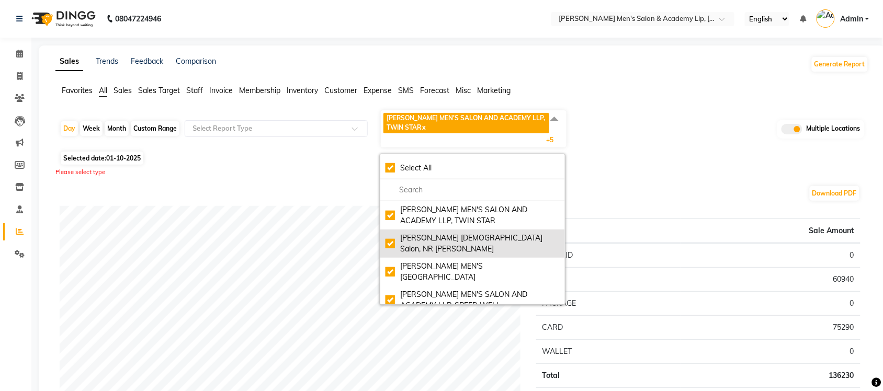
checkbox input "true"
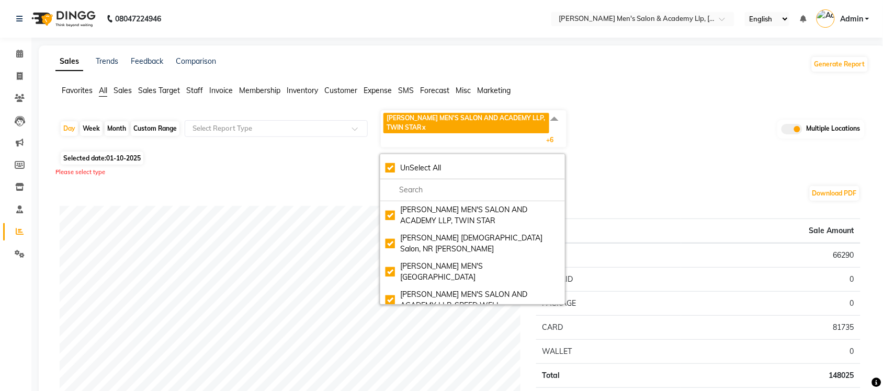
click at [472, 35] on nav "08047224946 Select Location × Sandy Men's Salon & Academy Llp, Ravapar Road Eng…" at bounding box center [441, 19] width 883 height 38
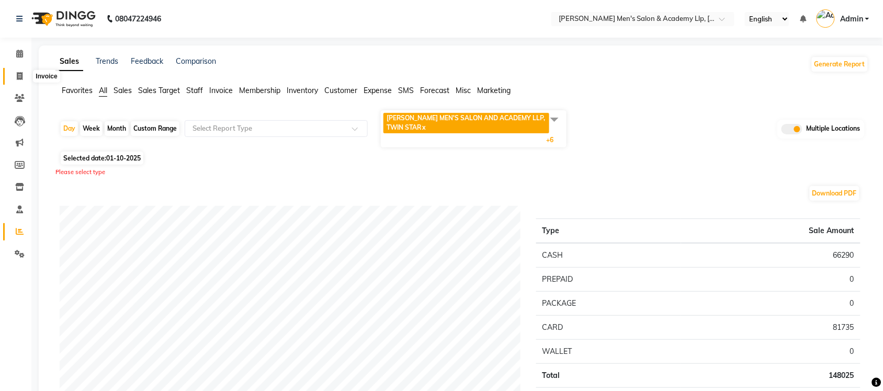
click at [13, 77] on span at bounding box center [19, 77] width 18 height 12
select select "8248"
select select "service"
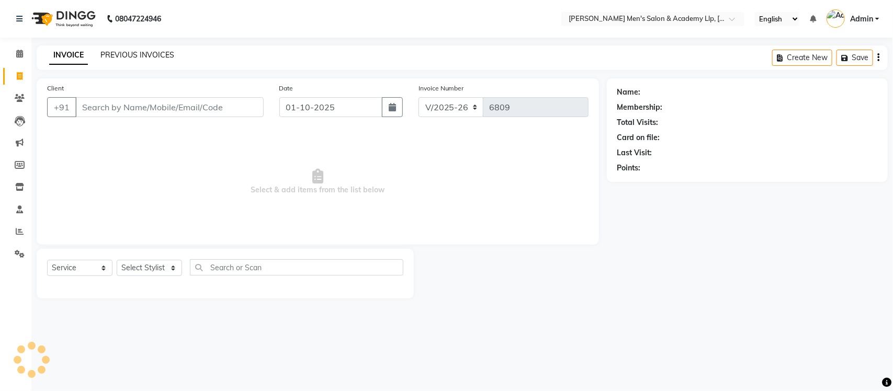
click at [127, 55] on link "PREVIOUS INVOICES" at bounding box center [137, 54] width 74 height 9
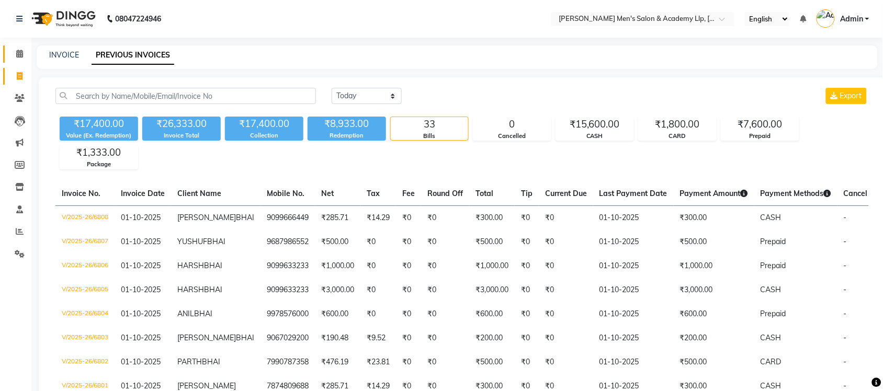
click at [18, 60] on link "Calendar" at bounding box center [15, 53] width 25 height 17
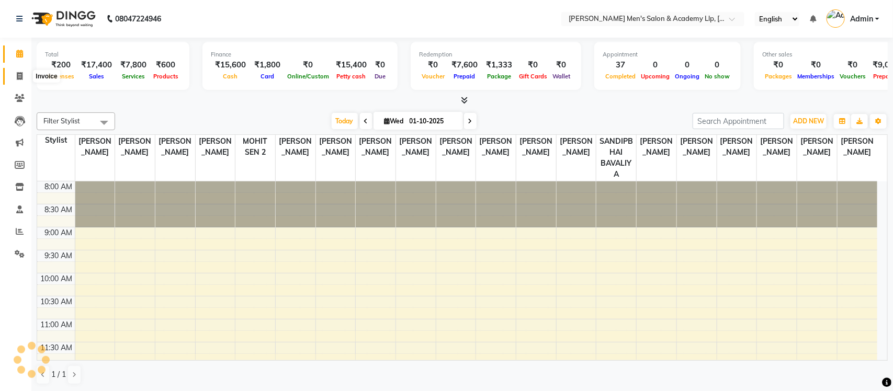
click at [20, 80] on span at bounding box center [19, 77] width 18 height 12
select select "service"
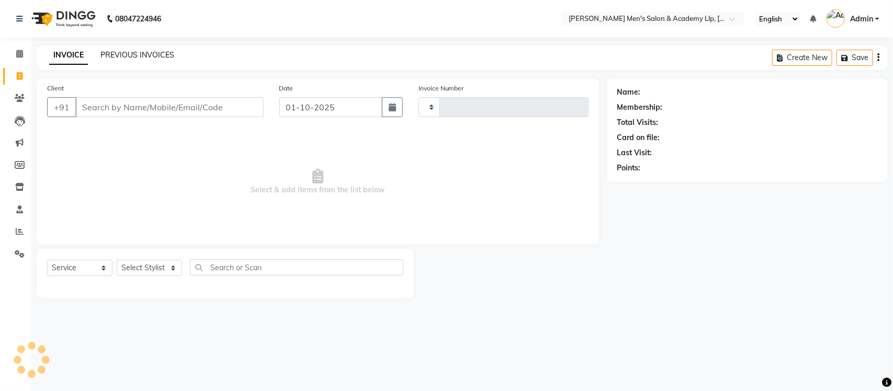
click at [140, 53] on link "PREVIOUS INVOICES" at bounding box center [137, 54] width 74 height 9
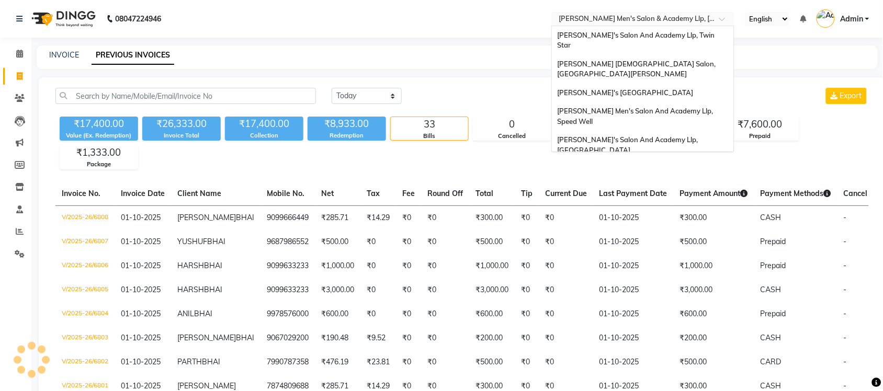
click at [710, 21] on div at bounding box center [642, 20] width 183 height 10
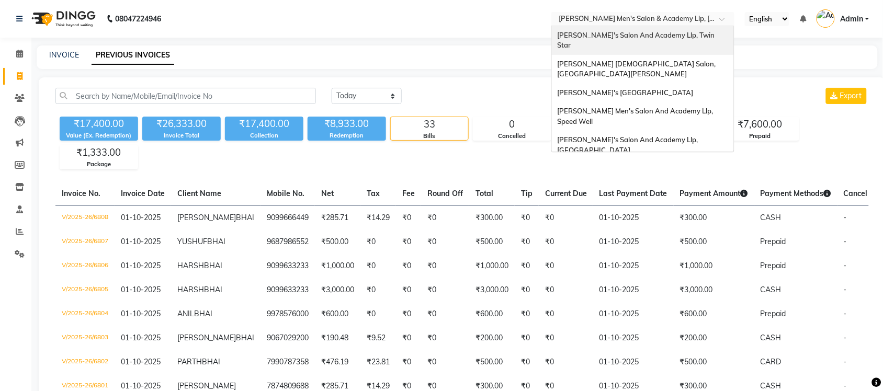
click at [668, 40] on div "[PERSON_NAME]'s Salon And Academy Llp, Twin Star" at bounding box center [643, 40] width 182 height 29
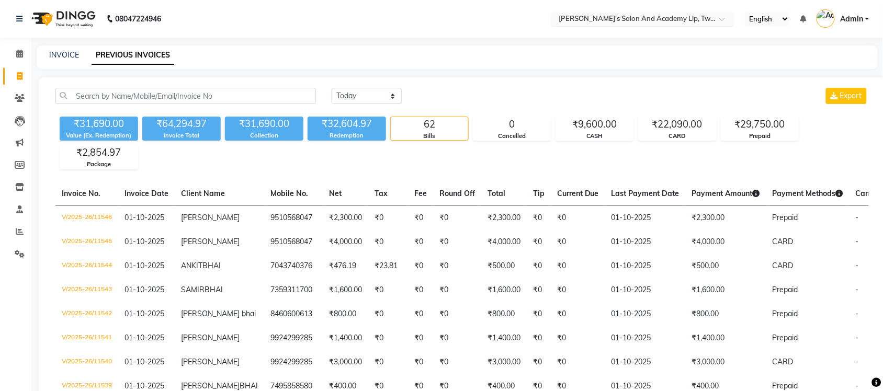
click at [629, 21] on input "text" at bounding box center [632, 20] width 152 height 10
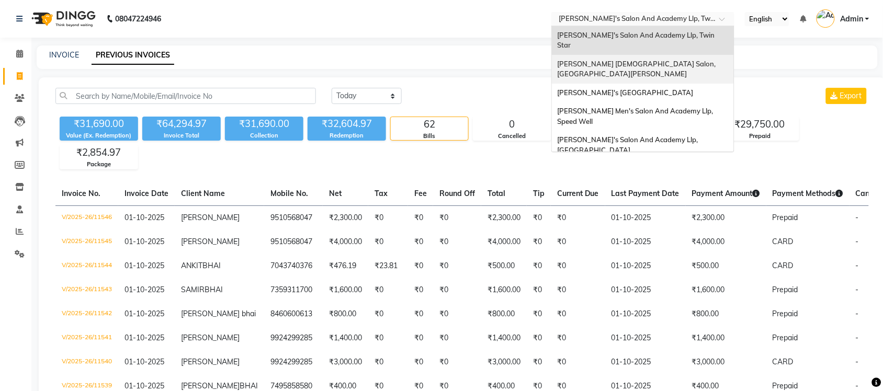
click at [641, 60] on span "[PERSON_NAME] [DEMOGRAPHIC_DATA] Salon, [GEOGRAPHIC_DATA][PERSON_NAME]" at bounding box center [637, 69] width 160 height 19
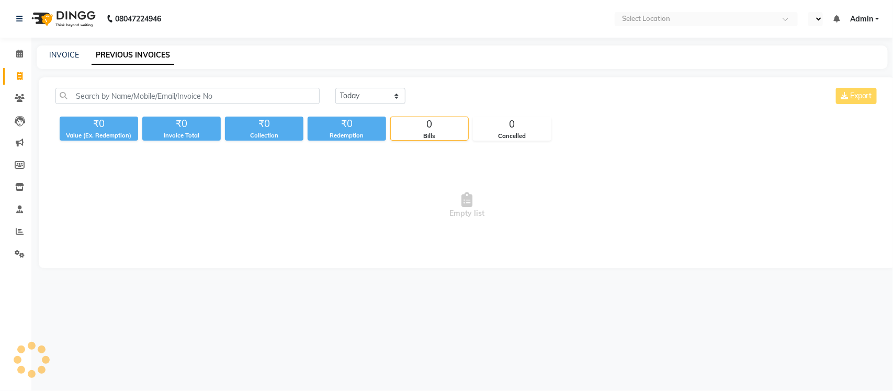
select select "en"
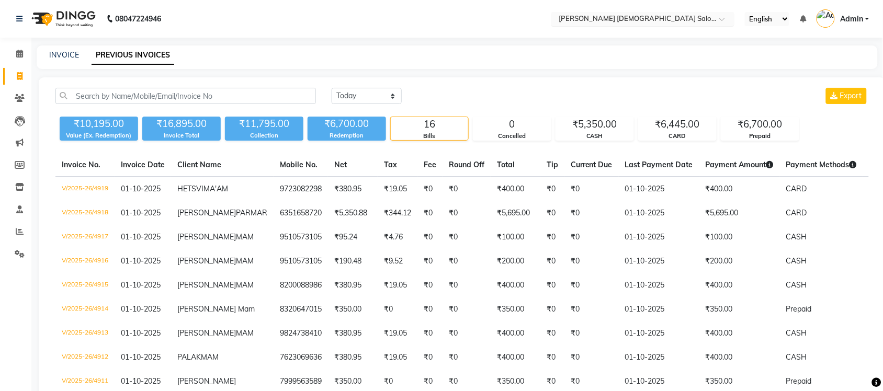
click at [567, 22] on input "text" at bounding box center [632, 20] width 152 height 10
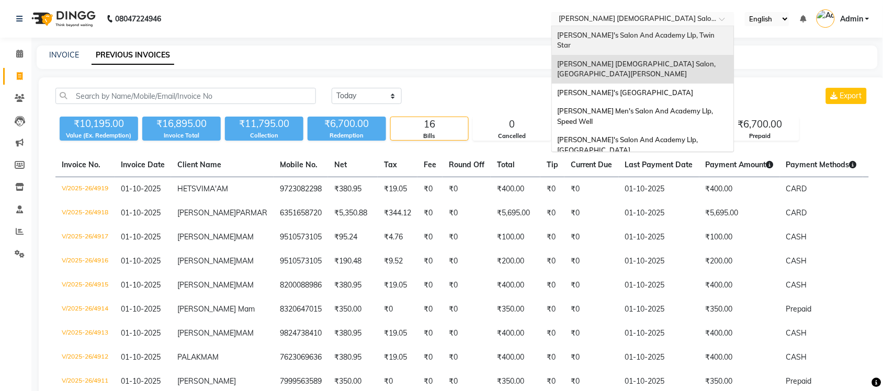
click at [690, 39] on span "[PERSON_NAME]'s Salon And Academy Llp, Twin Star" at bounding box center [636, 40] width 159 height 19
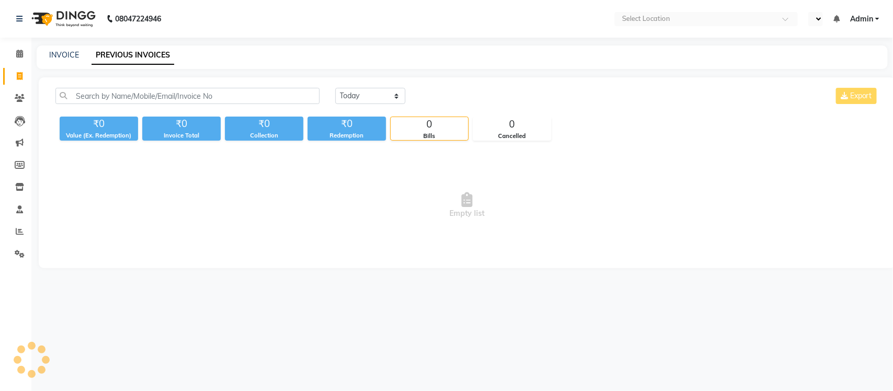
select select "en"
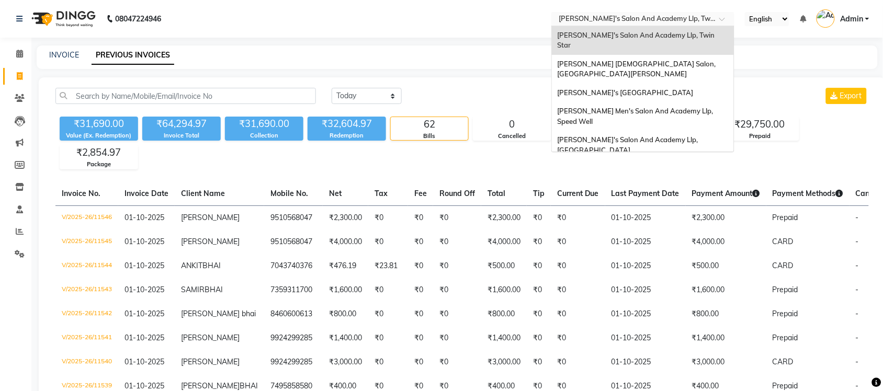
click at [697, 19] on input "text" at bounding box center [632, 20] width 152 height 10
click at [688, 55] on div "[PERSON_NAME] [DEMOGRAPHIC_DATA] Salon, [GEOGRAPHIC_DATA][PERSON_NAME]" at bounding box center [643, 69] width 182 height 29
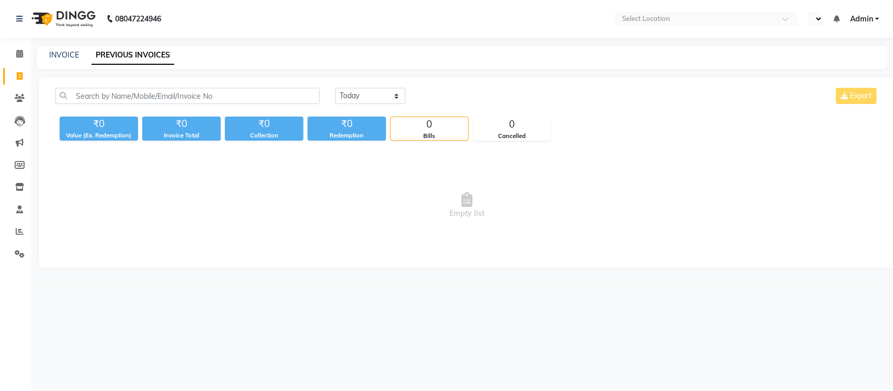
select select "en"
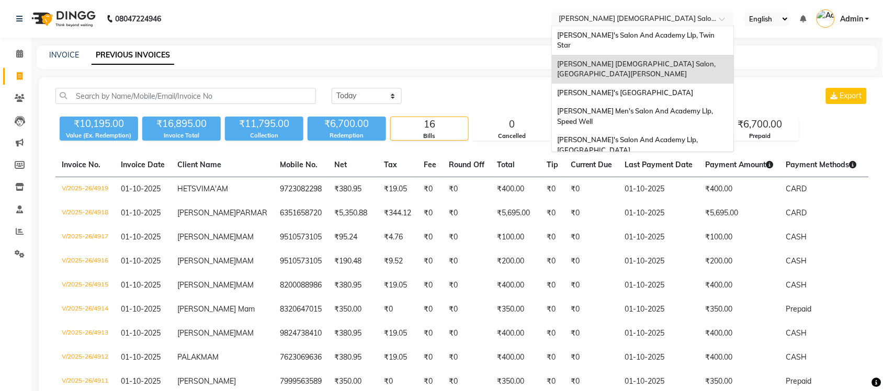
click at [686, 17] on input "text" at bounding box center [632, 20] width 152 height 10
click at [670, 88] on span "[PERSON_NAME]'s [GEOGRAPHIC_DATA]" at bounding box center [625, 92] width 136 height 8
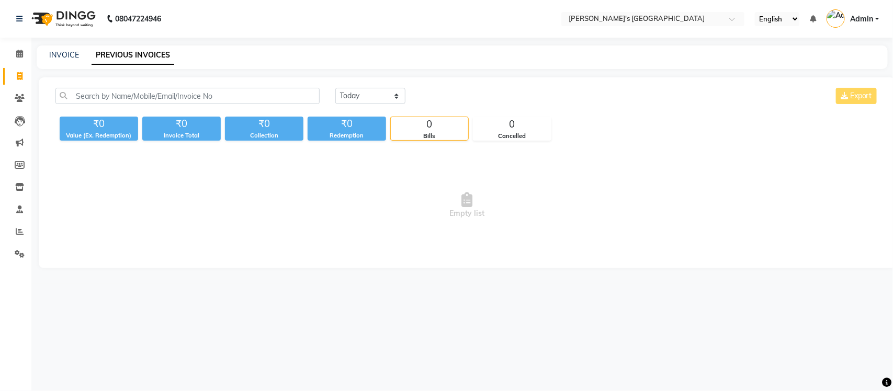
select select "en"
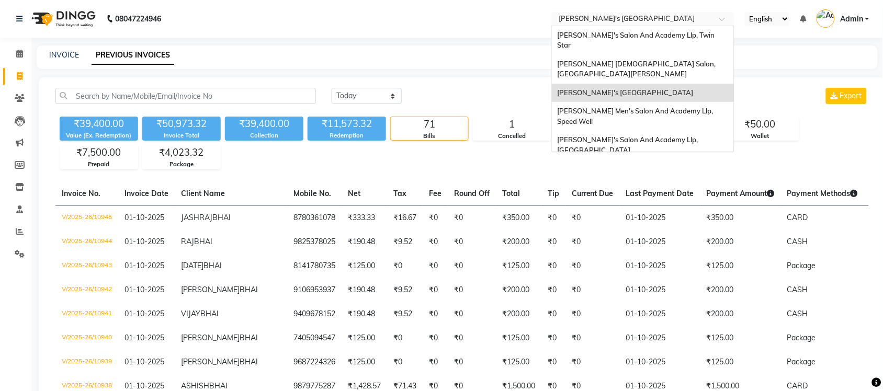
click at [662, 16] on input "text" at bounding box center [632, 20] width 152 height 10
click at [680, 34] on span "[PERSON_NAME]'s Salon And Academy Llp, Twin Star" at bounding box center [636, 40] width 159 height 19
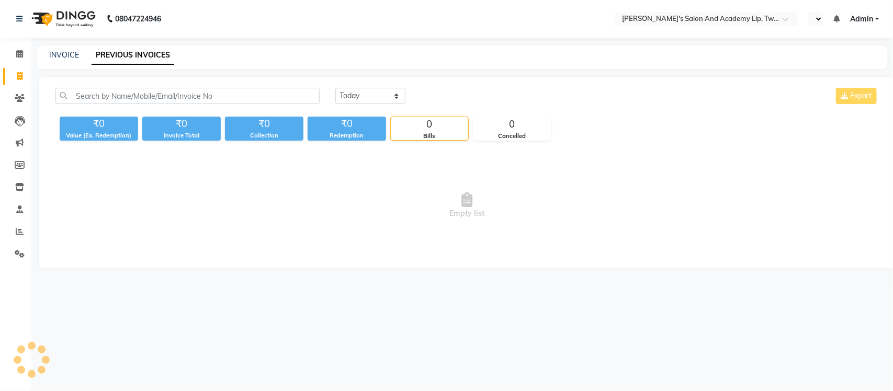
select select "en"
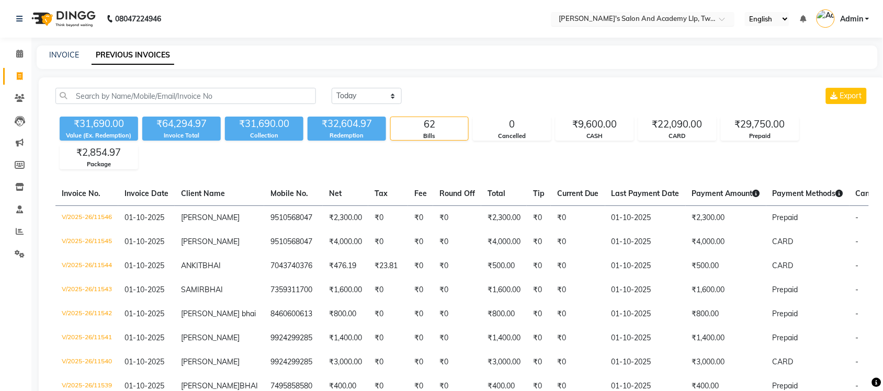
click at [687, 21] on input "text" at bounding box center [632, 20] width 152 height 10
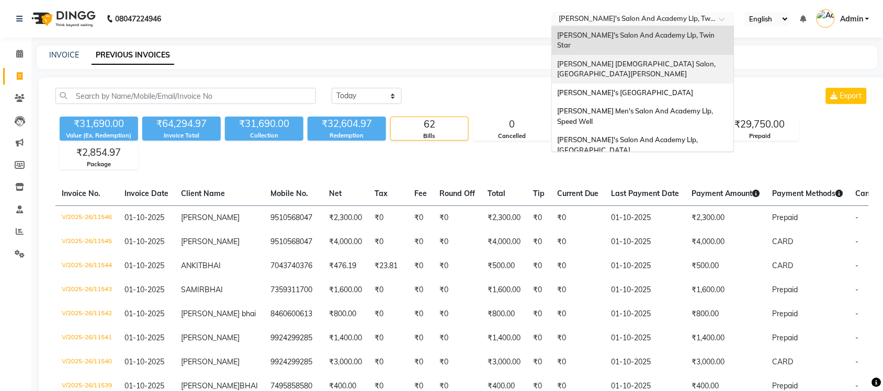
click at [680, 59] on div "[PERSON_NAME] [DEMOGRAPHIC_DATA] Salon, [GEOGRAPHIC_DATA][PERSON_NAME]" at bounding box center [643, 69] width 182 height 29
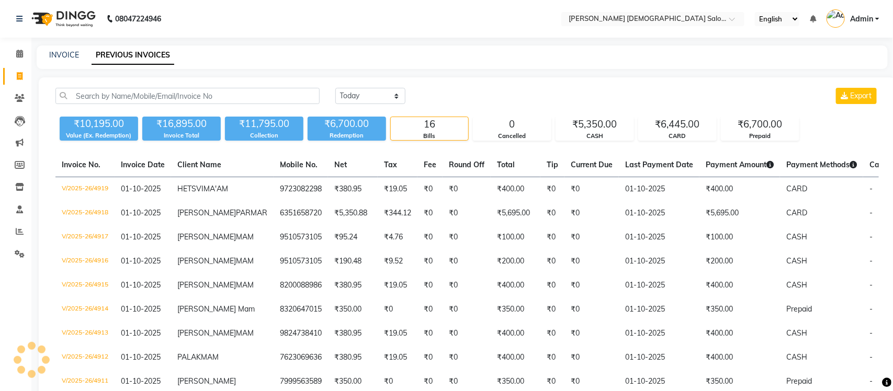
select select "en"
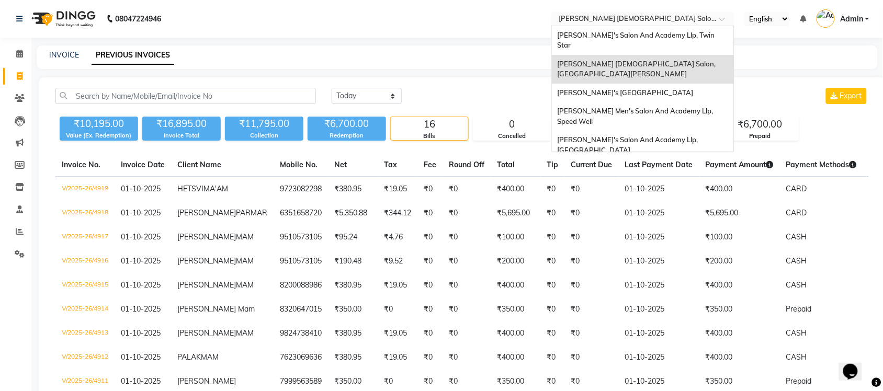
click at [689, 20] on input "text" at bounding box center [632, 20] width 152 height 10
click at [681, 88] on span "[PERSON_NAME]'s [GEOGRAPHIC_DATA]" at bounding box center [625, 92] width 136 height 8
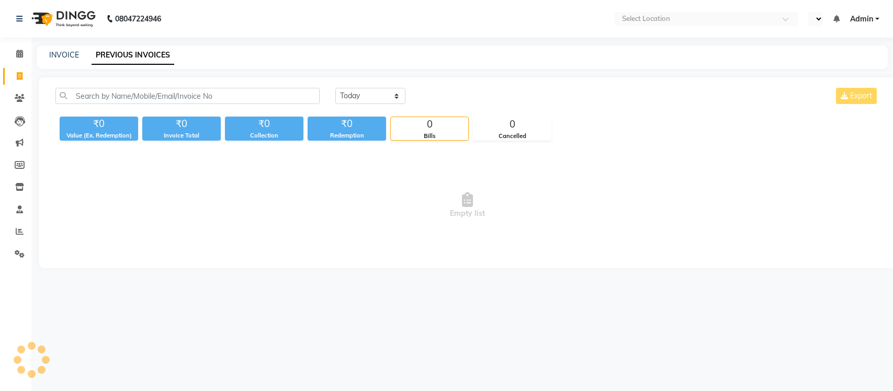
select select "en"
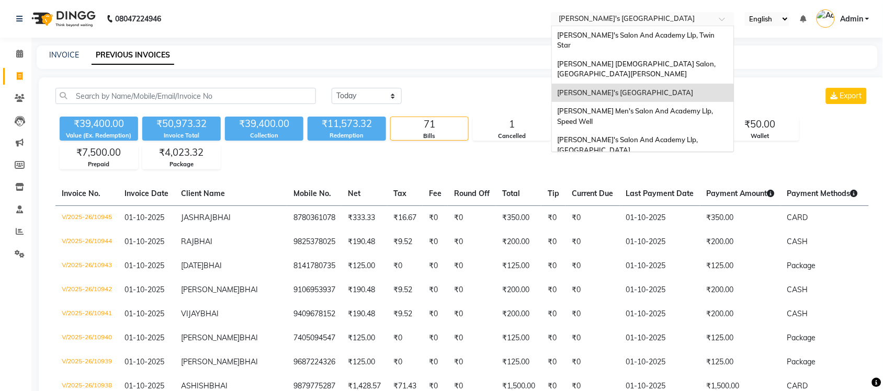
click at [691, 17] on input "text" at bounding box center [632, 20] width 152 height 10
click at [675, 107] on span "[PERSON_NAME] Men's Salon And Academy Llp, Speed Well" at bounding box center [635, 116] width 157 height 19
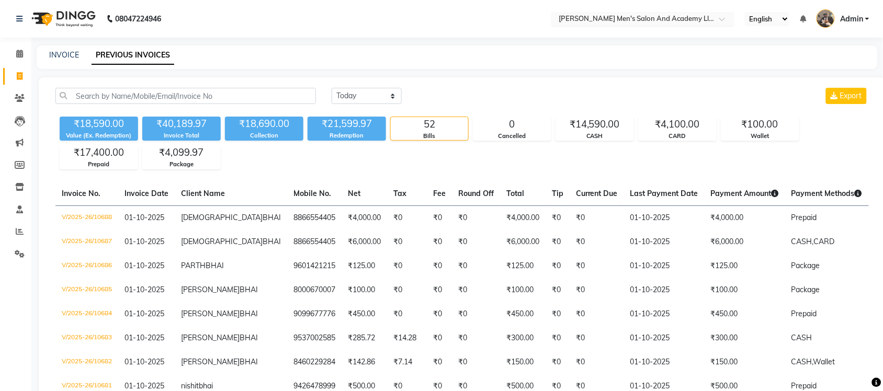
click at [701, 17] on input "text" at bounding box center [632, 20] width 152 height 10
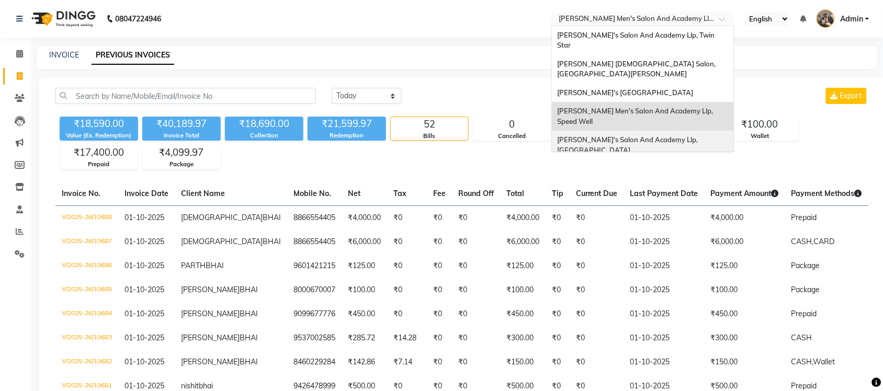
click at [678, 135] on span "Sandy Men's Salon And Academy Llp, University Road" at bounding box center [628, 144] width 142 height 19
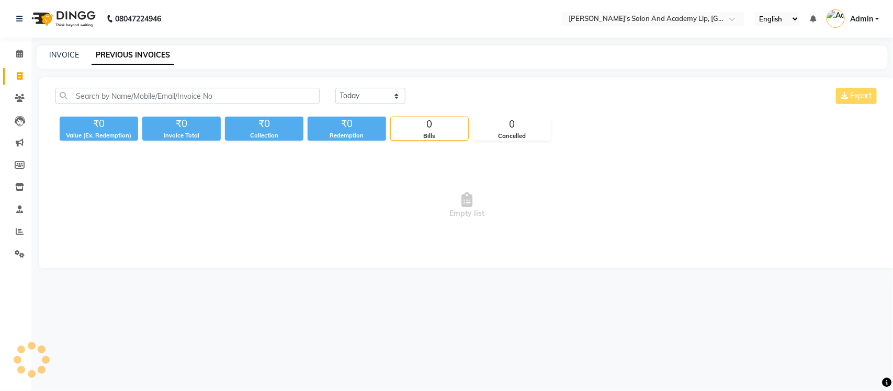
select select "en"
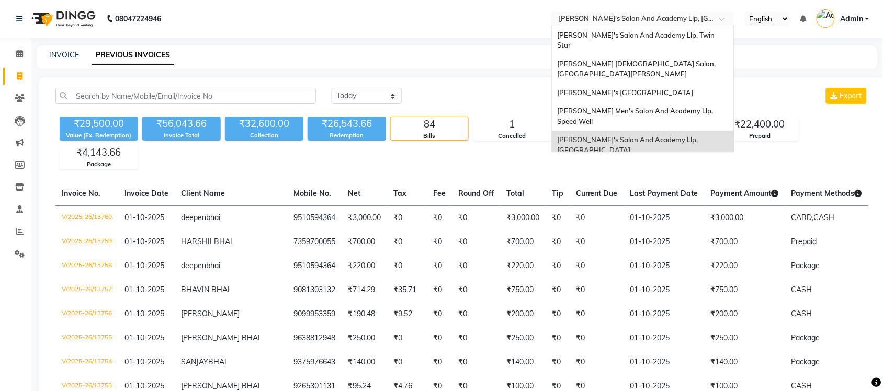
click at [675, 19] on input "text" at bounding box center [632, 20] width 152 height 10
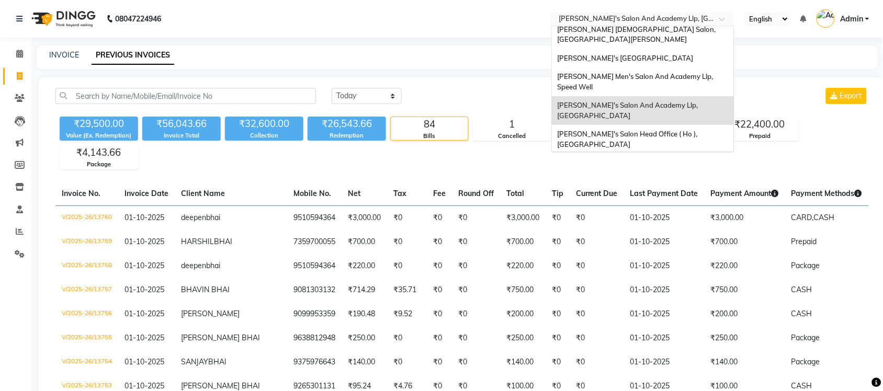
click at [677, 154] on div "[PERSON_NAME] Men's Salon & Academy Llp, [GEOGRAPHIC_DATA]" at bounding box center [643, 168] width 182 height 29
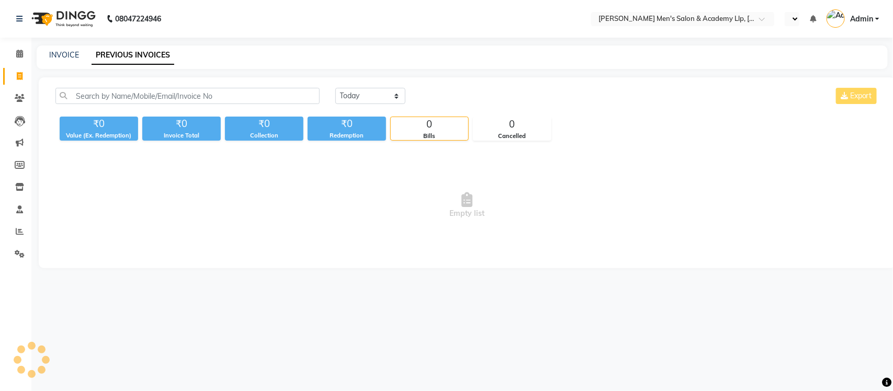
select select "en"
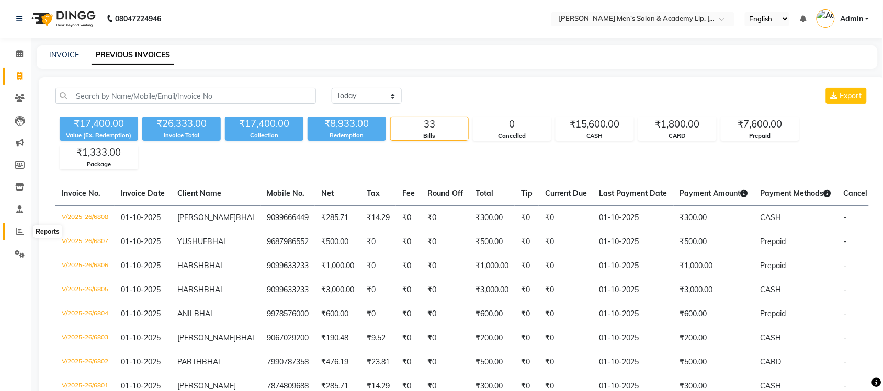
click at [24, 233] on span at bounding box center [19, 232] width 18 height 12
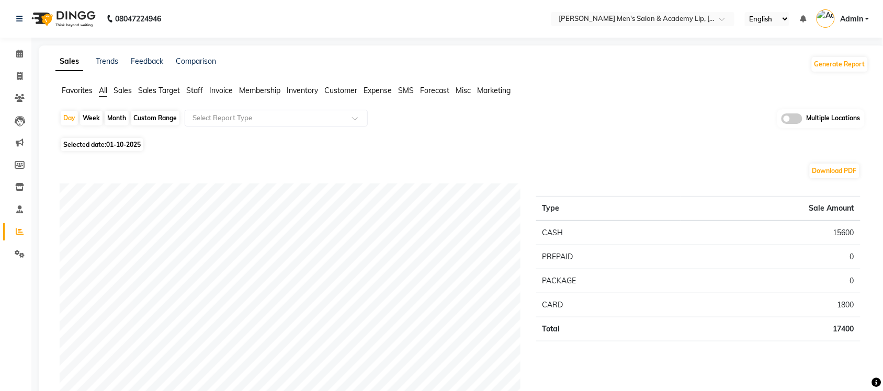
click at [796, 118] on span at bounding box center [791, 118] width 21 height 10
click at [781, 120] on input "checkbox" at bounding box center [781, 120] width 0 height 0
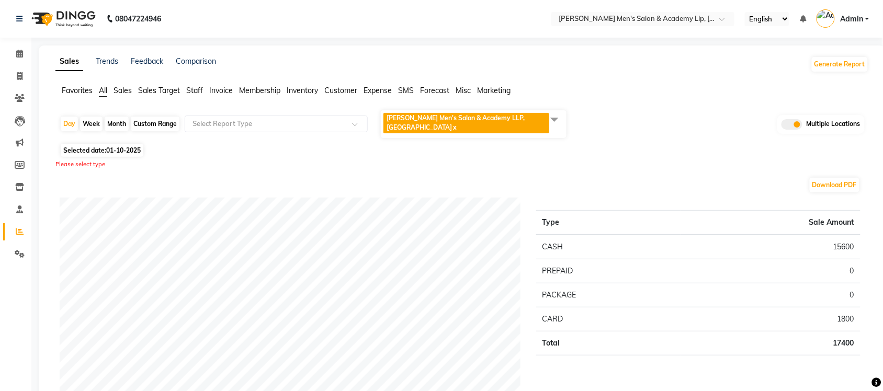
click at [555, 116] on span at bounding box center [554, 119] width 21 height 20
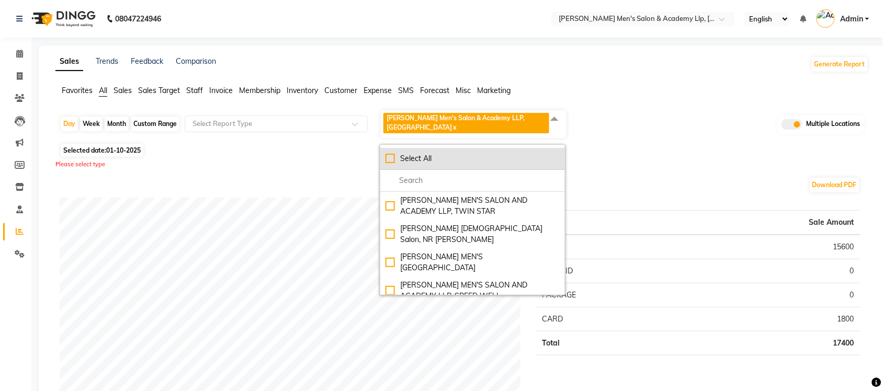
click at [388, 153] on div "Select All" at bounding box center [472, 158] width 174 height 11
checkbox input "true"
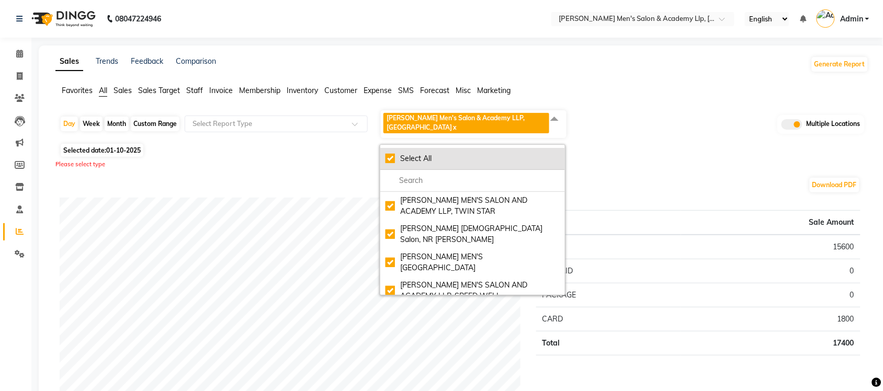
checkbox input "true"
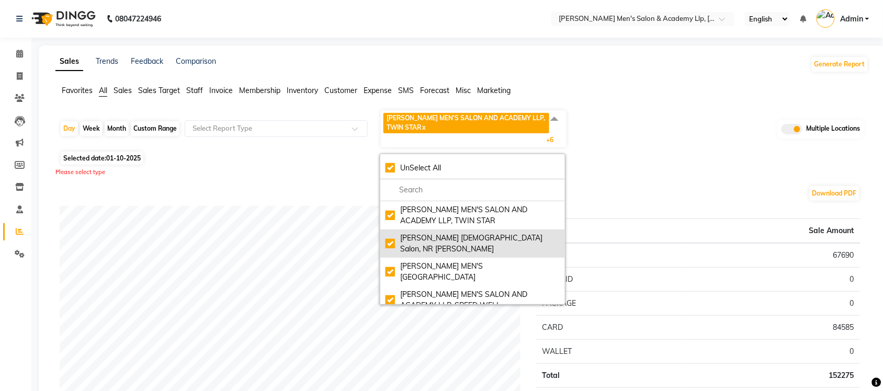
click at [388, 239] on div "[PERSON_NAME] [DEMOGRAPHIC_DATA] Salon, NR [PERSON_NAME]" at bounding box center [472, 244] width 174 height 22
checkbox input "false"
click at [388, 239] on div "[PERSON_NAME] [DEMOGRAPHIC_DATA] Salon, NR [PERSON_NAME]" at bounding box center [472, 244] width 174 height 22
checkbox input "true"
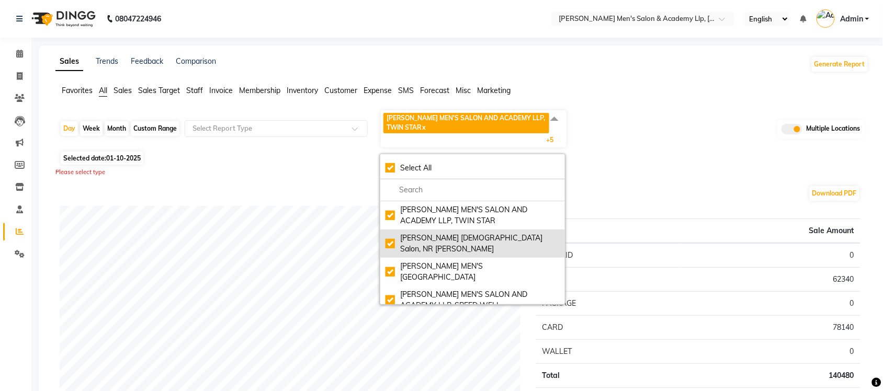
checkbox input "true"
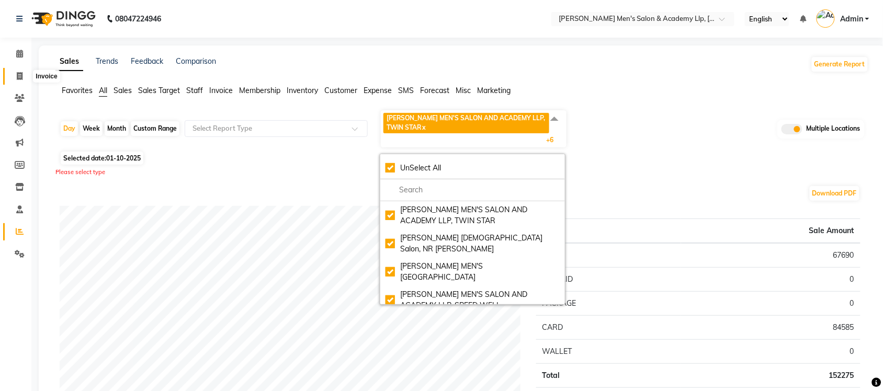
click at [22, 76] on span at bounding box center [19, 77] width 18 height 12
select select "service"
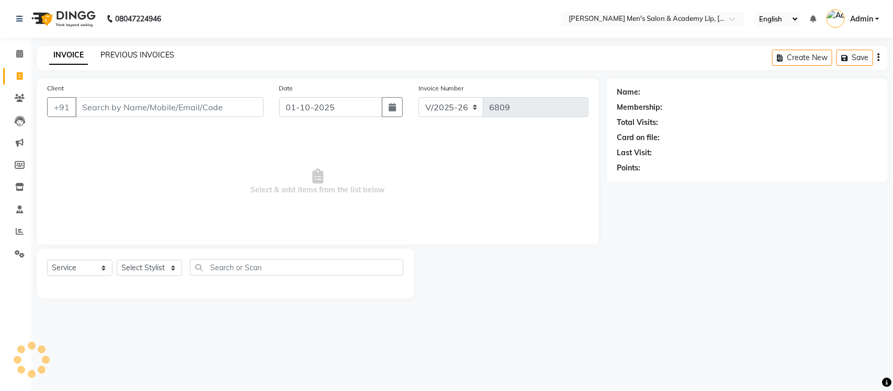
click at [144, 53] on link "PREVIOUS INVOICES" at bounding box center [137, 54] width 74 height 9
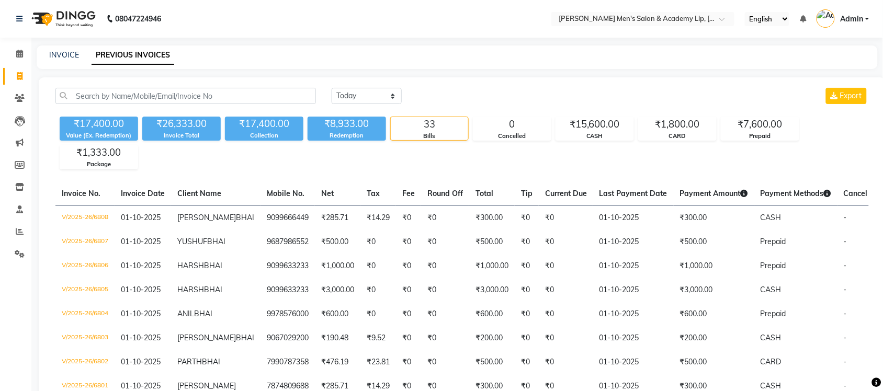
click at [856, 20] on span "Admin" at bounding box center [851, 19] width 23 height 11
click at [855, 19] on span "Admin" at bounding box center [851, 19] width 23 height 11
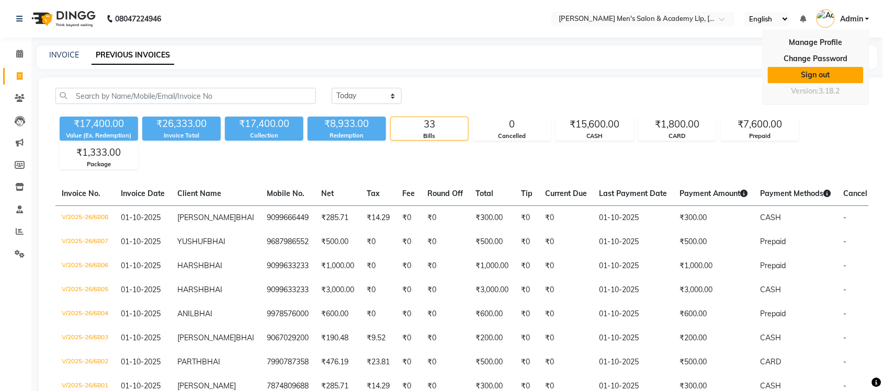
click at [829, 79] on link "Sign out" at bounding box center [816, 75] width 96 height 16
